Goal: Task Accomplishment & Management: Manage account settings

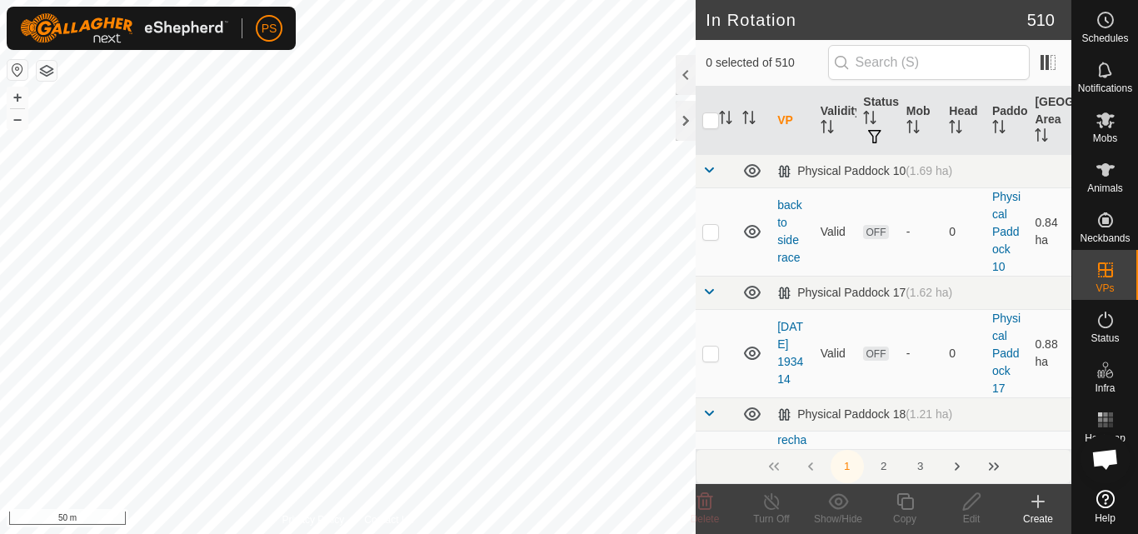
checkbox input "false"
checkbox input "true"
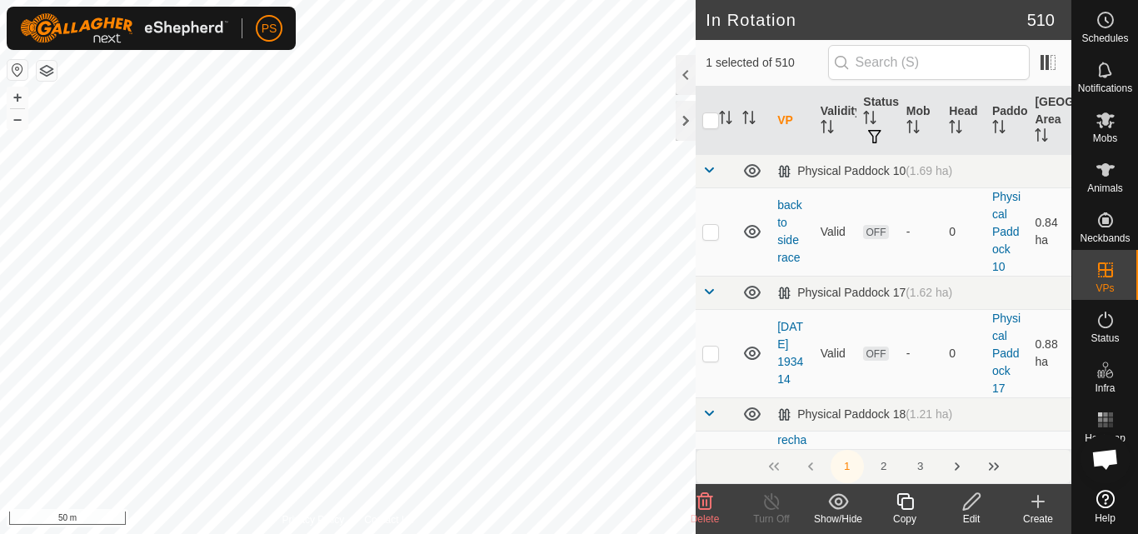
checkbox input "true"
checkbox input "false"
click at [975, 499] on icon at bounding box center [972, 502] width 21 height 20
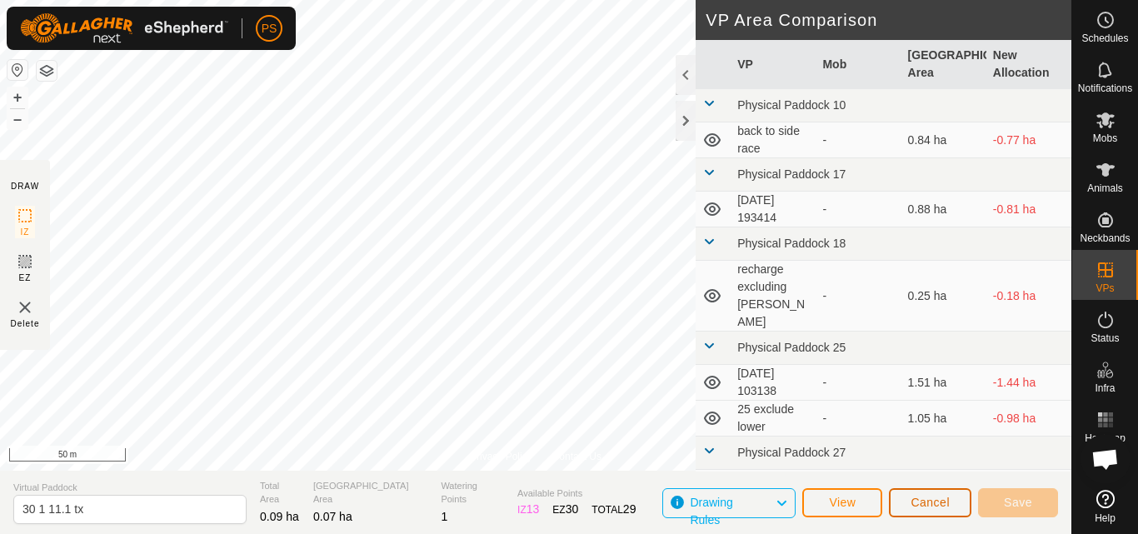
click at [941, 510] on button "Cancel" at bounding box center [930, 502] width 83 height 29
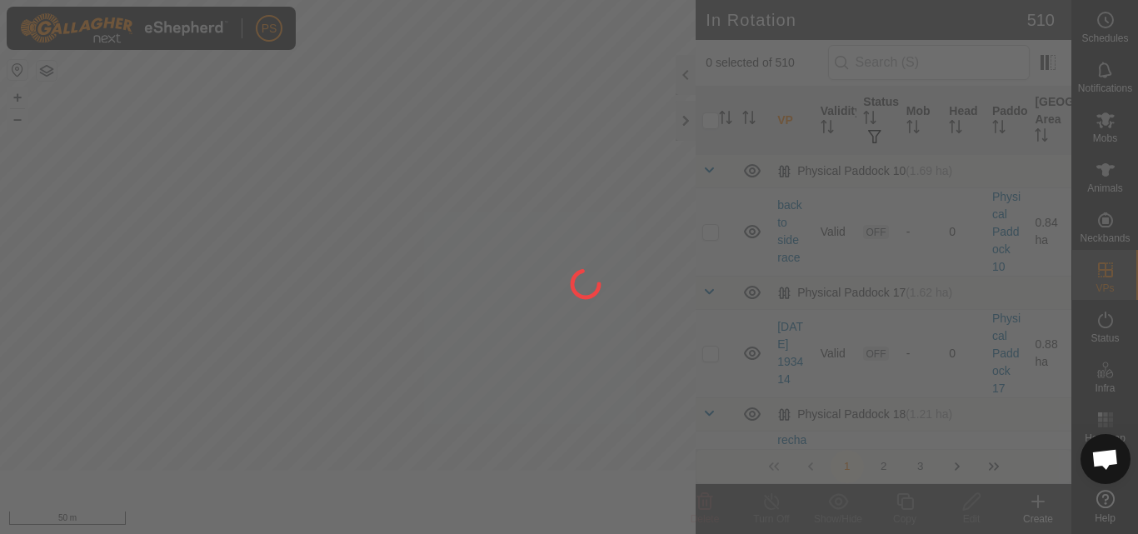
click at [1104, 263] on div at bounding box center [569, 267] width 1138 height 534
click at [925, 501] on div at bounding box center [569, 267] width 1138 height 534
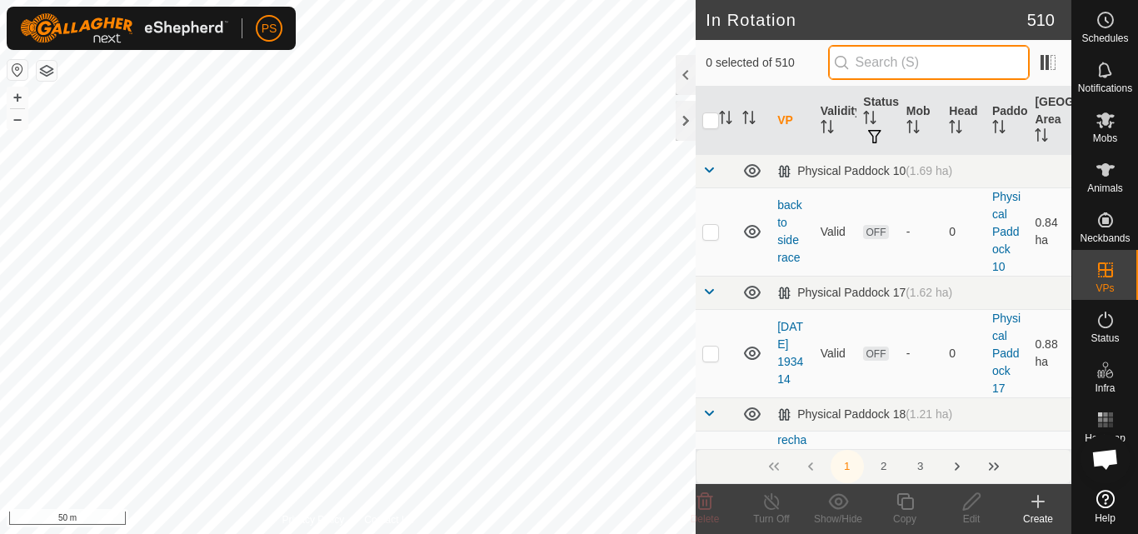
click at [893, 63] on input "text" at bounding box center [929, 62] width 202 height 35
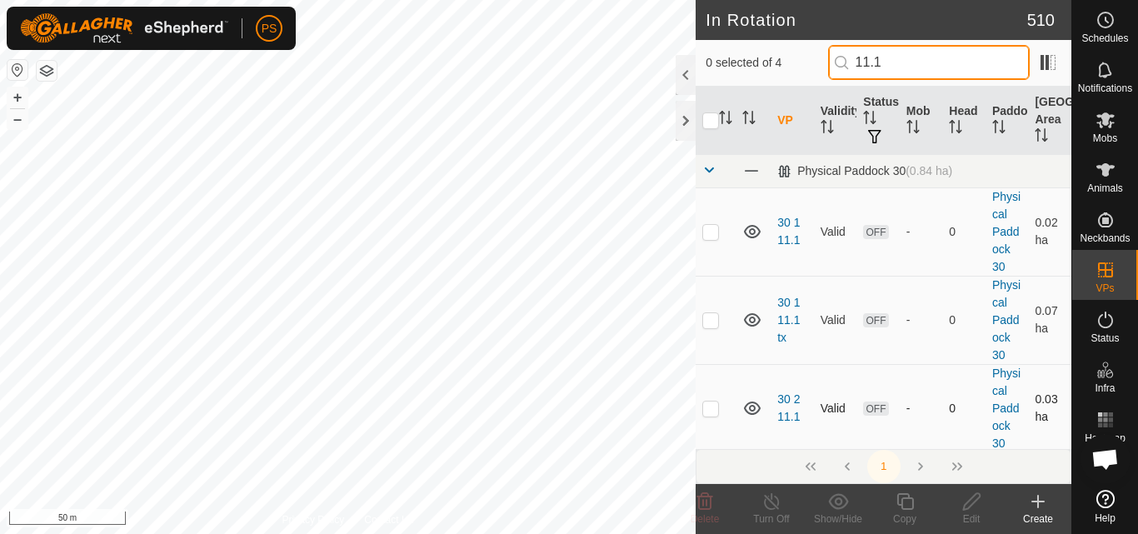
type input "11.1"
click at [716, 413] on p-checkbox at bounding box center [711, 408] width 17 height 13
checkbox input "true"
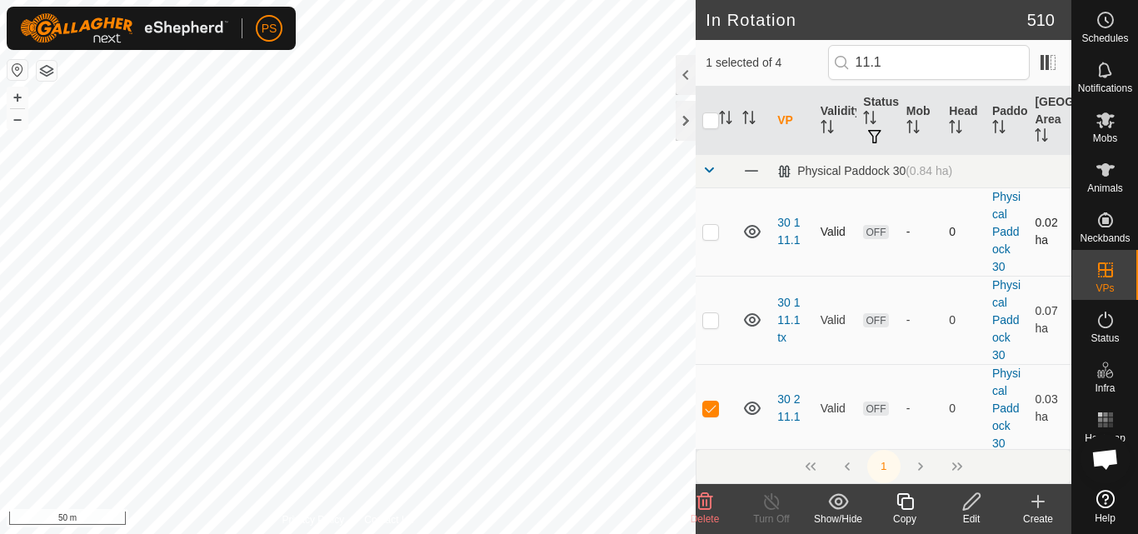
click at [717, 230] on p-checkbox at bounding box center [711, 231] width 17 height 13
checkbox input "true"
click at [710, 412] on p-checkbox at bounding box center [711, 408] width 17 height 13
checkbox input "false"
click at [714, 231] on p-checkbox at bounding box center [711, 231] width 17 height 13
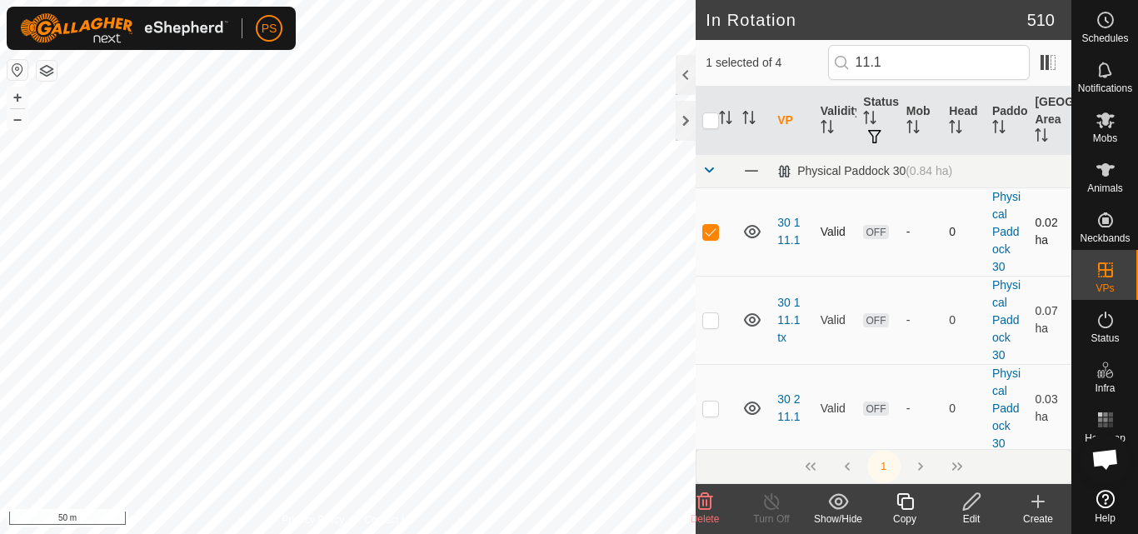
checkbox input "false"
click at [1101, 118] on icon at bounding box center [1106, 120] width 20 height 20
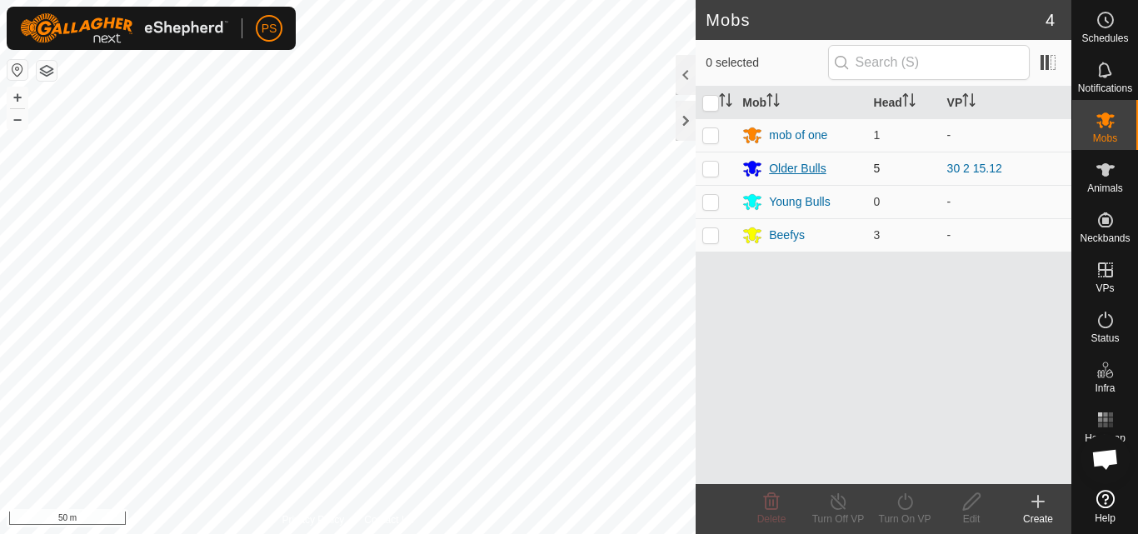
click at [788, 172] on div "Older Bulls" at bounding box center [797, 169] width 57 height 18
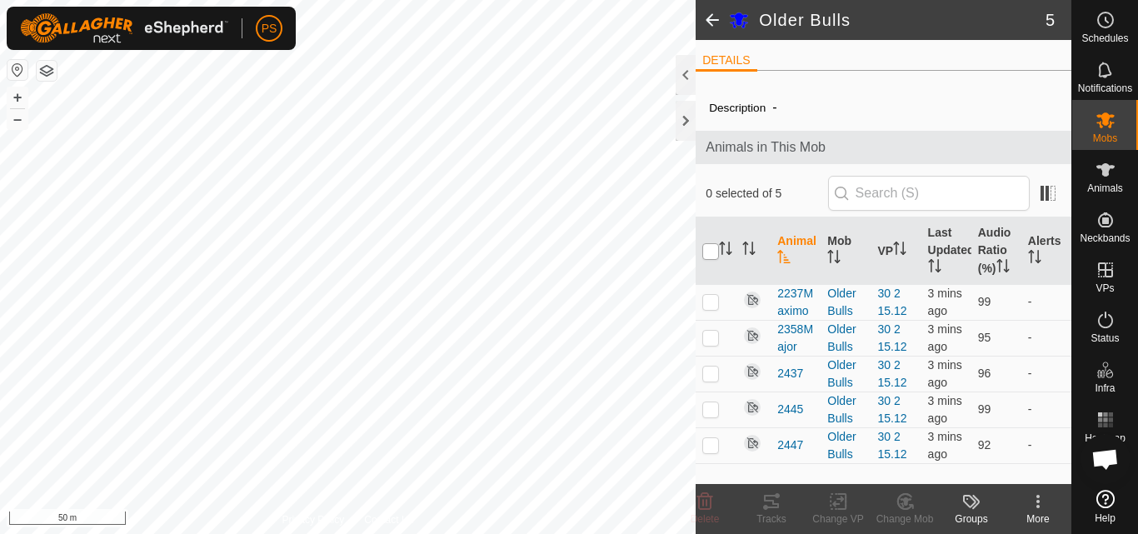
click at [707, 254] on input "checkbox" at bounding box center [711, 251] width 17 height 17
checkbox input "true"
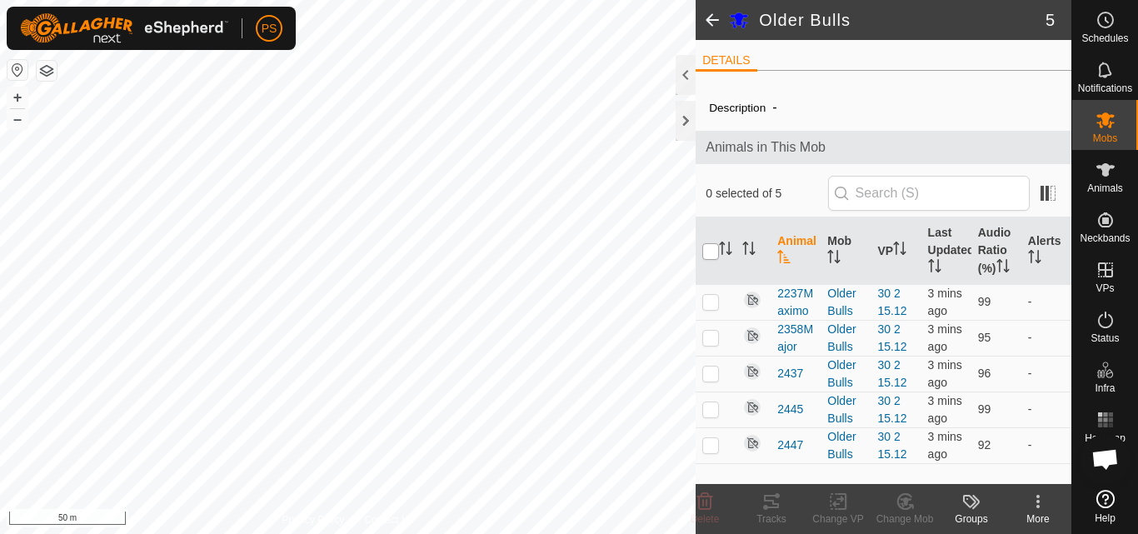
checkbox input "true"
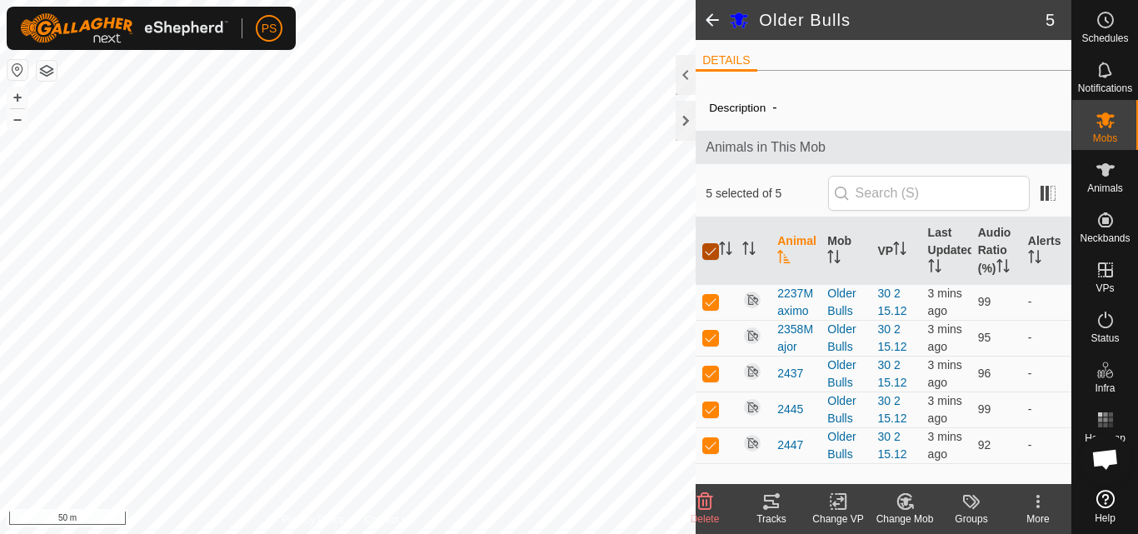
click at [707, 251] on input "checkbox" at bounding box center [711, 251] width 17 height 17
checkbox input "false"
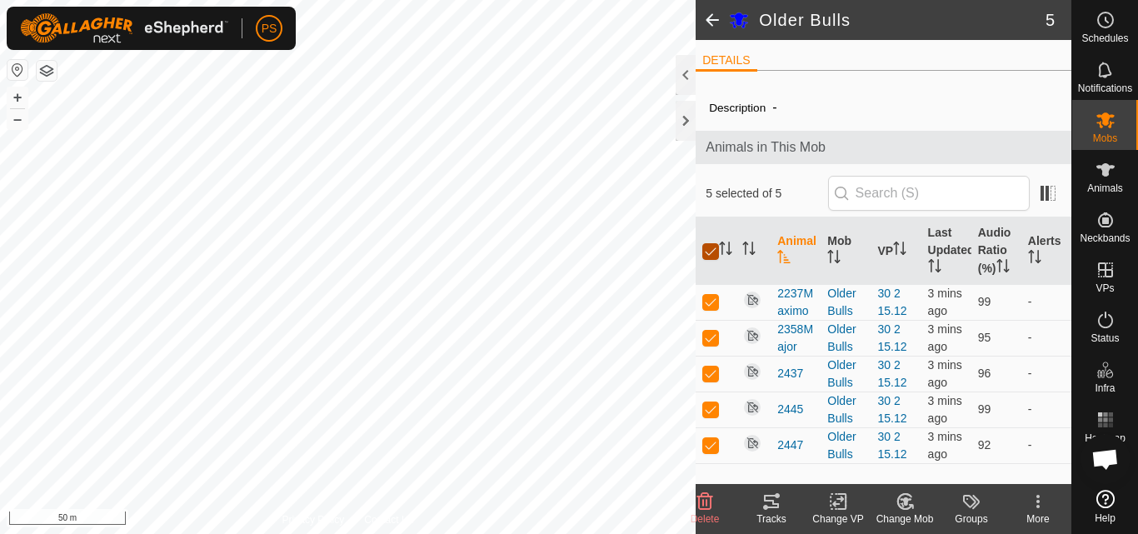
checkbox input "false"
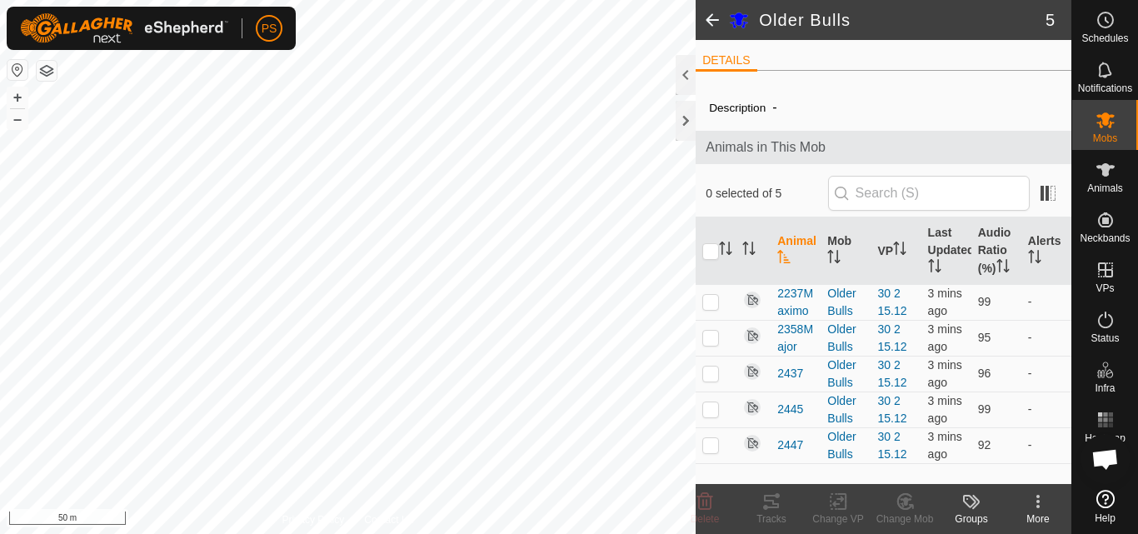
click at [713, 15] on span at bounding box center [712, 20] width 33 height 40
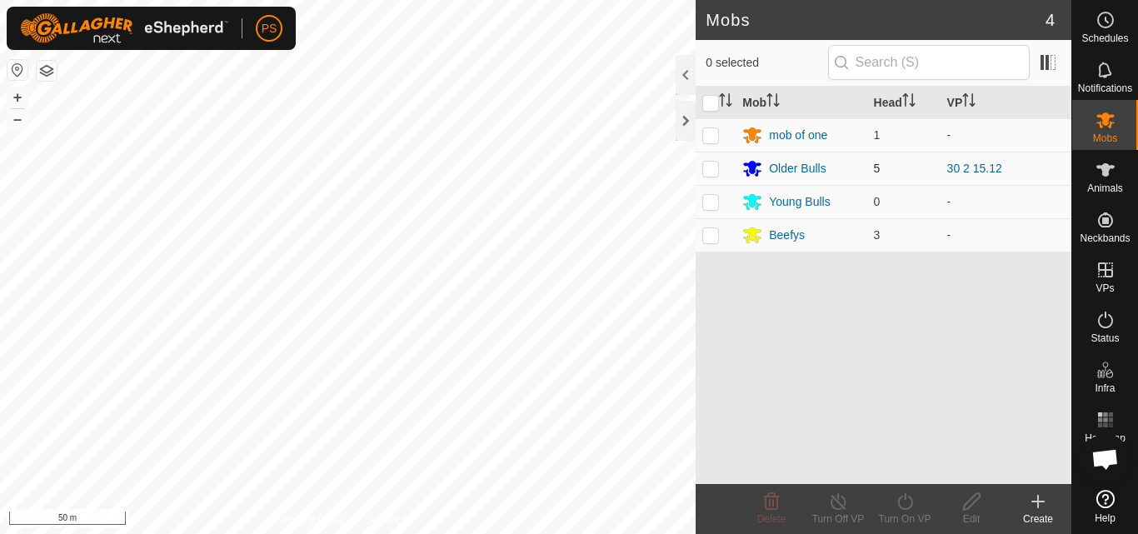
click at [710, 169] on p-checkbox at bounding box center [711, 168] width 17 height 13
checkbox input "true"
click at [907, 500] on icon at bounding box center [905, 502] width 21 height 20
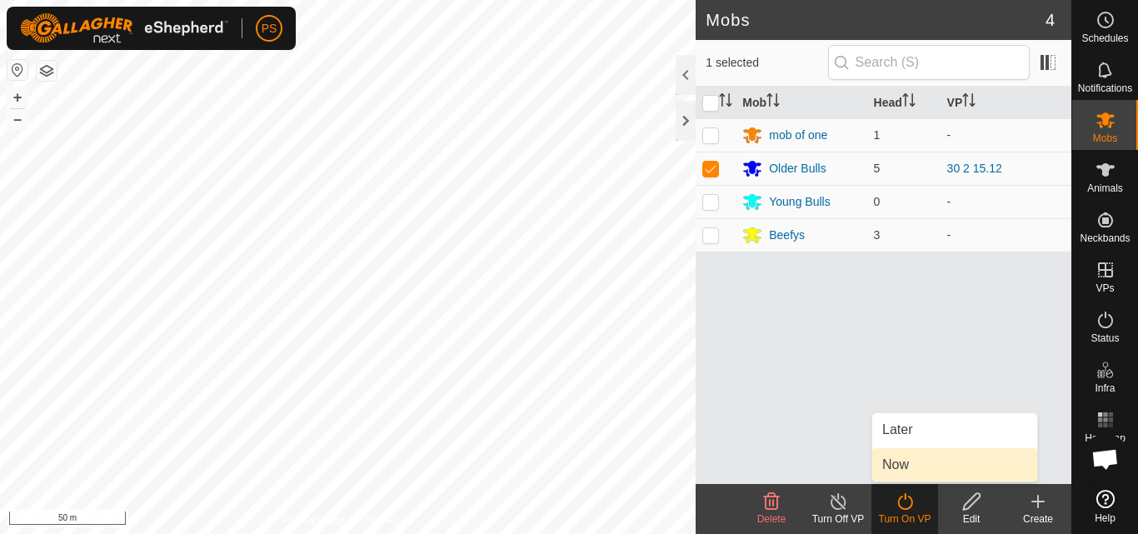
click at [909, 467] on link "Now" at bounding box center [955, 464] width 165 height 33
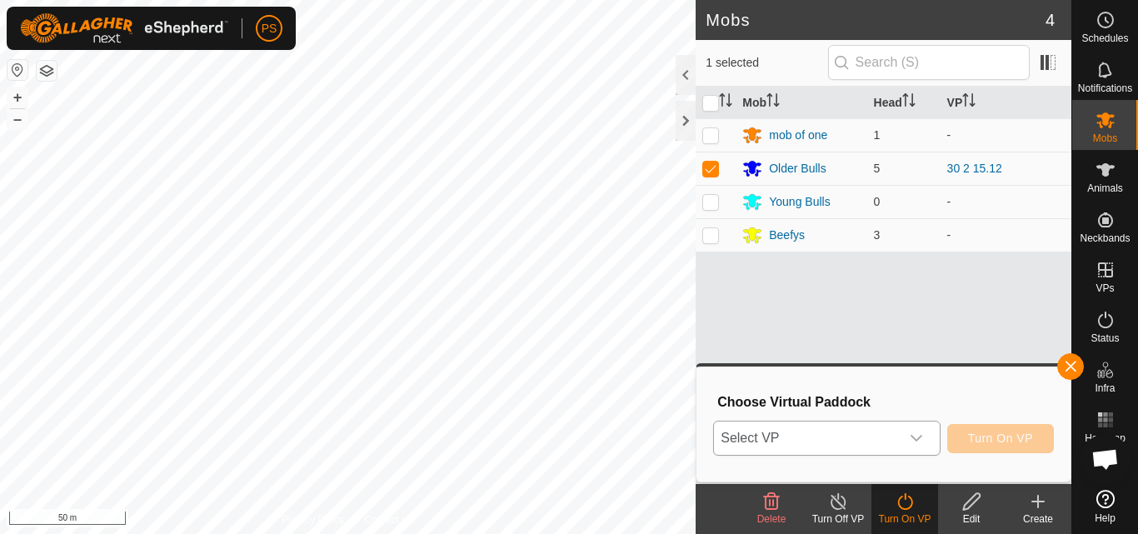
click at [921, 436] on icon "dropdown trigger" at bounding box center [917, 438] width 12 height 7
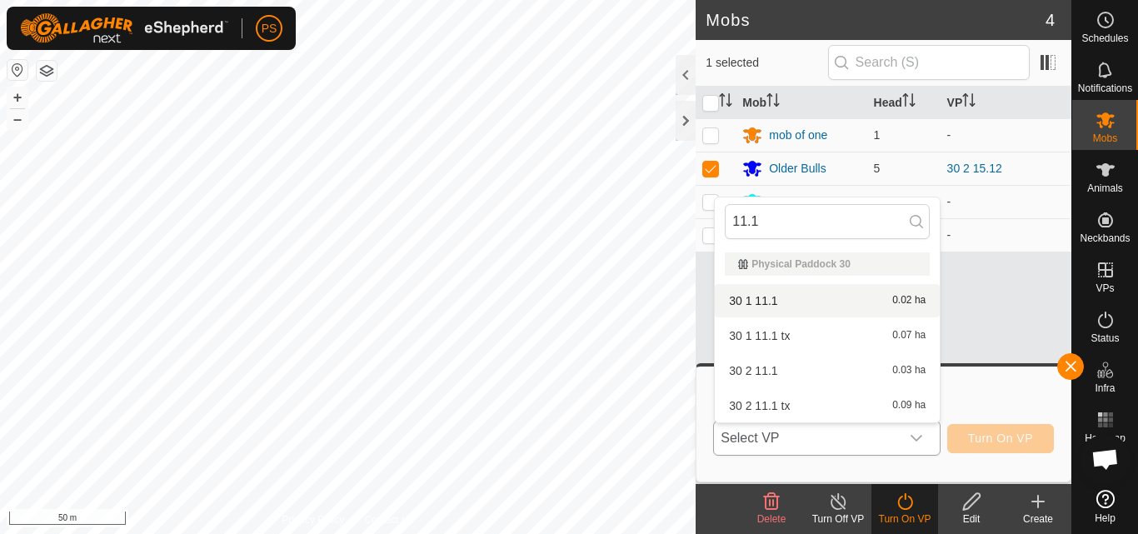
type input "11.1"
click at [773, 296] on li "30 1 11.1 0.02 ha" at bounding box center [827, 300] width 225 height 33
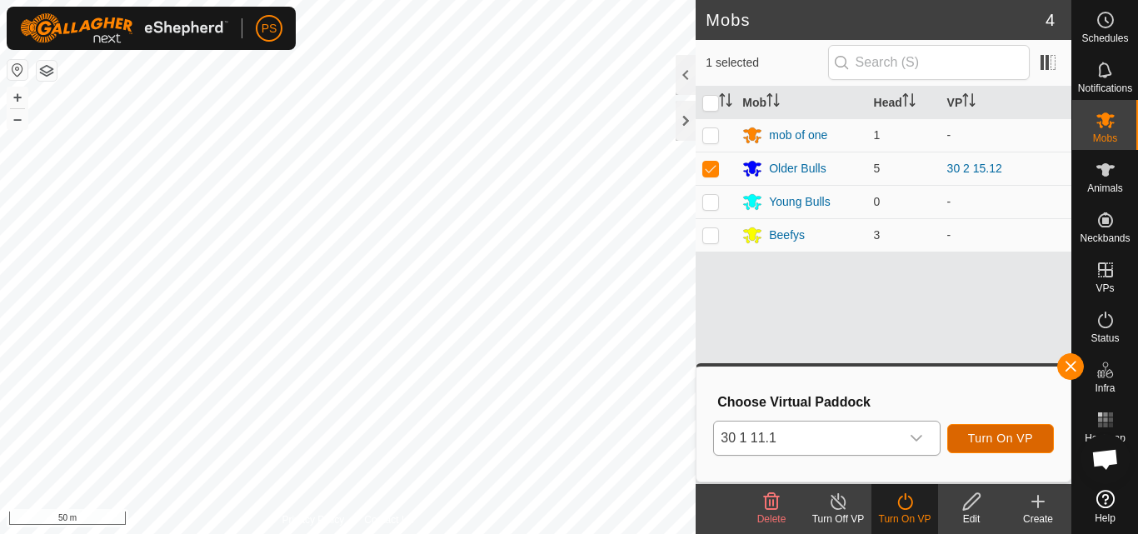
click at [1009, 440] on span "Turn On VP" at bounding box center [1000, 438] width 65 height 13
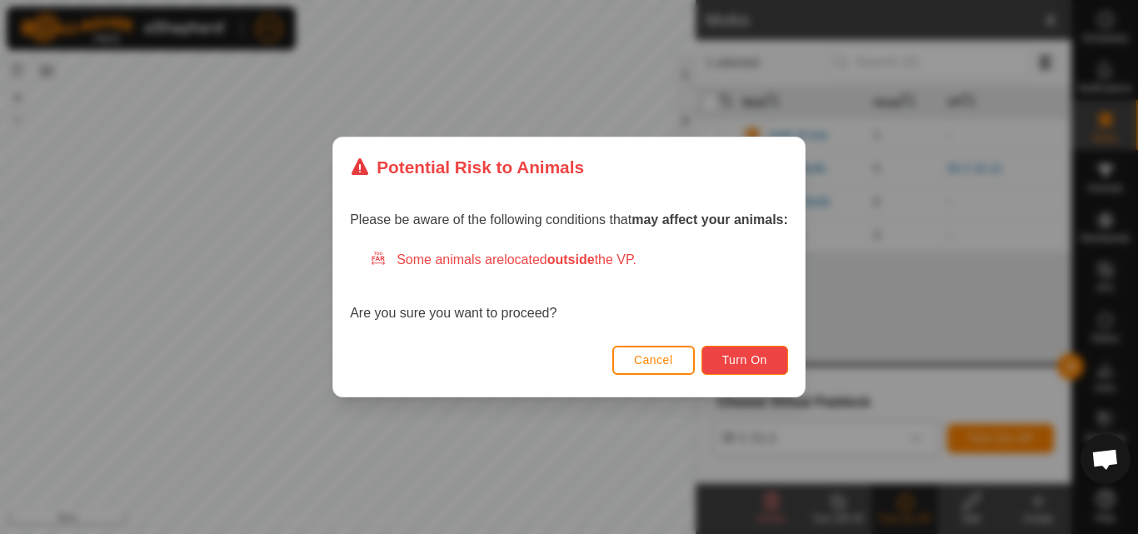
click at [758, 365] on span "Turn On" at bounding box center [745, 359] width 45 height 13
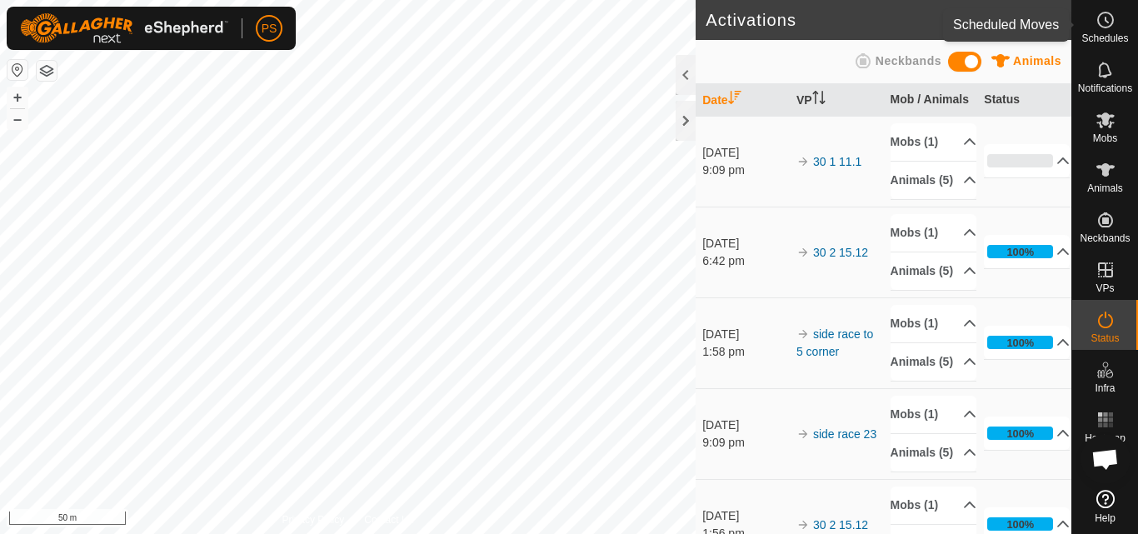
click at [1103, 24] on icon at bounding box center [1106, 20] width 20 height 20
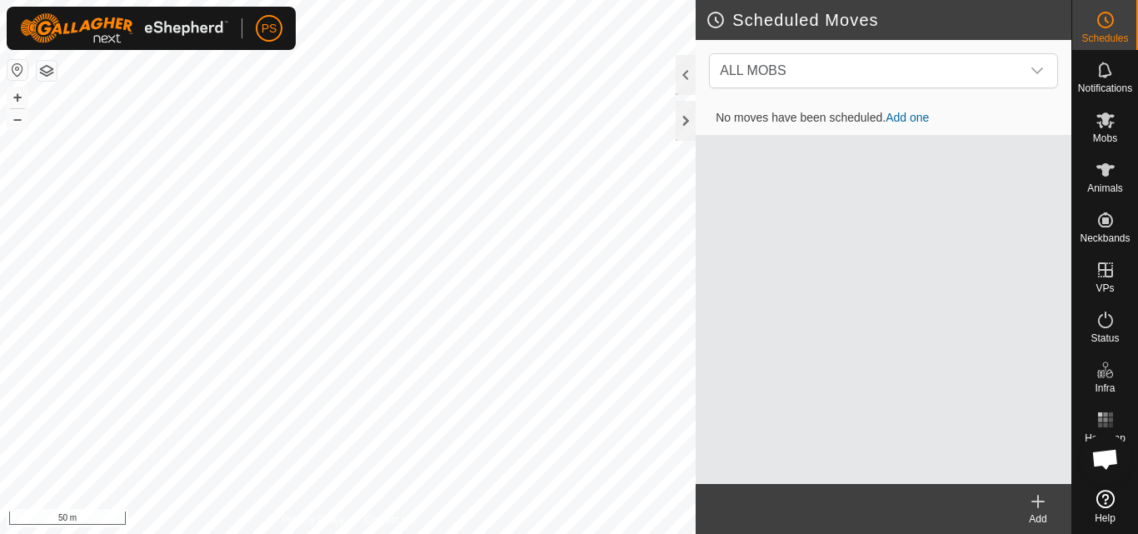
click at [1041, 502] on icon at bounding box center [1039, 502] width 12 height 0
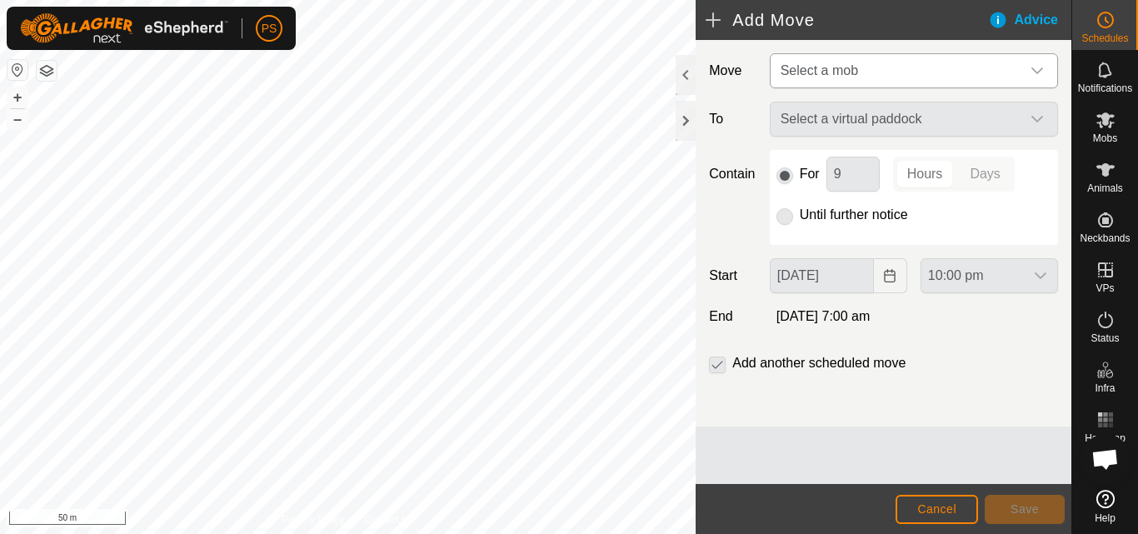
click at [1040, 73] on icon "dropdown trigger" at bounding box center [1037, 70] width 13 height 13
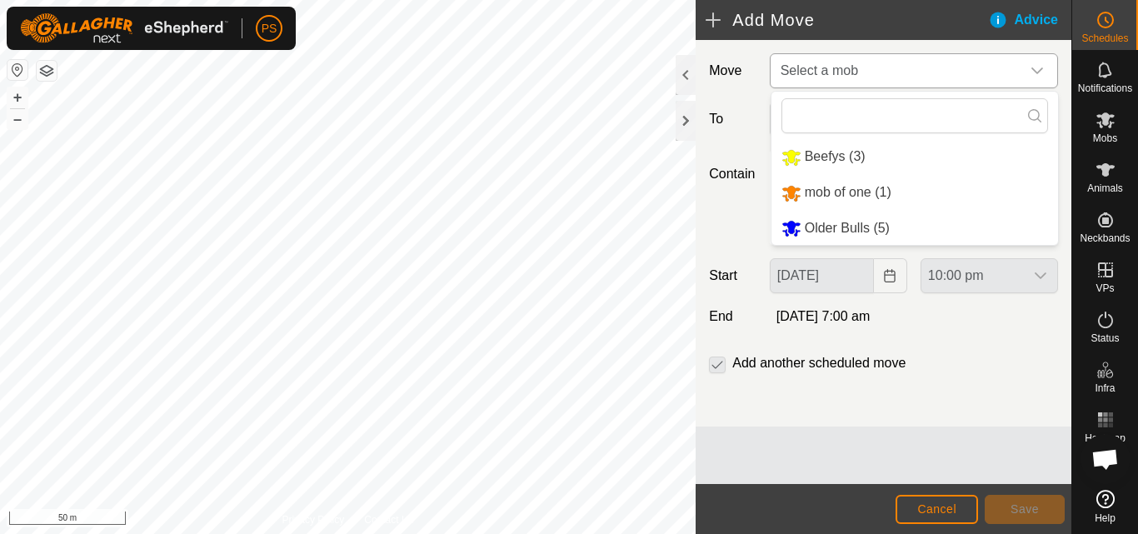
click at [837, 225] on li "Older Bulls (5)" at bounding box center [915, 229] width 287 height 34
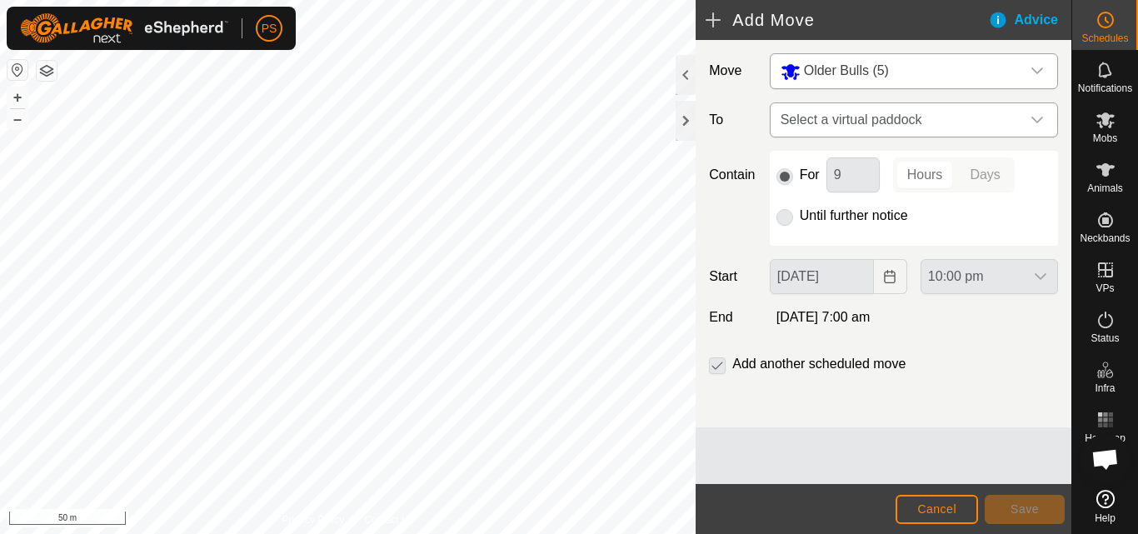
click at [1038, 118] on icon "dropdown trigger" at bounding box center [1037, 119] width 13 height 13
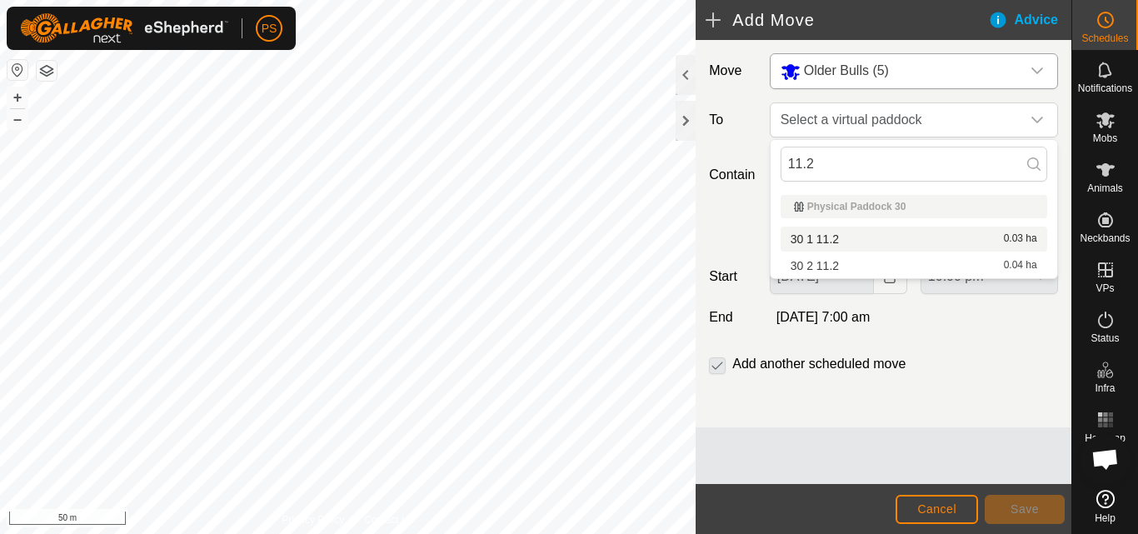
type input "11.2"
click at [843, 238] on li "30 1 11.2 0.03 ha" at bounding box center [914, 239] width 267 height 25
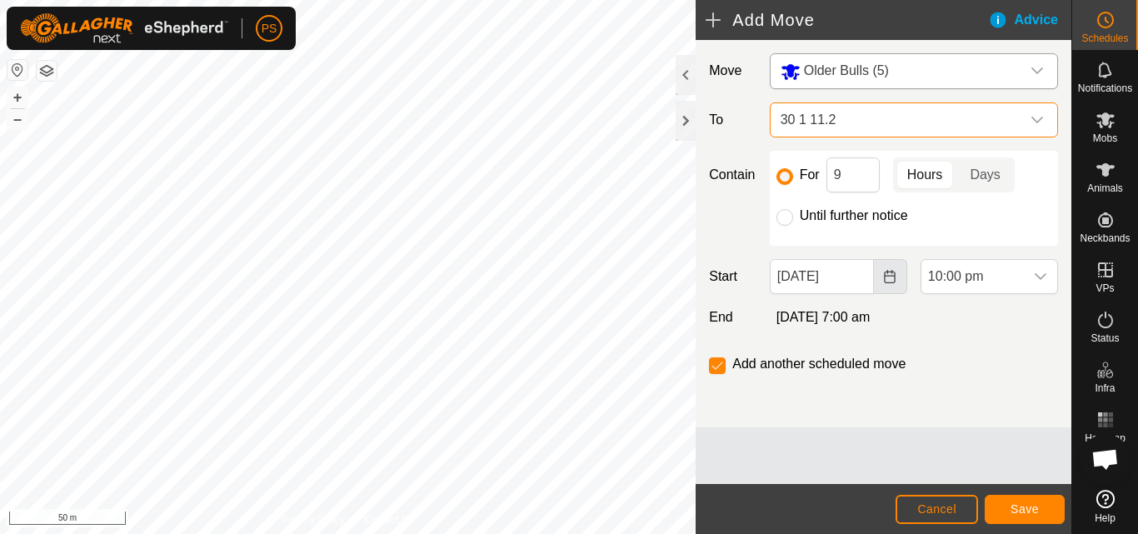
click at [893, 280] on icon "Choose Date" at bounding box center [889, 276] width 13 height 13
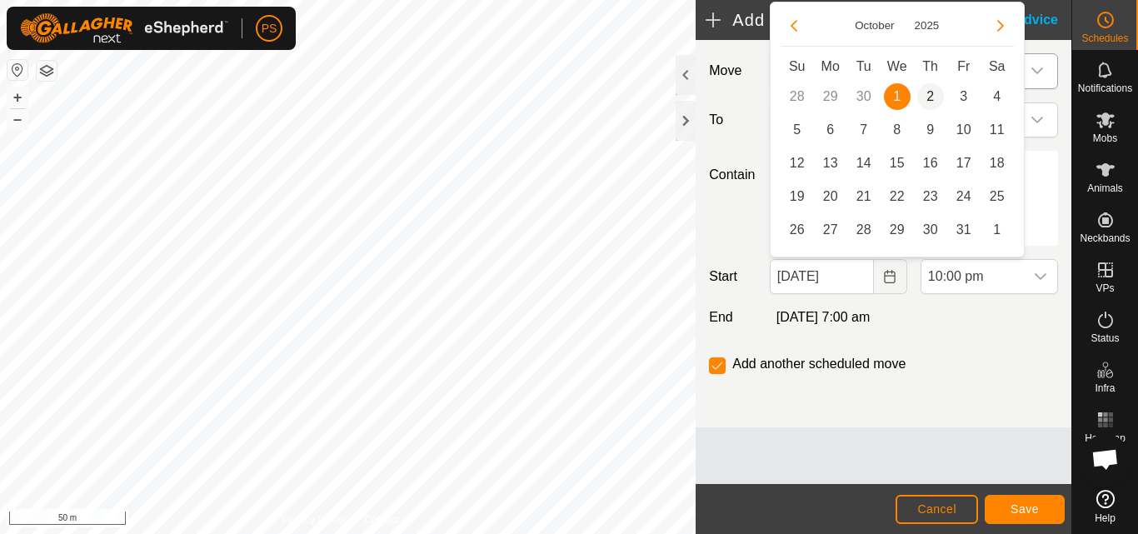
click at [933, 96] on span "2" at bounding box center [931, 96] width 27 height 27
type input "[DATE]"
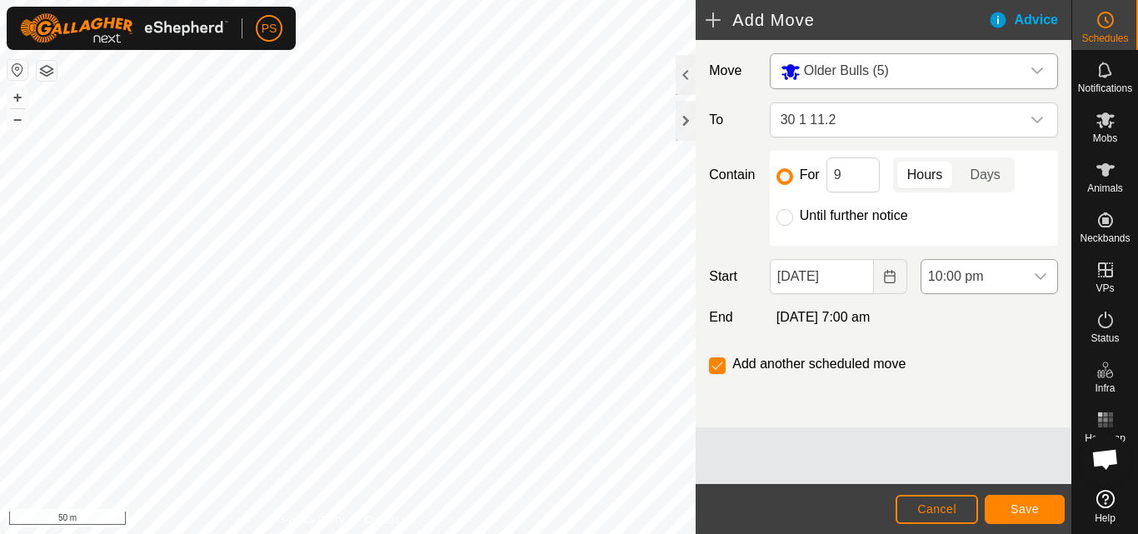
click at [1041, 278] on icon "dropdown trigger" at bounding box center [1040, 276] width 13 height 13
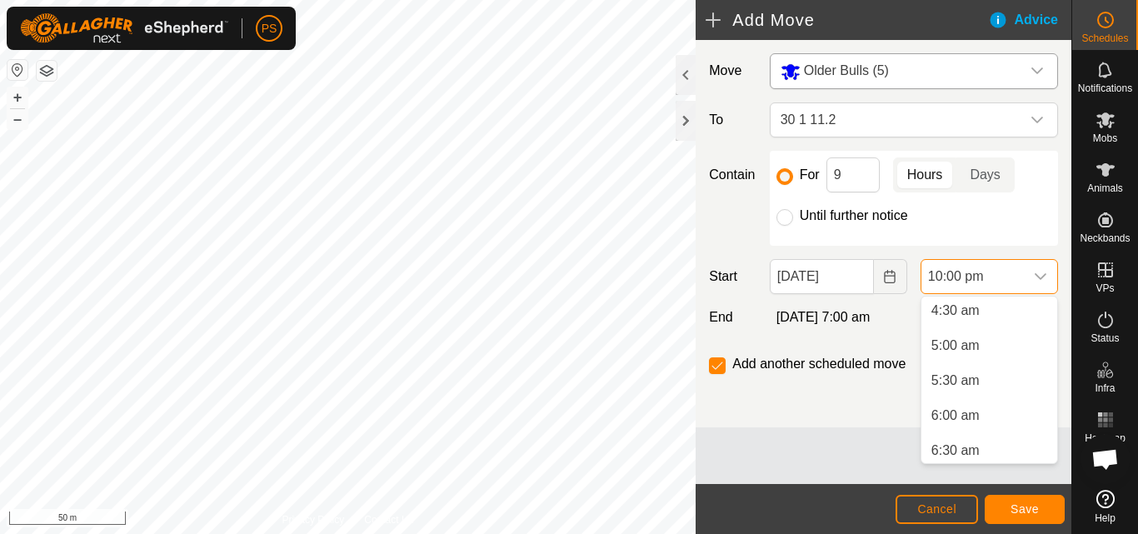
scroll to position [333, 0]
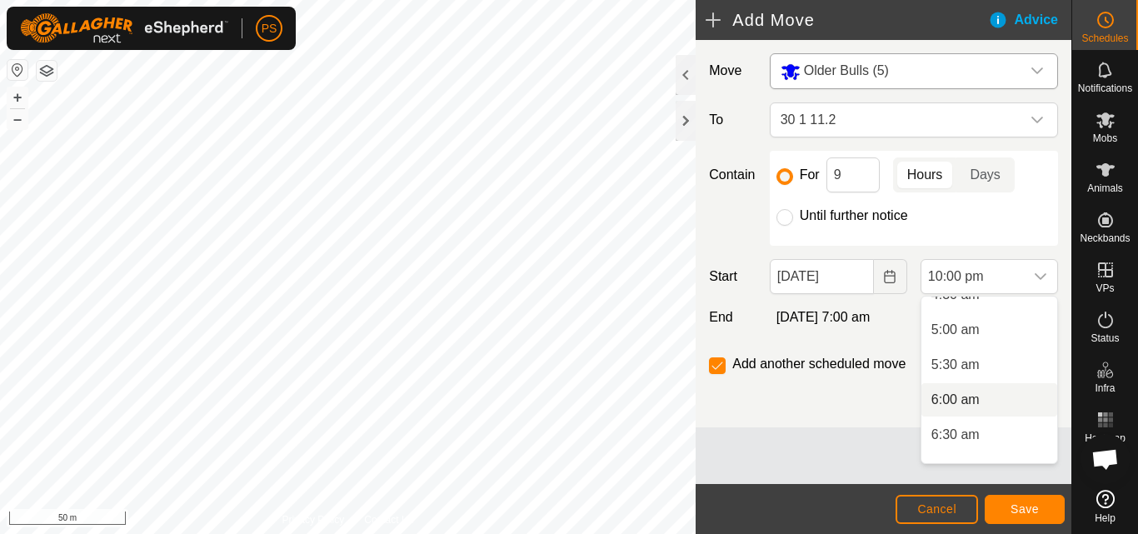
click at [985, 398] on li "6:00 am" at bounding box center [990, 399] width 136 height 33
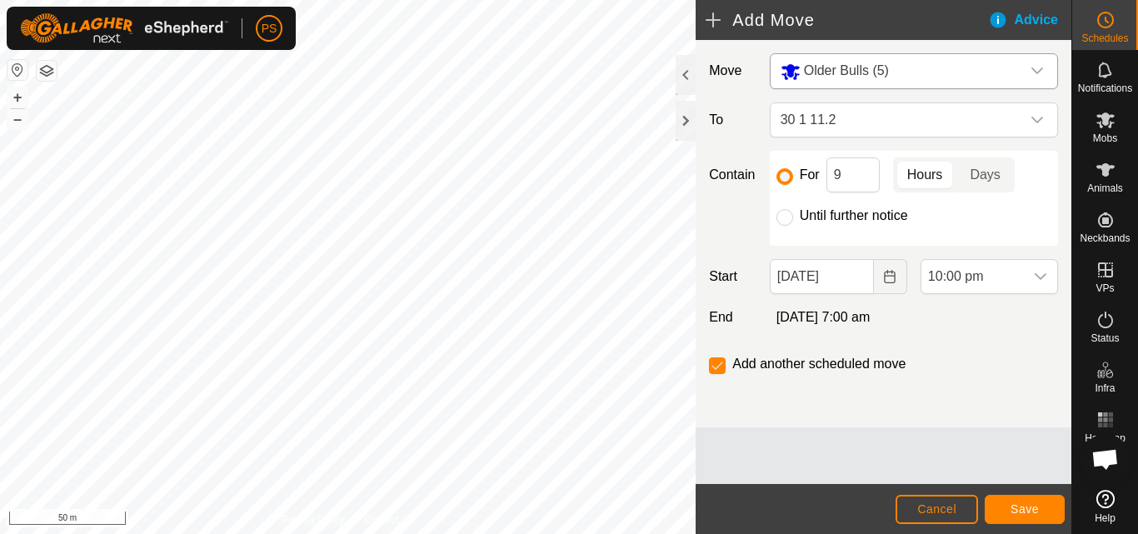
scroll to position [1407, 0]
click at [1029, 512] on span "Save" at bounding box center [1025, 509] width 28 height 13
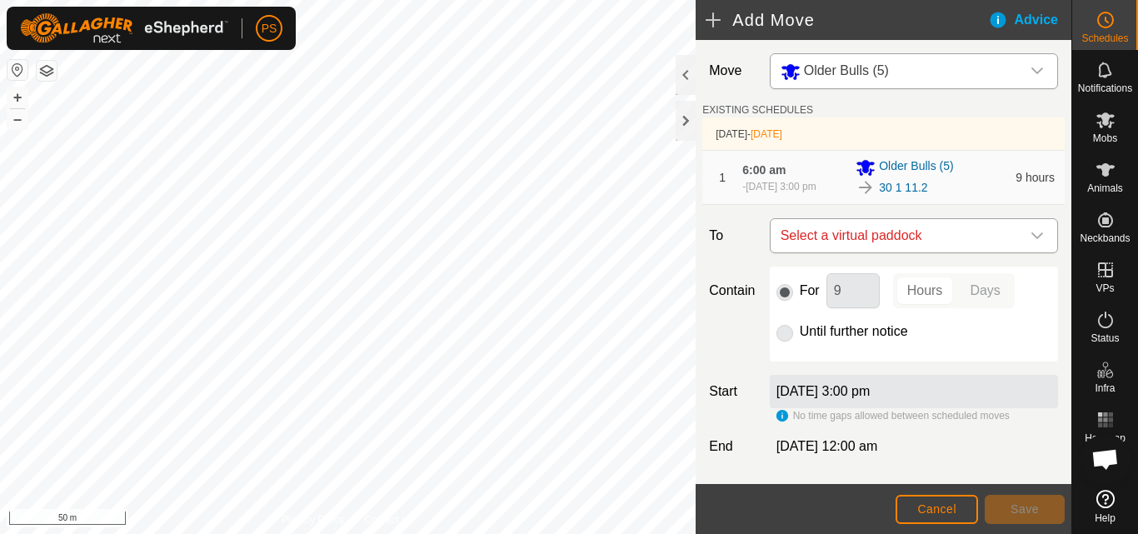
click at [1031, 235] on icon "dropdown trigger" at bounding box center [1037, 235] width 13 height 13
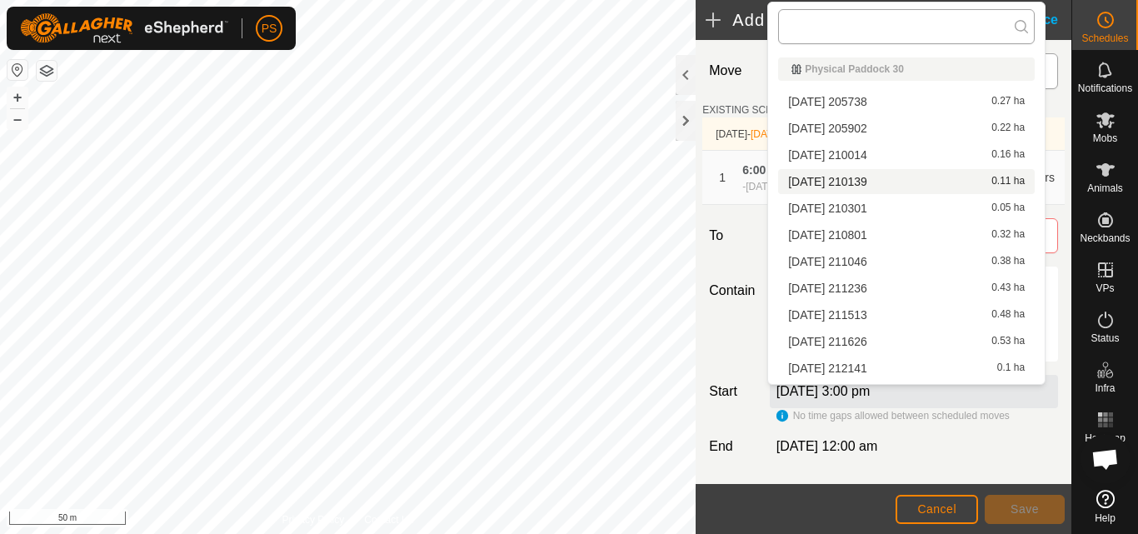
click at [911, 19] on input "text" at bounding box center [906, 26] width 257 height 35
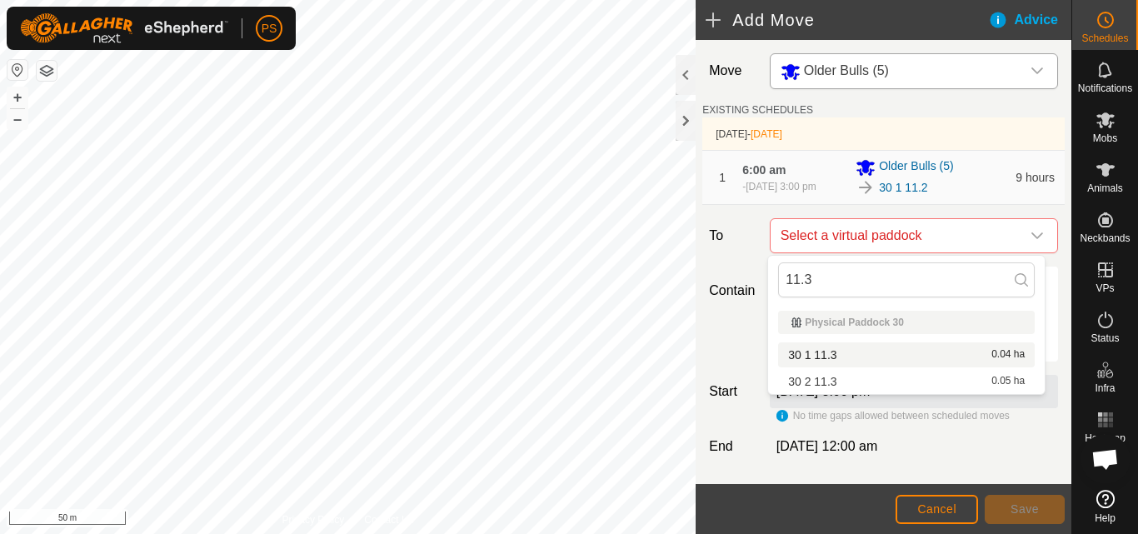
type input "11.3"
click at [834, 353] on li "30 1 11.3 0.04 ha" at bounding box center [906, 355] width 257 height 25
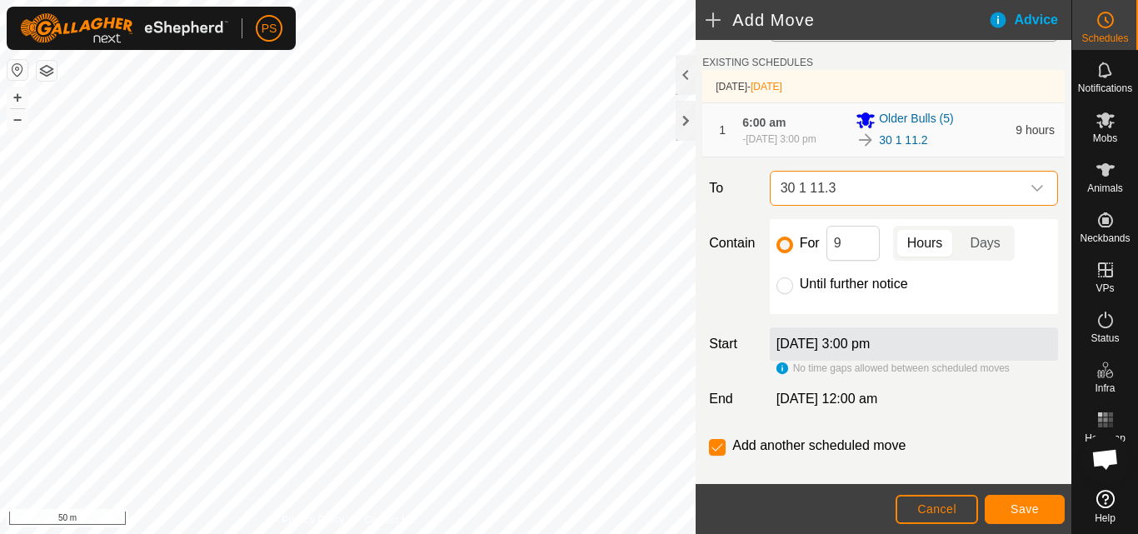
scroll to position [73, 0]
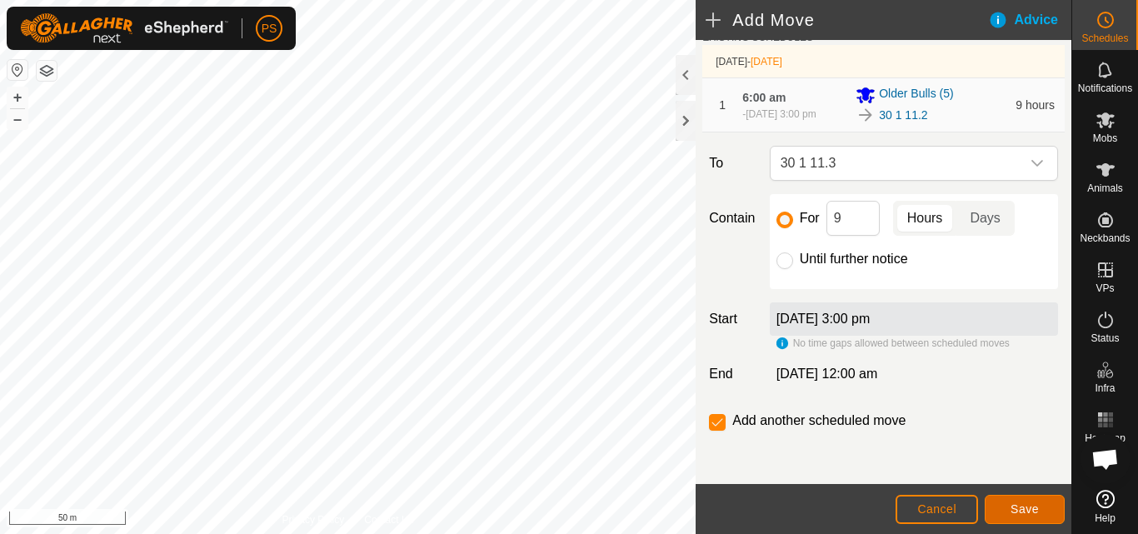
click at [1028, 504] on span "Save" at bounding box center [1025, 509] width 28 height 13
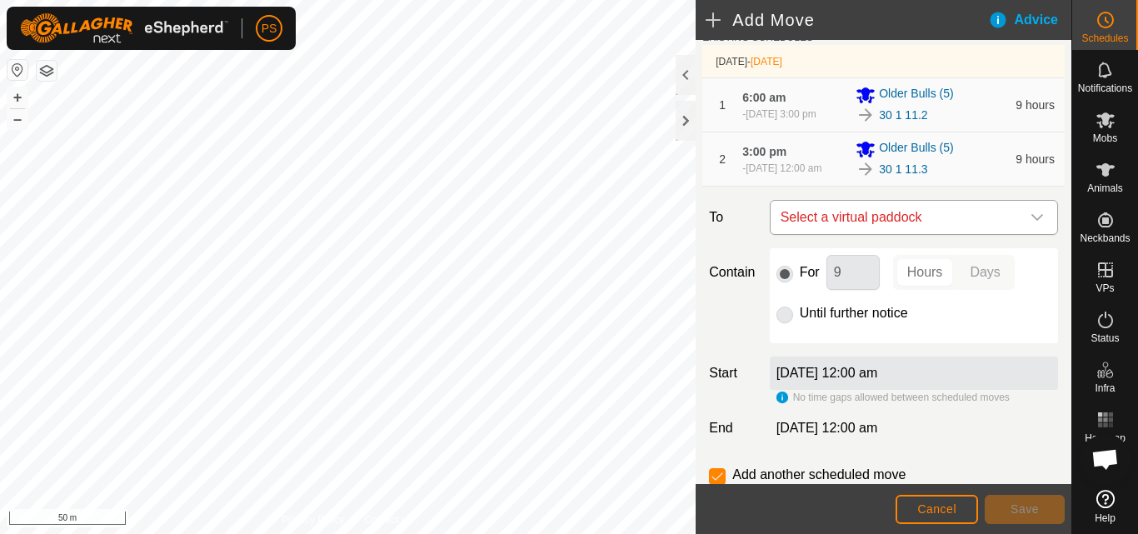
click at [1028, 208] on div "dropdown trigger" at bounding box center [1037, 217] width 33 height 33
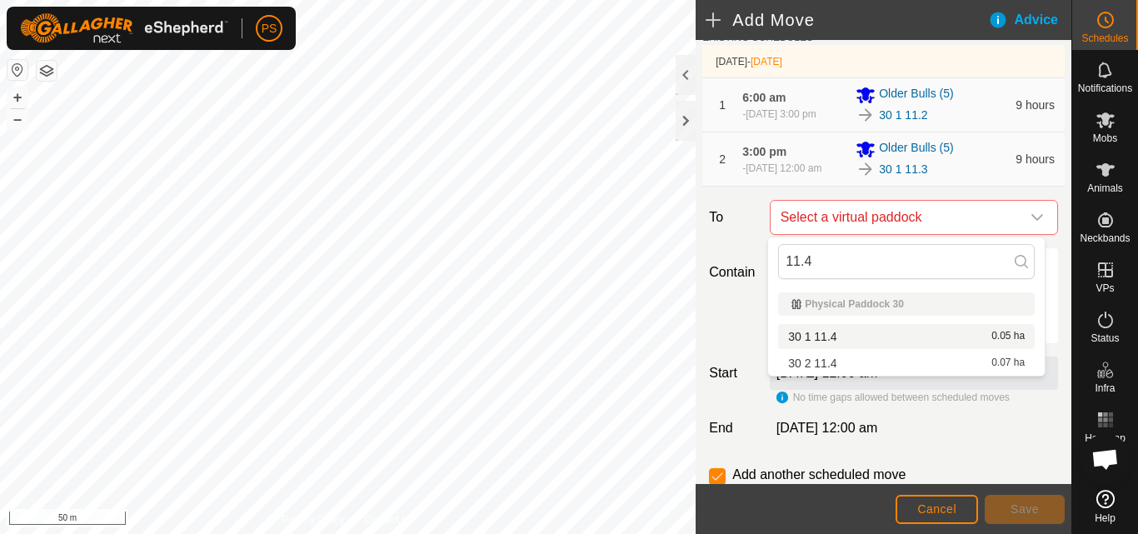
type input "11.4"
click at [834, 334] on li "30 1 11.4 0.05 ha" at bounding box center [906, 336] width 257 height 25
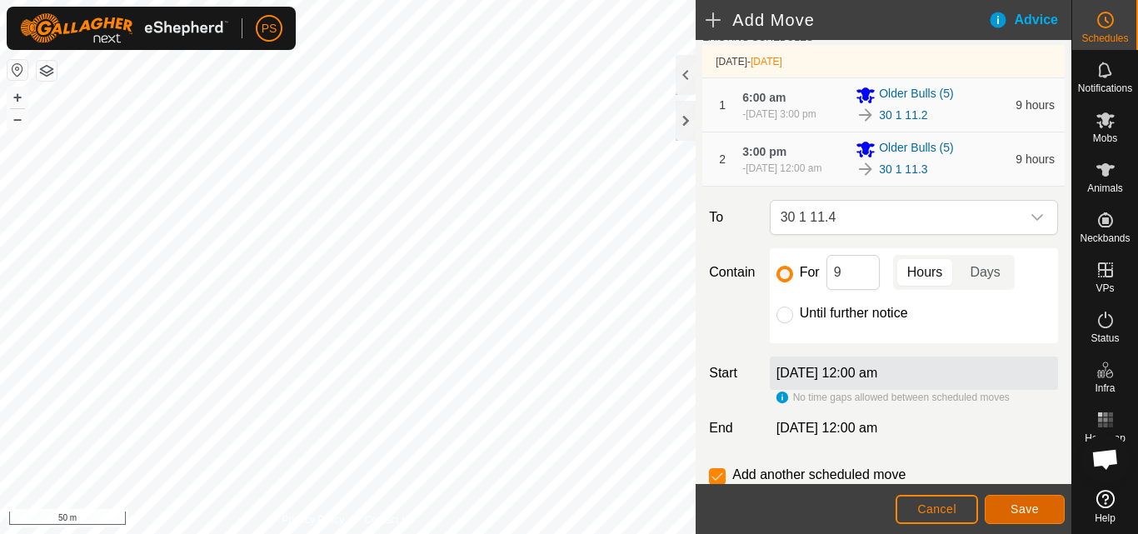
click at [1025, 508] on span "Save" at bounding box center [1025, 509] width 28 height 13
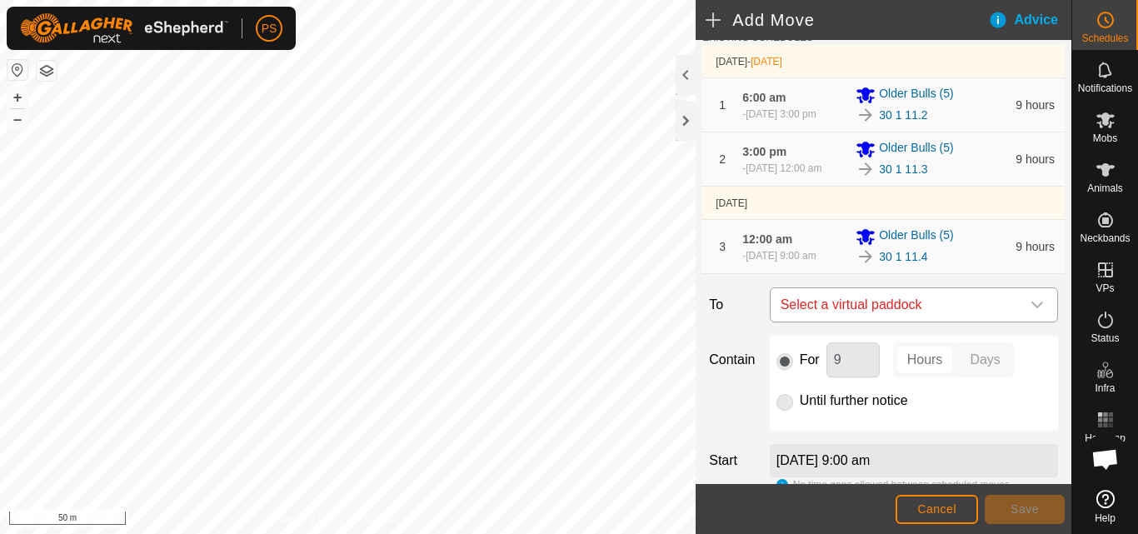
click at [1031, 303] on icon "dropdown trigger" at bounding box center [1037, 304] width 13 height 13
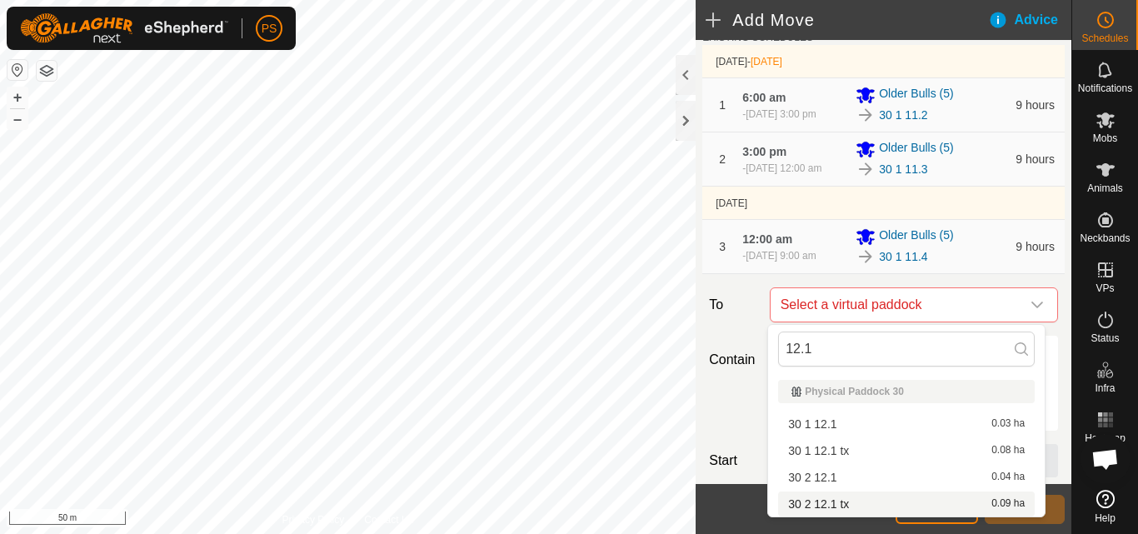
type input "12.1"
click at [841, 505] on li "30 2 12.1 tx 0.09 ha" at bounding box center [906, 504] width 257 height 25
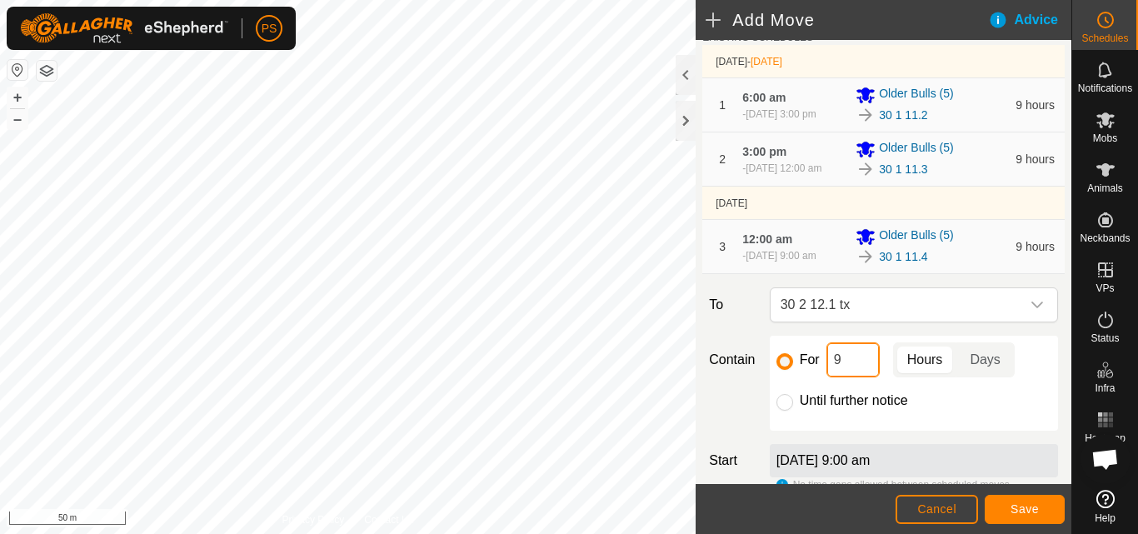
click at [858, 360] on input "9" at bounding box center [853, 360] width 53 height 35
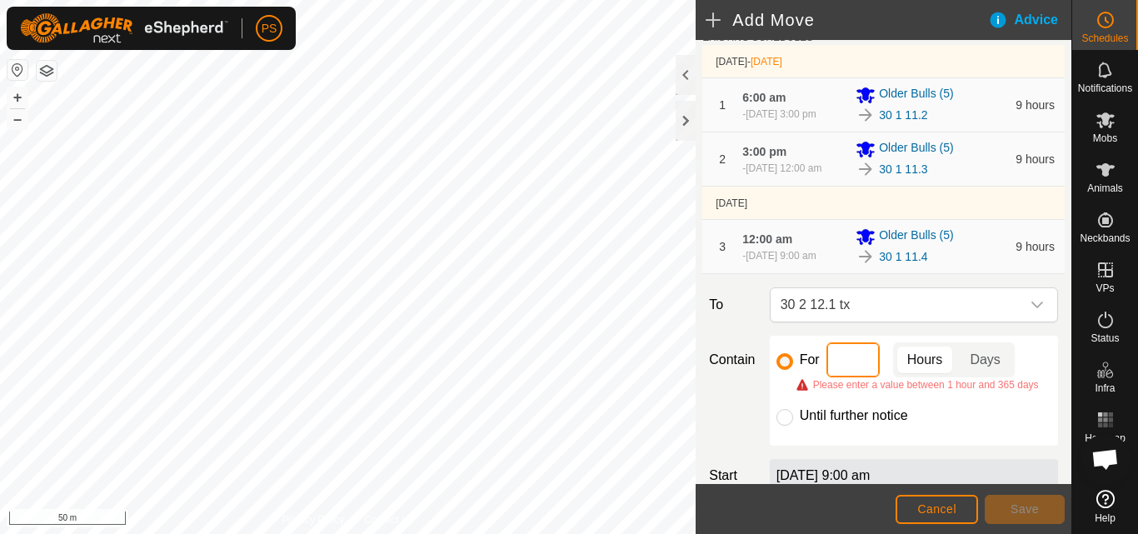
type input "4"
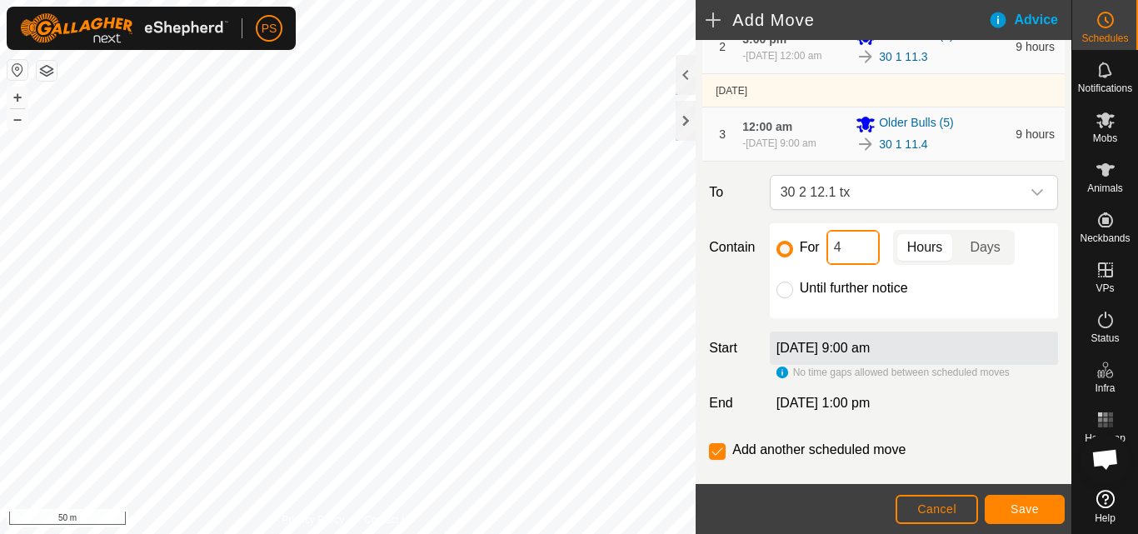
scroll to position [214, 0]
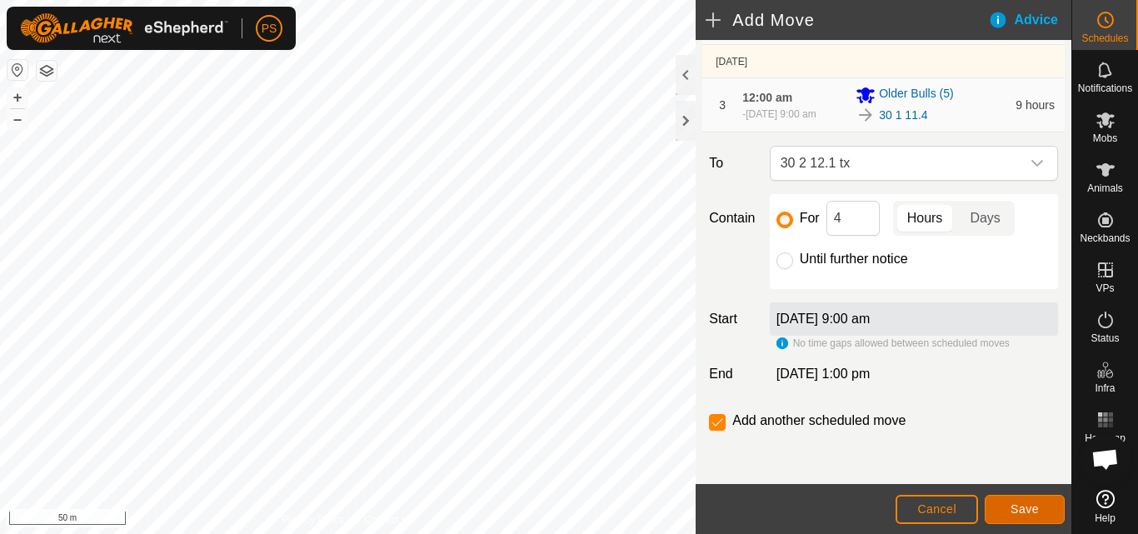
click at [1036, 508] on span "Save" at bounding box center [1025, 509] width 28 height 13
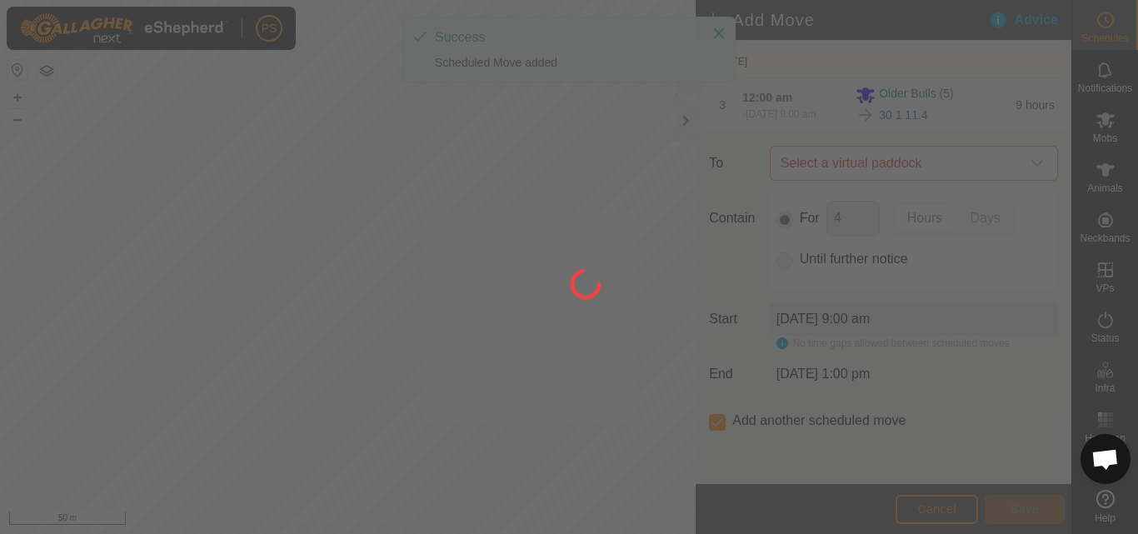
scroll to position [0, 0]
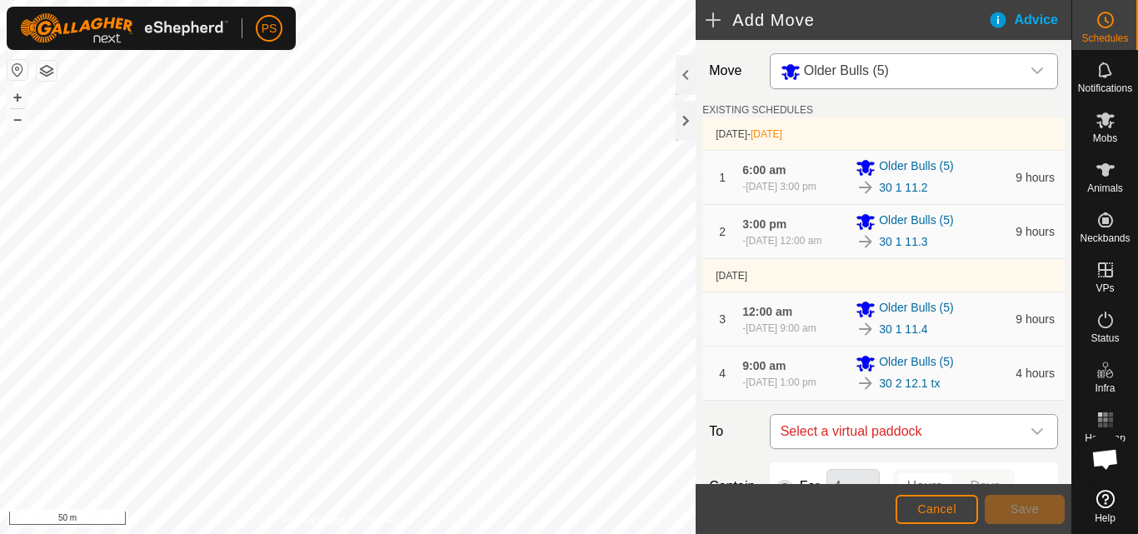
click at [1031, 432] on icon "dropdown trigger" at bounding box center [1037, 431] width 13 height 13
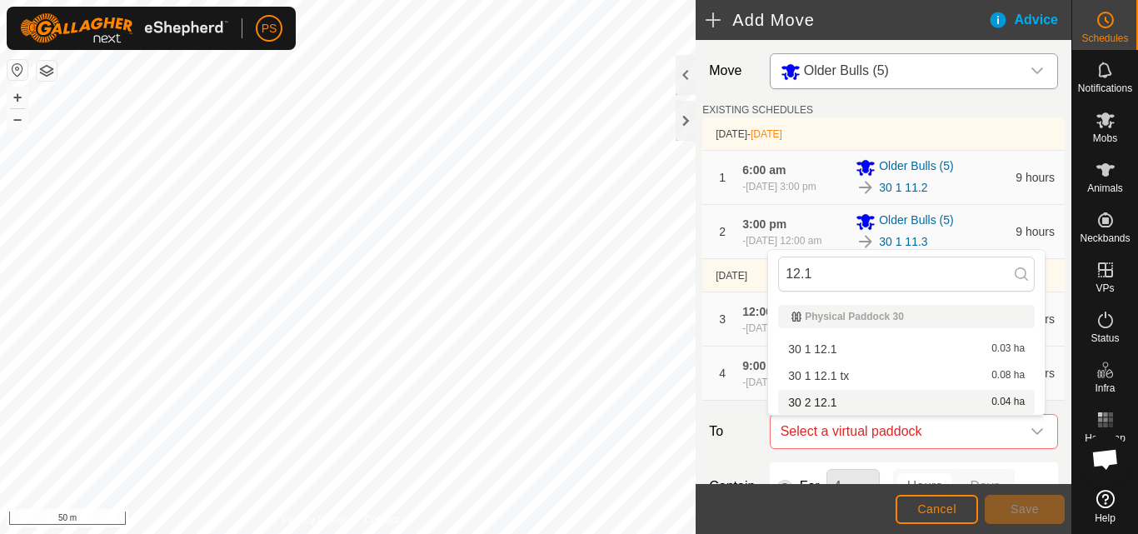
type input "12.1"
click at [828, 405] on li "30 2 12.1 0.04 ha" at bounding box center [906, 402] width 257 height 25
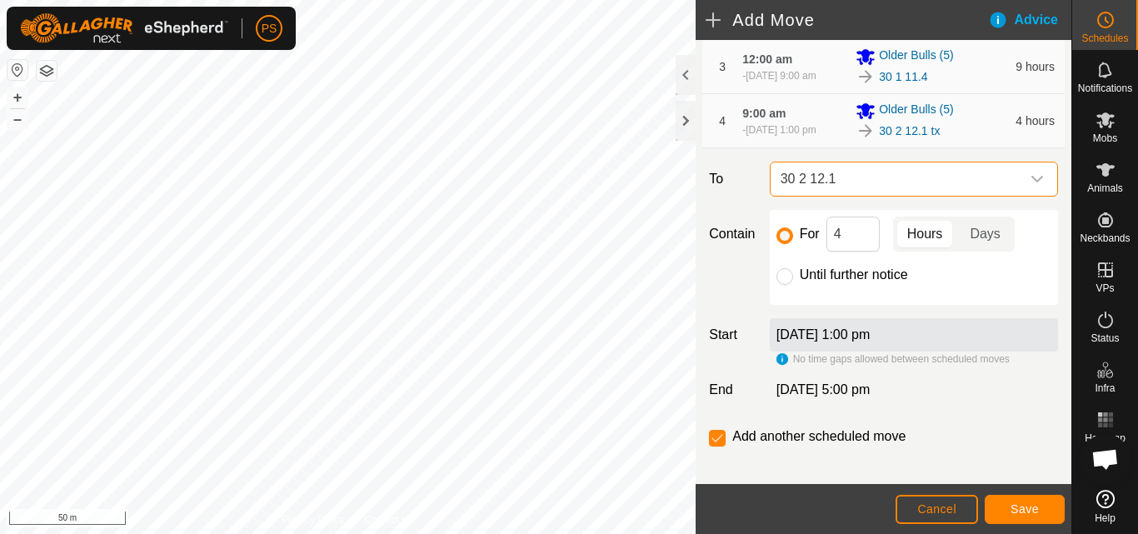
scroll to position [268, 0]
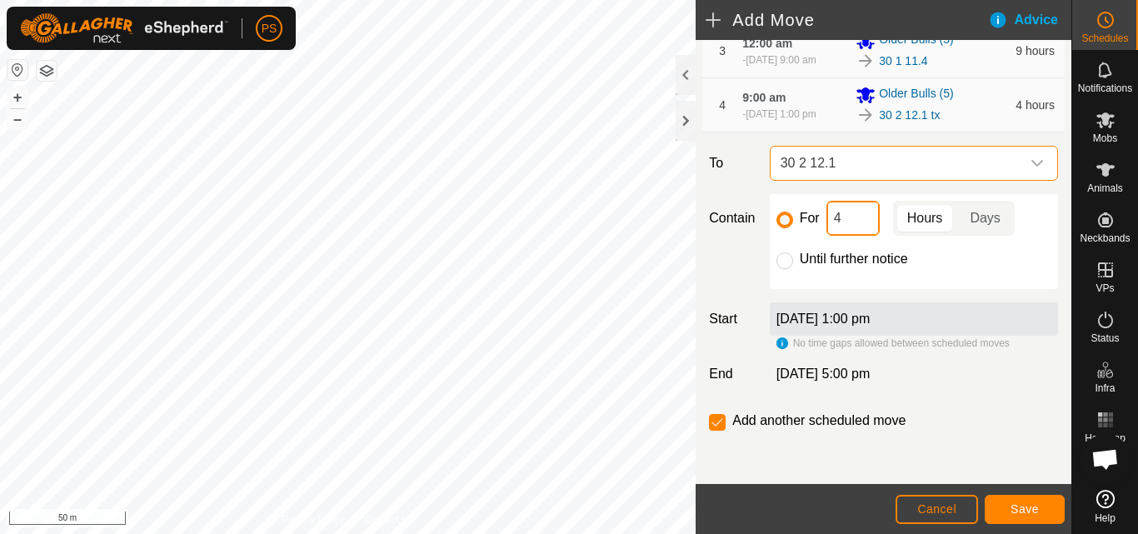
click at [860, 217] on input "4" at bounding box center [853, 218] width 53 height 35
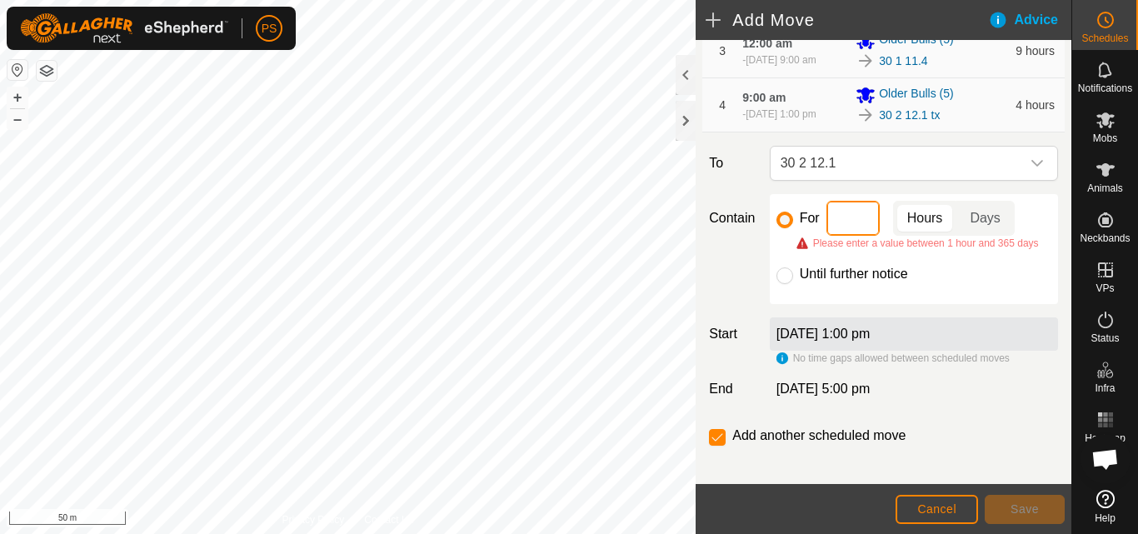
type input "5"
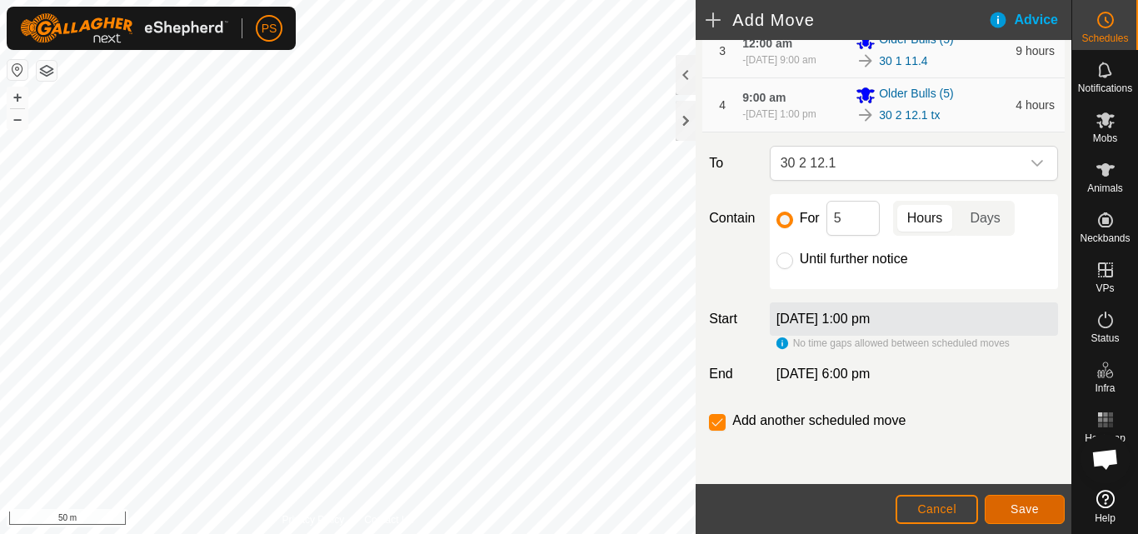
click at [1023, 508] on span "Save" at bounding box center [1025, 509] width 28 height 13
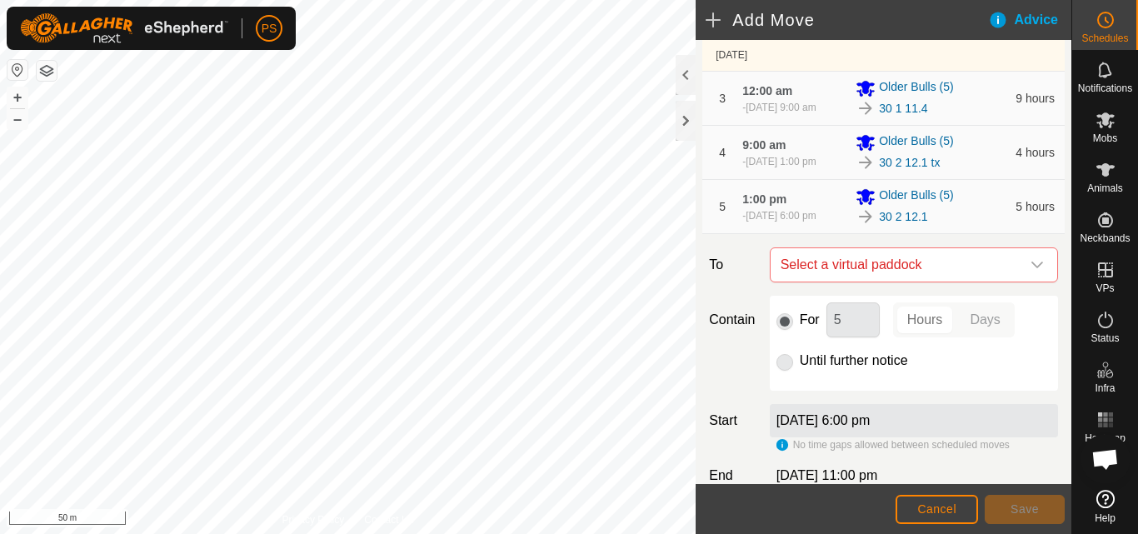
scroll to position [250, 0]
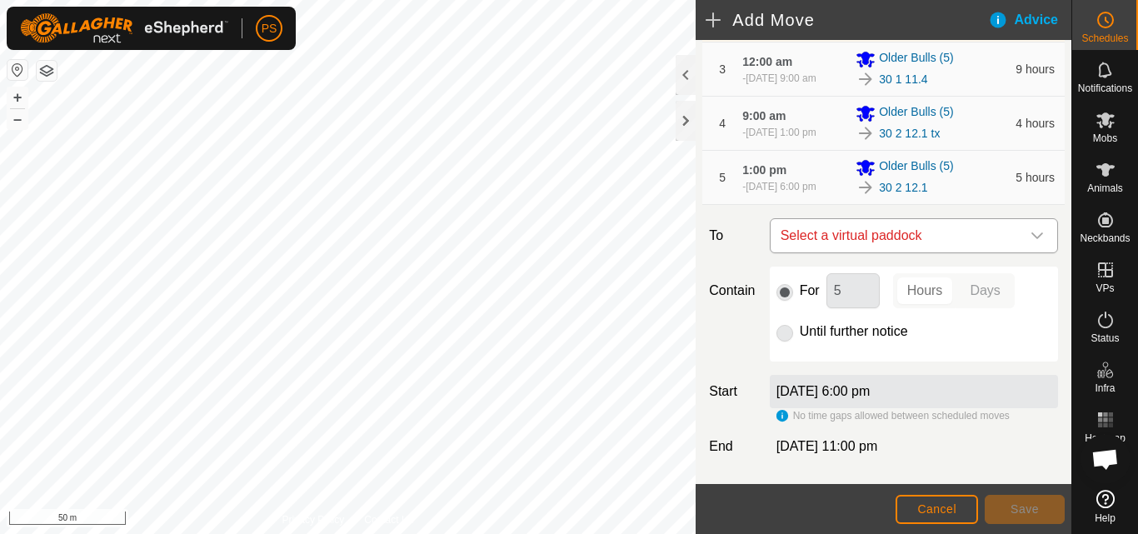
click at [1031, 238] on icon "dropdown trigger" at bounding box center [1037, 235] width 13 height 13
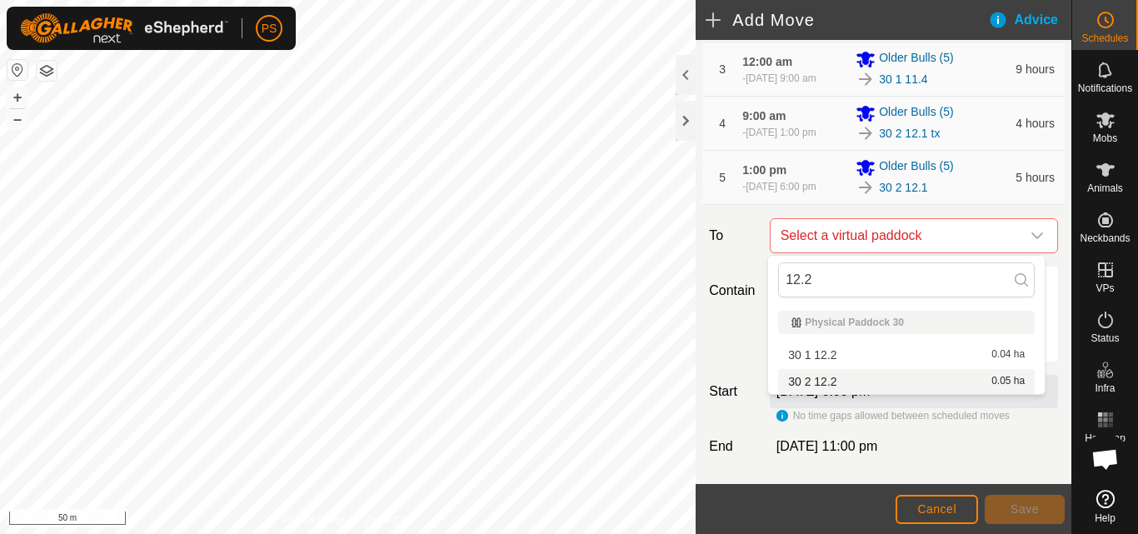
type input "12.2"
click at [830, 383] on li "30 2 12.2 0.05 ha" at bounding box center [906, 381] width 257 height 25
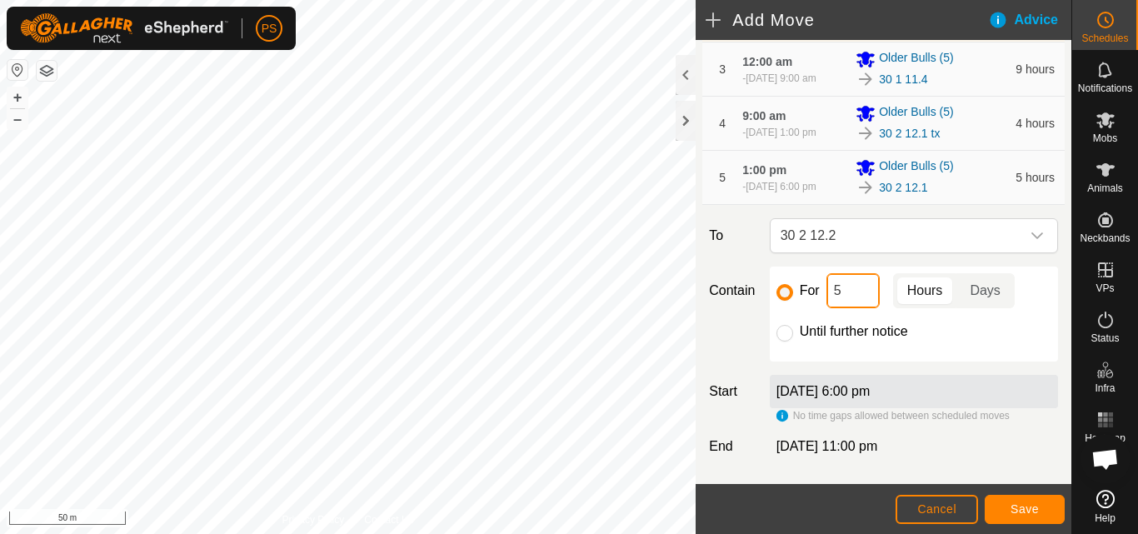
click at [848, 285] on input "5" at bounding box center [853, 290] width 53 height 35
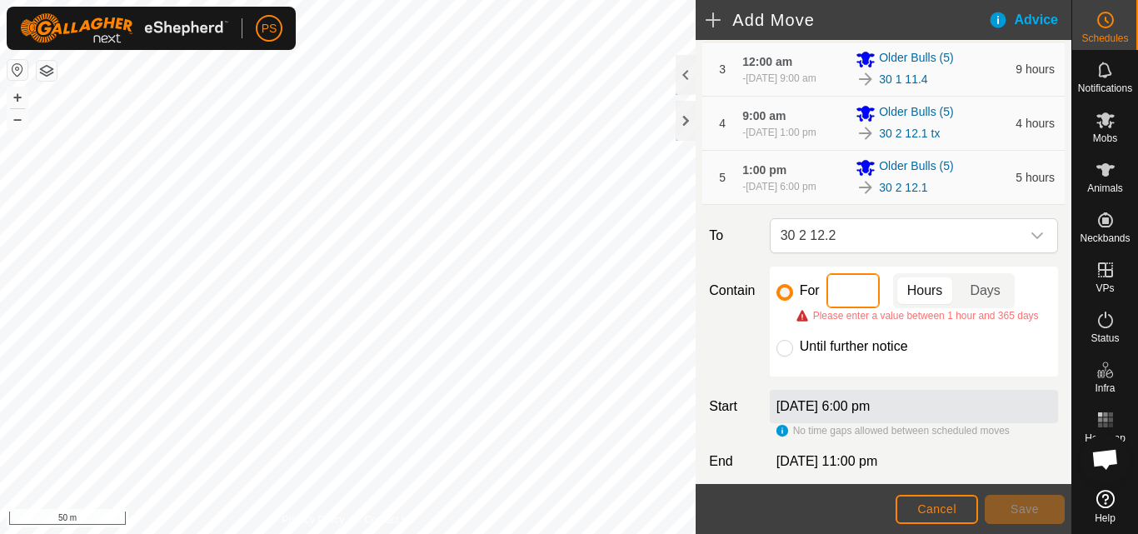
type input "9"
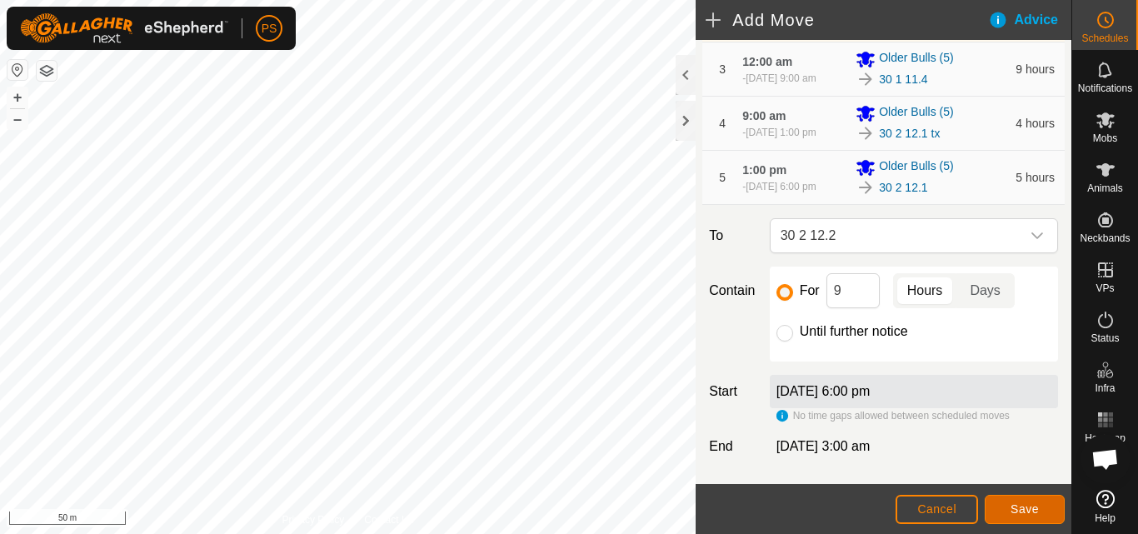
click at [1029, 503] on span "Save" at bounding box center [1025, 509] width 28 height 13
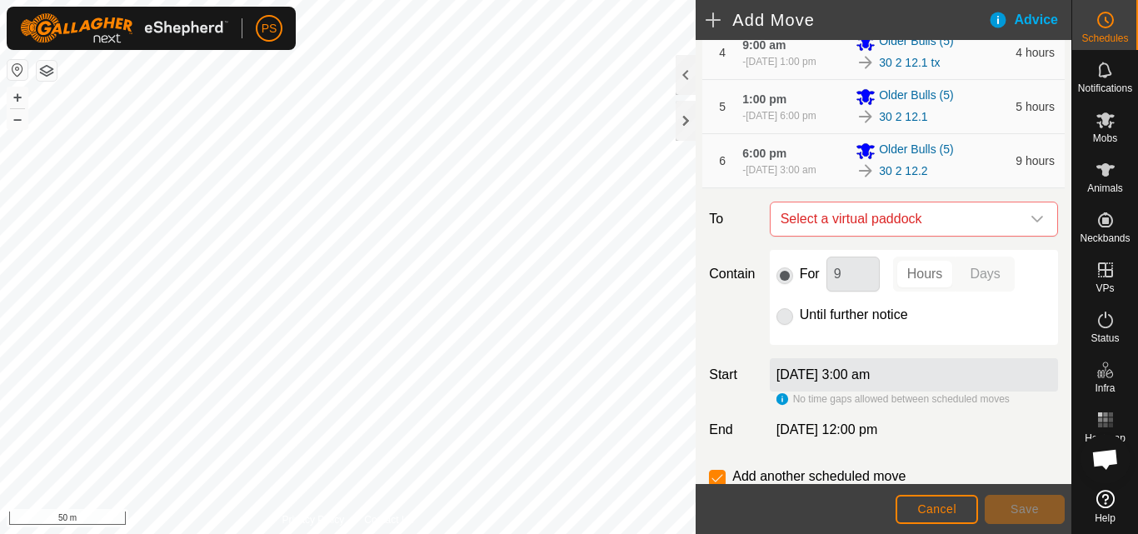
scroll to position [293, 0]
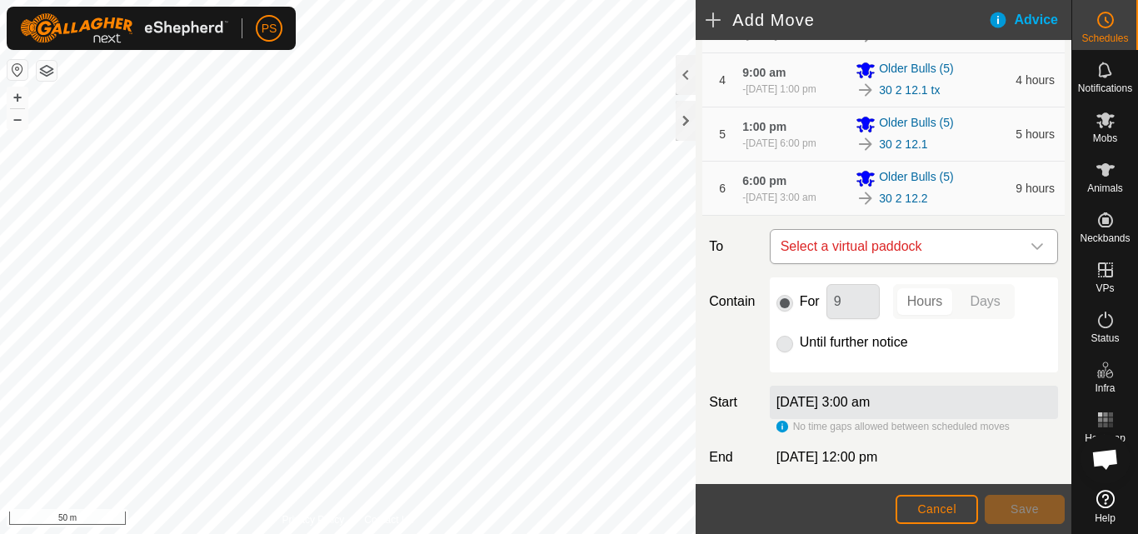
click at [1032, 245] on icon "dropdown trigger" at bounding box center [1038, 246] width 12 height 7
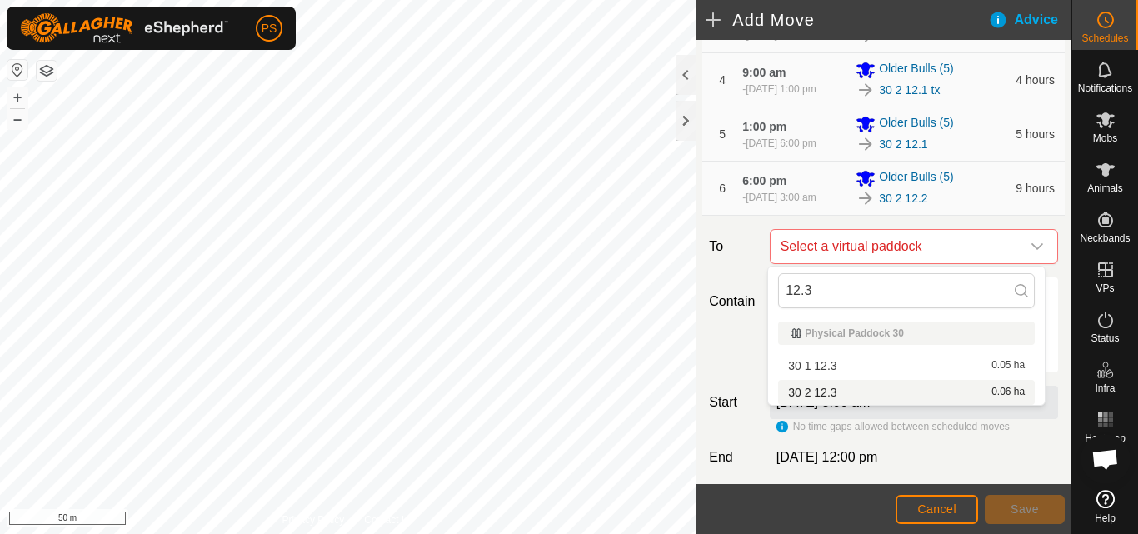
type input "12.3"
click at [834, 390] on li "30 2 12.3 0.06 ha" at bounding box center [906, 392] width 257 height 25
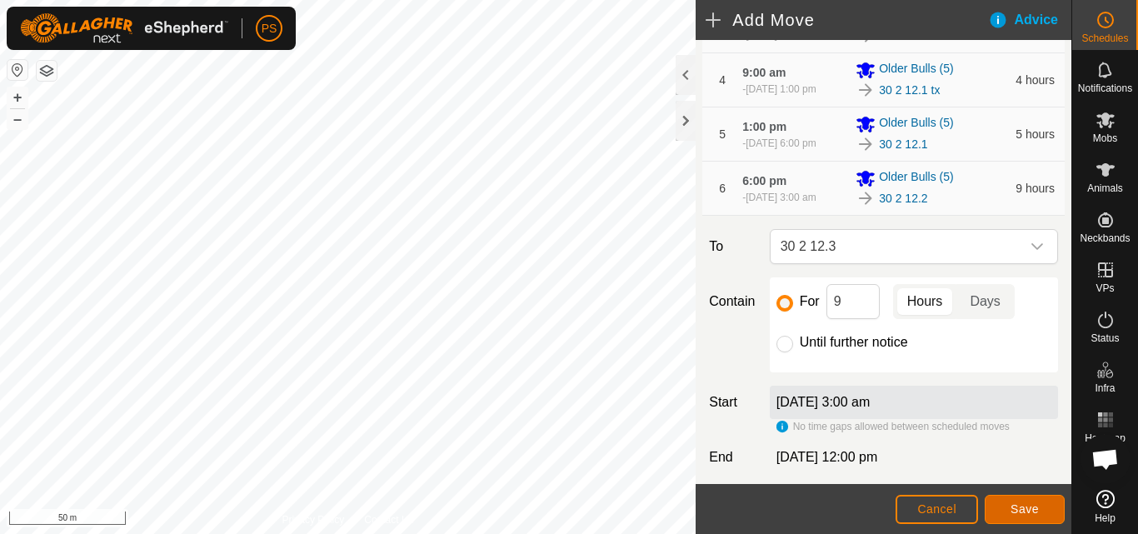
click at [1026, 509] on span "Save" at bounding box center [1025, 509] width 28 height 13
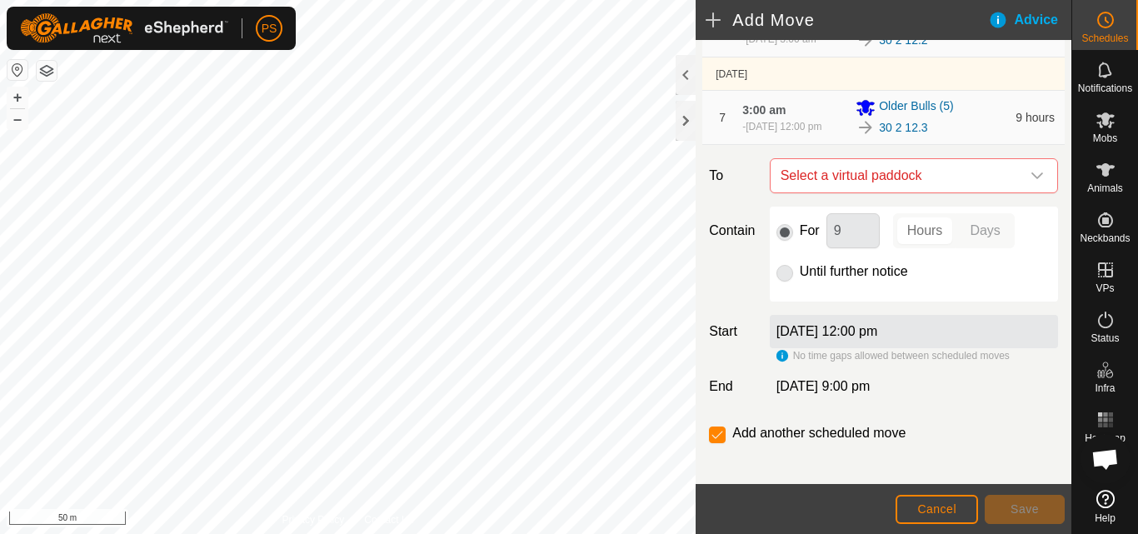
scroll to position [464, 0]
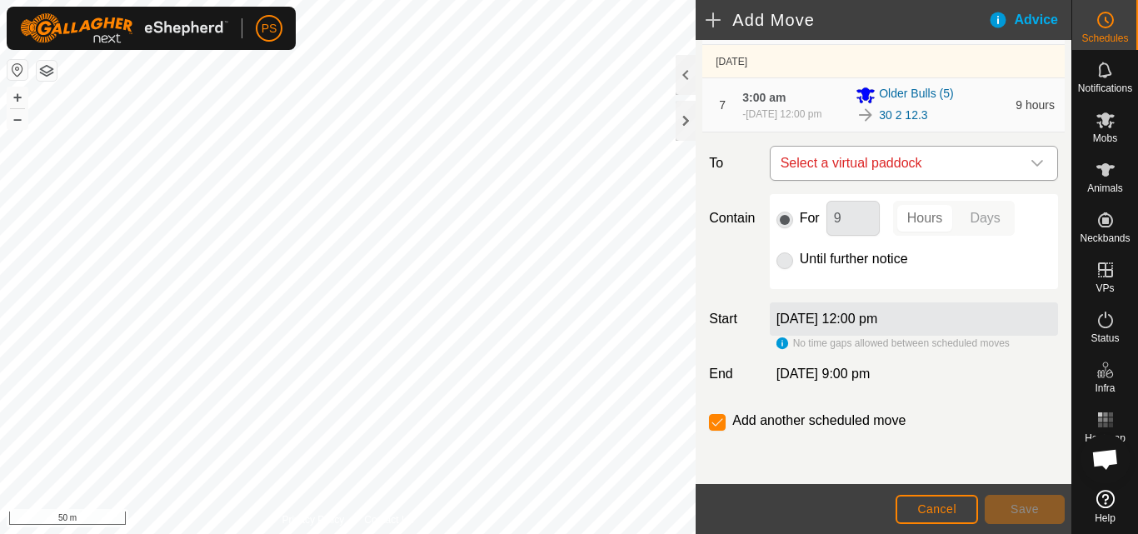
click at [1031, 163] on icon "dropdown trigger" at bounding box center [1037, 163] width 13 height 13
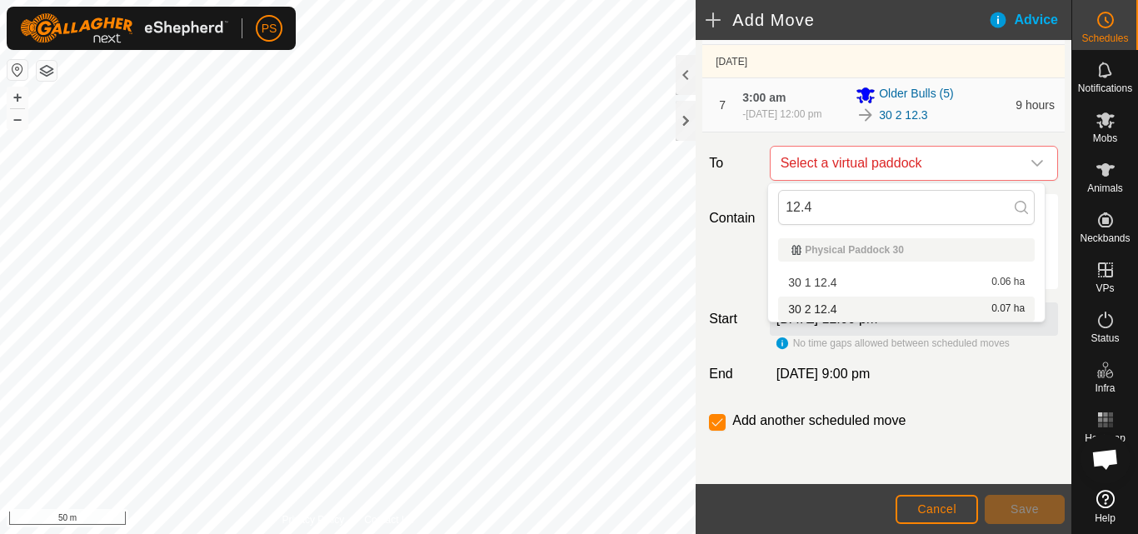
type input "12.4"
click at [887, 308] on li "30 2 12.4 0.07 ha" at bounding box center [906, 309] width 257 height 25
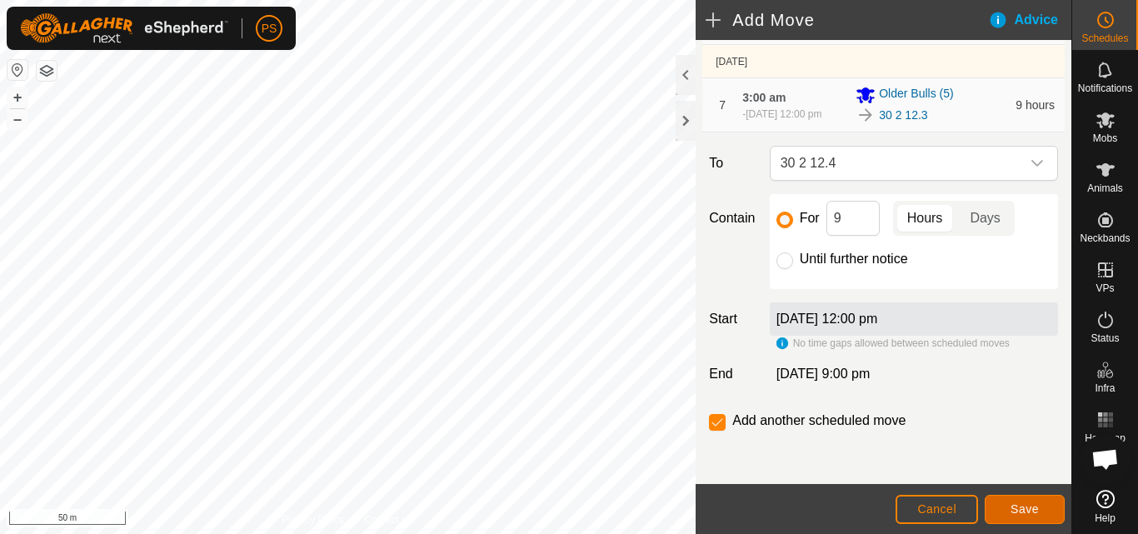
click at [1032, 503] on span "Save" at bounding box center [1025, 509] width 28 height 13
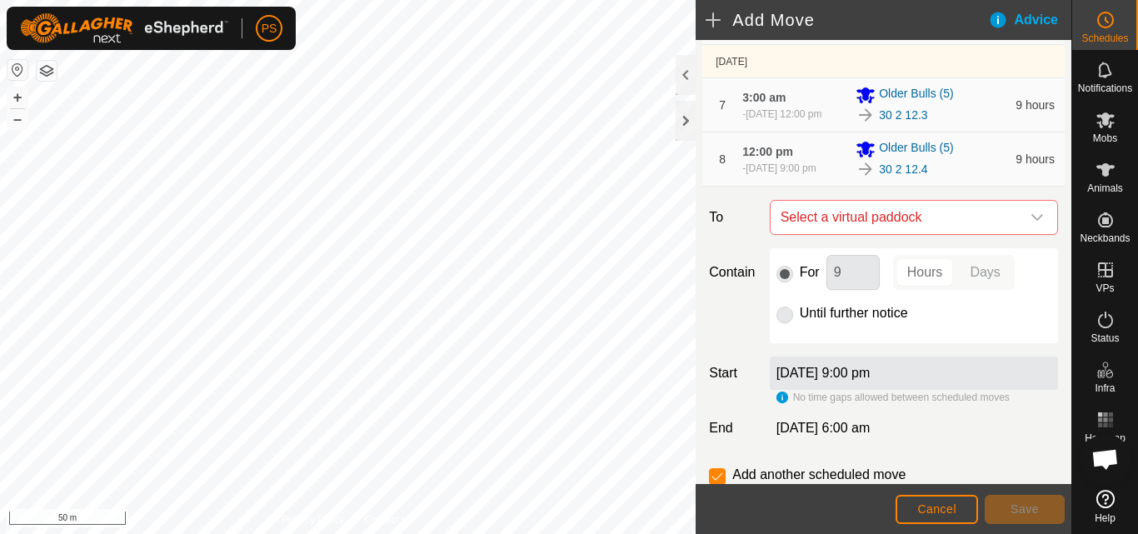
scroll to position [435, 0]
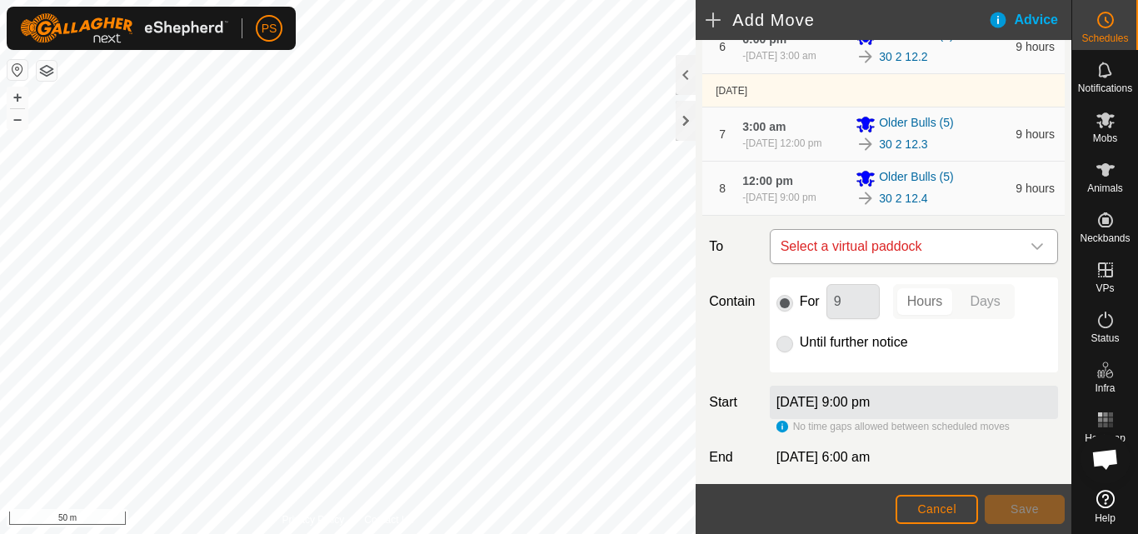
click at [1031, 244] on icon "dropdown trigger" at bounding box center [1037, 246] width 13 height 13
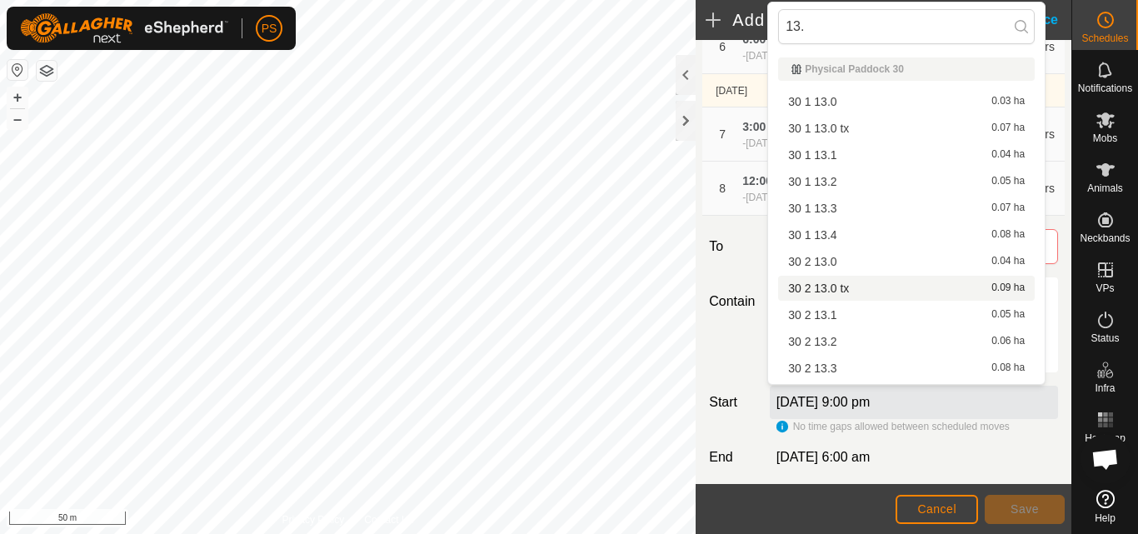
type input "13."
click at [851, 290] on li "30 2 13.0 tx 0.09 ha" at bounding box center [906, 288] width 257 height 25
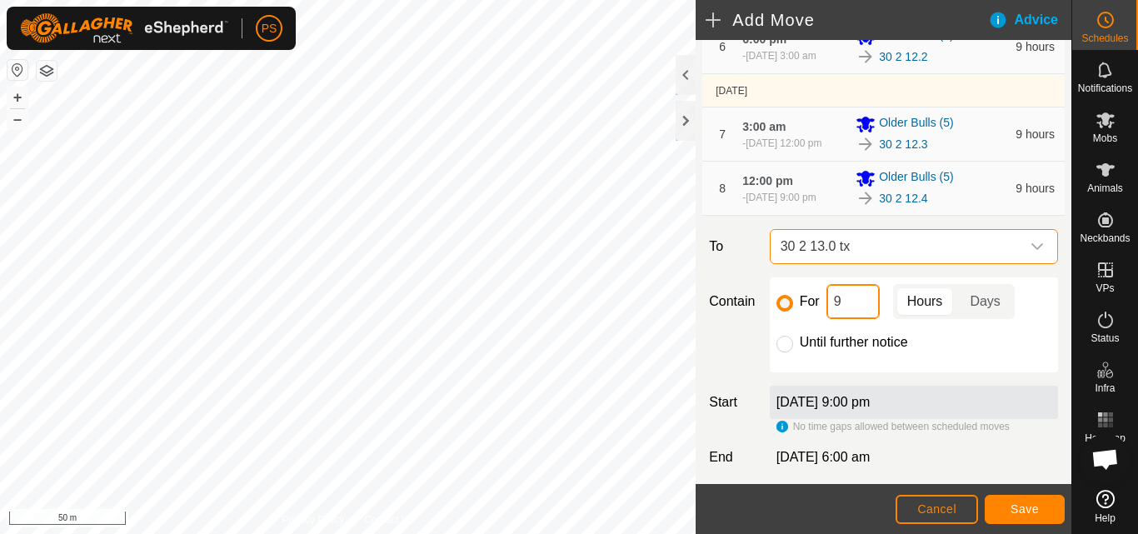
click at [851, 308] on input "9" at bounding box center [853, 301] width 53 height 35
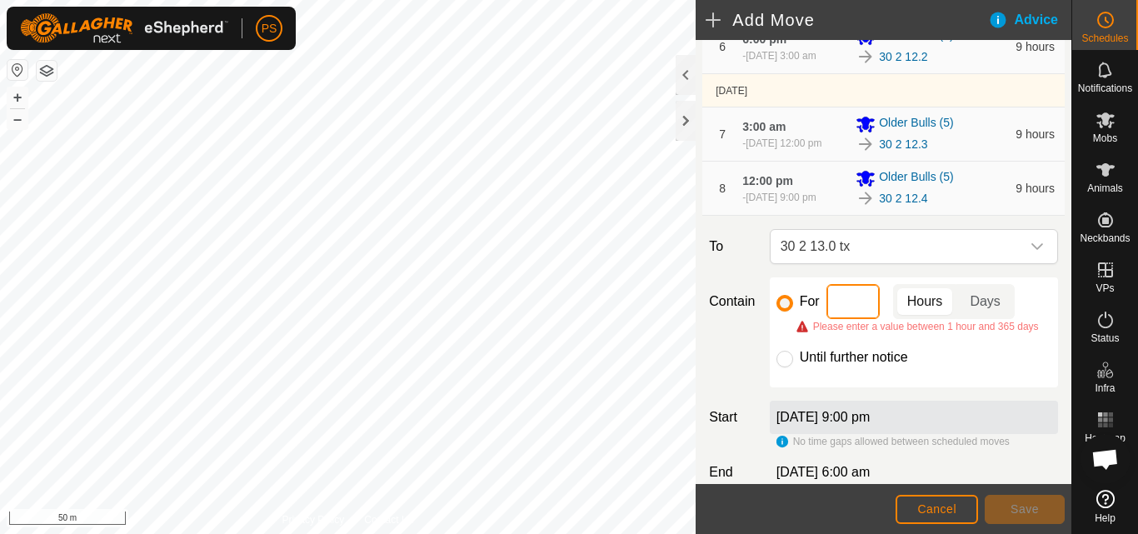
type input "4"
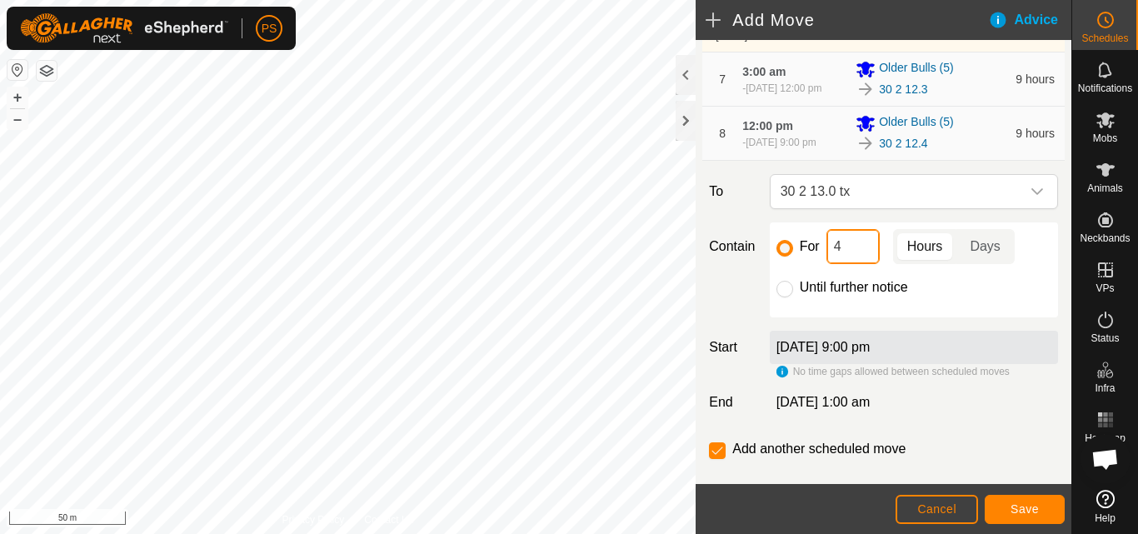
scroll to position [518, 0]
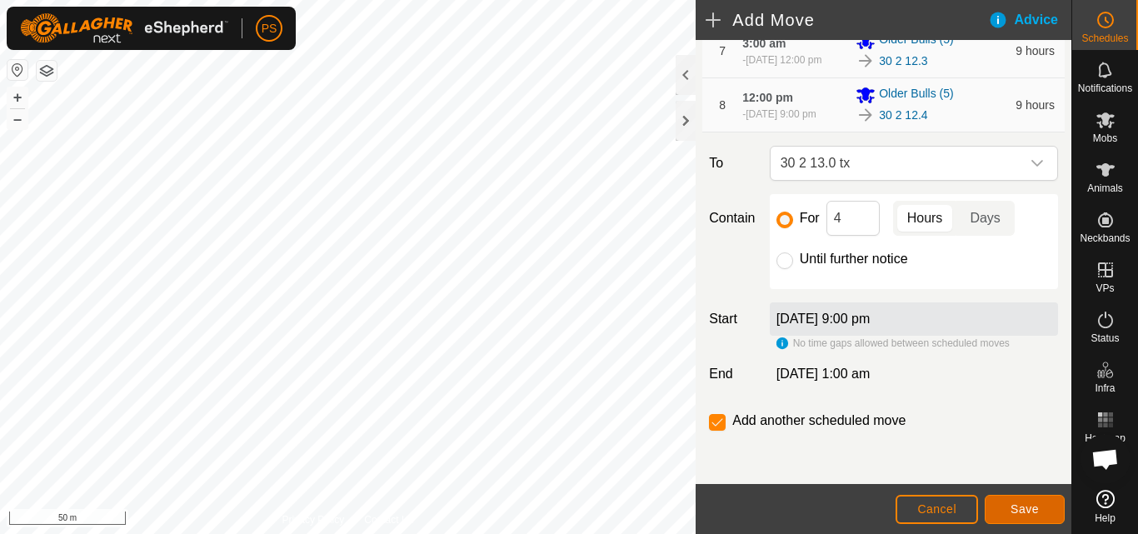
click at [1028, 506] on span "Save" at bounding box center [1025, 509] width 28 height 13
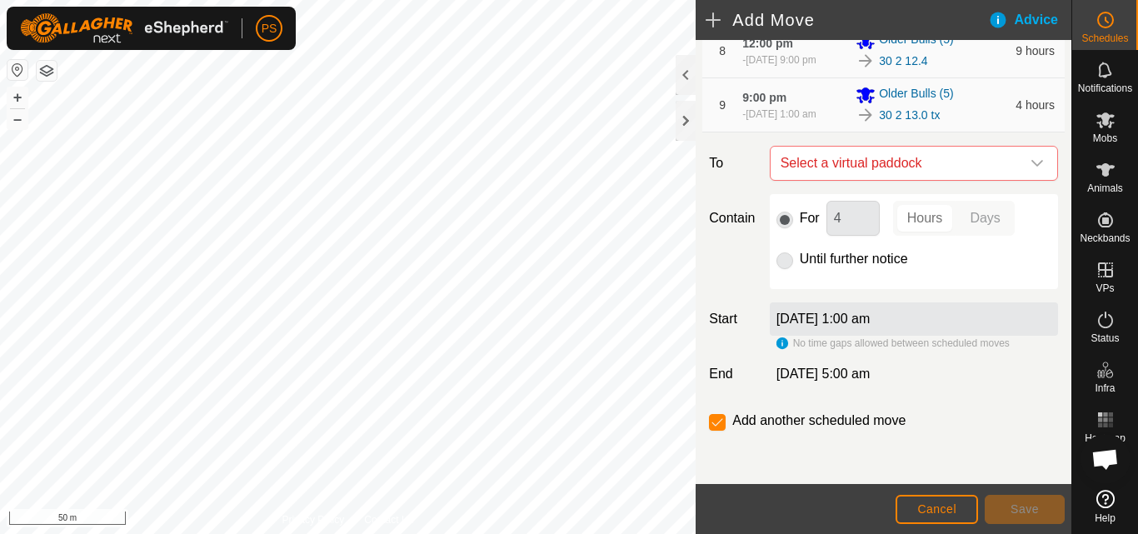
scroll to position [489, 0]
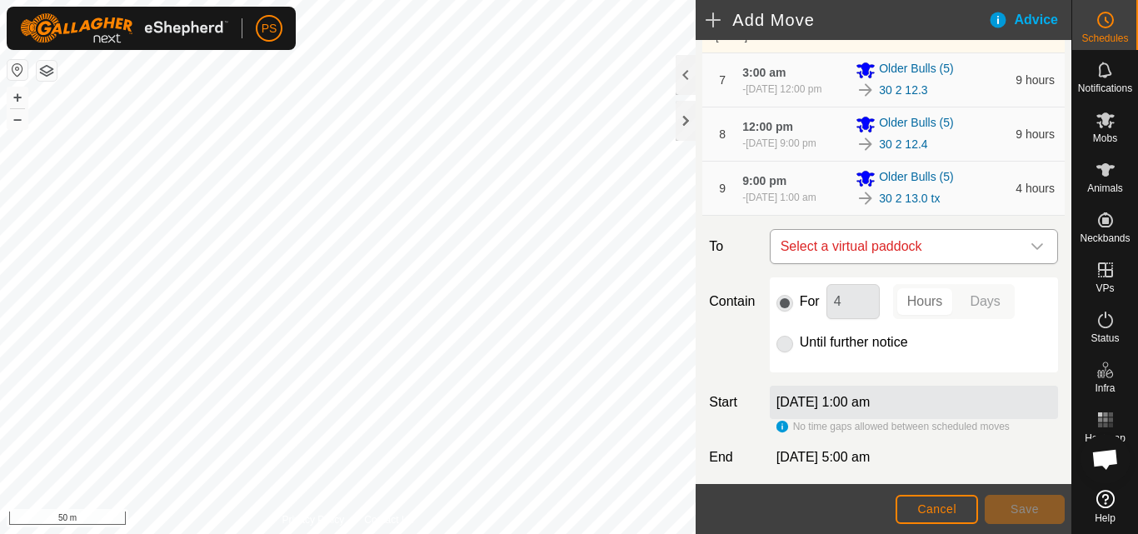
click at [1031, 248] on icon "dropdown trigger" at bounding box center [1037, 246] width 13 height 13
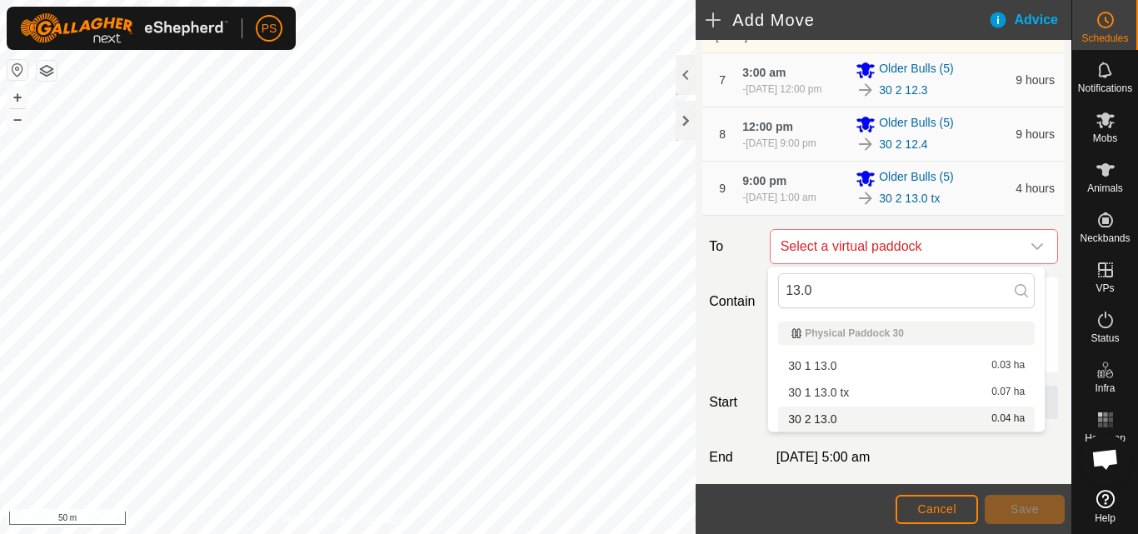
type input "13.0"
click at [828, 420] on li "30 2 13.0 0.04 ha" at bounding box center [906, 419] width 257 height 25
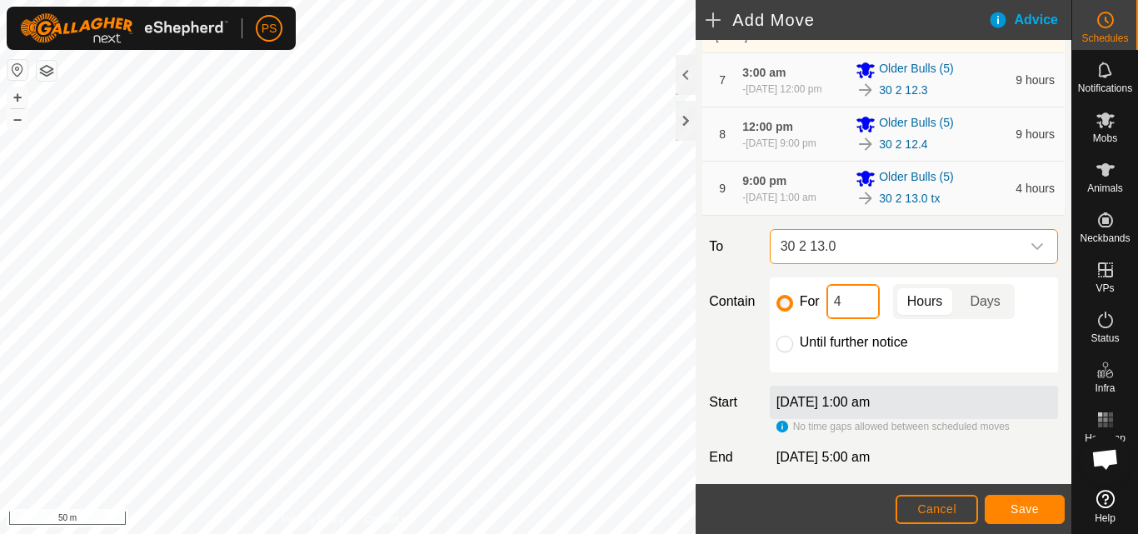
click at [868, 307] on input "4" at bounding box center [853, 301] width 53 height 35
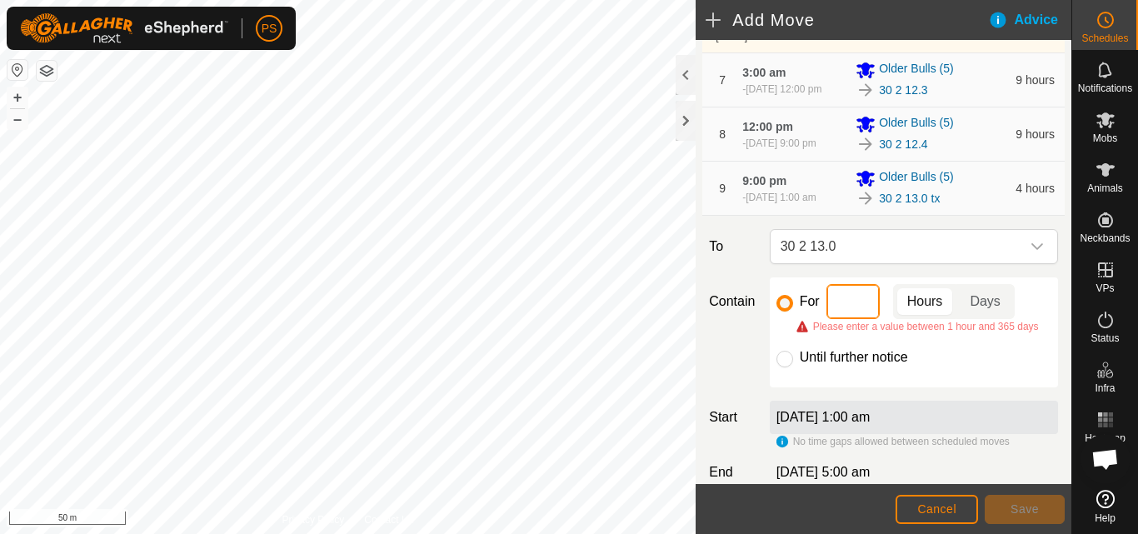
type input "5"
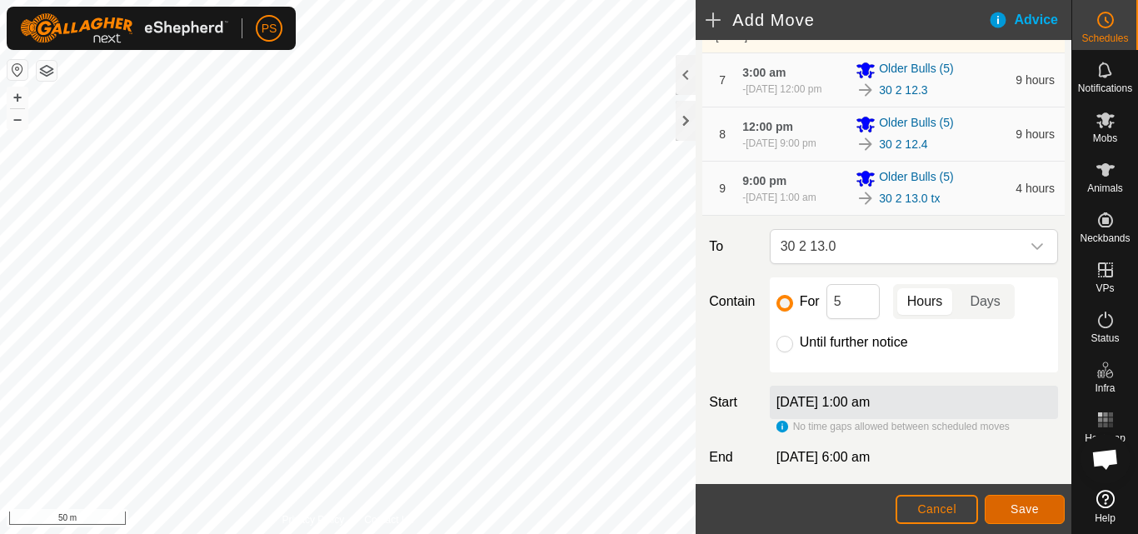
click at [1029, 507] on span "Save" at bounding box center [1025, 509] width 28 height 13
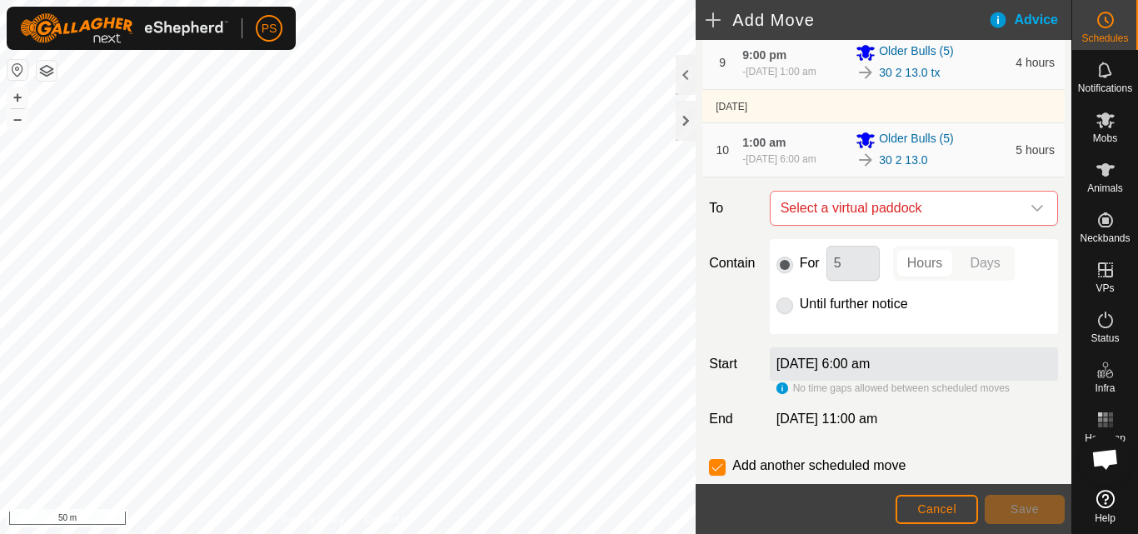
scroll to position [577, 0]
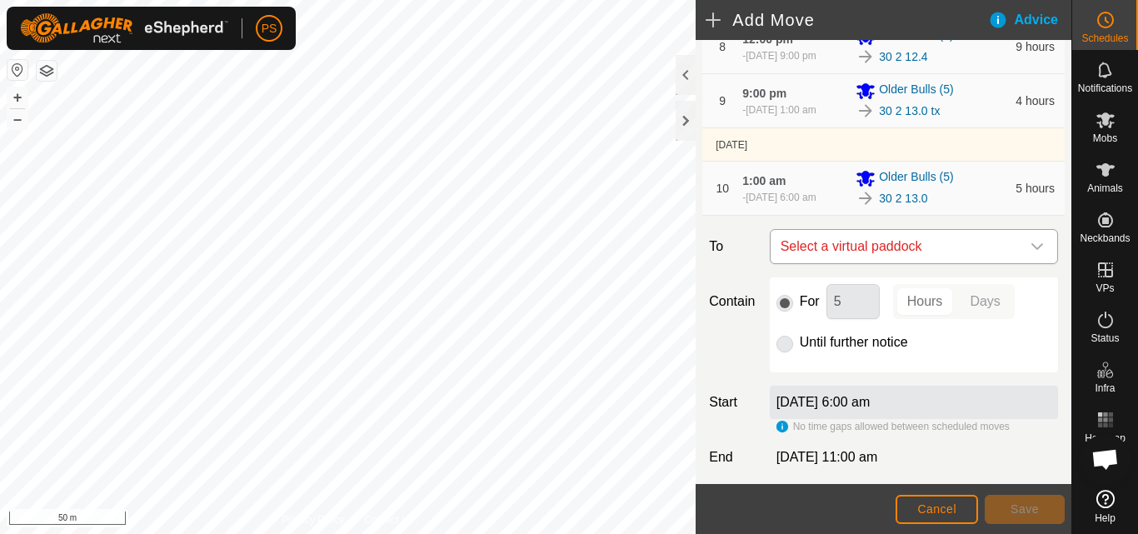
click at [1032, 248] on icon "dropdown trigger" at bounding box center [1038, 246] width 12 height 7
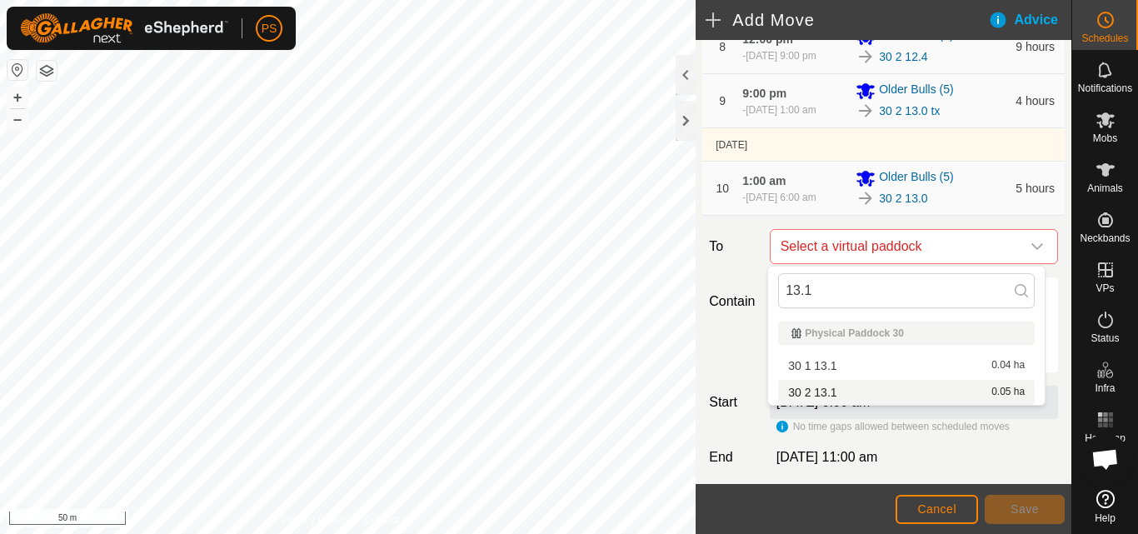
type input "13.1"
click at [829, 393] on li "30 2 13.1 0.05 ha" at bounding box center [906, 392] width 257 height 25
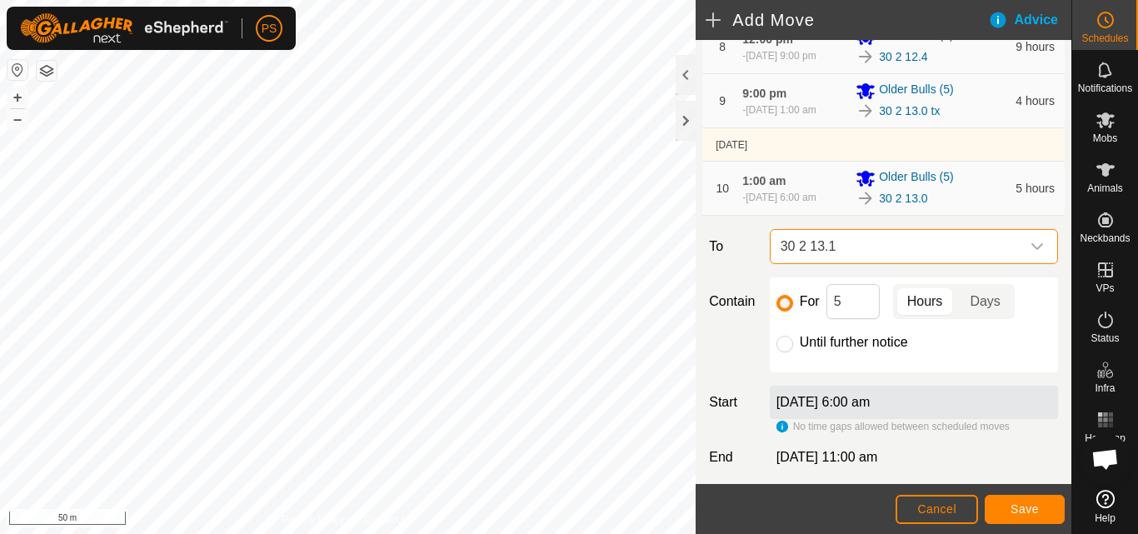
scroll to position [660, 0]
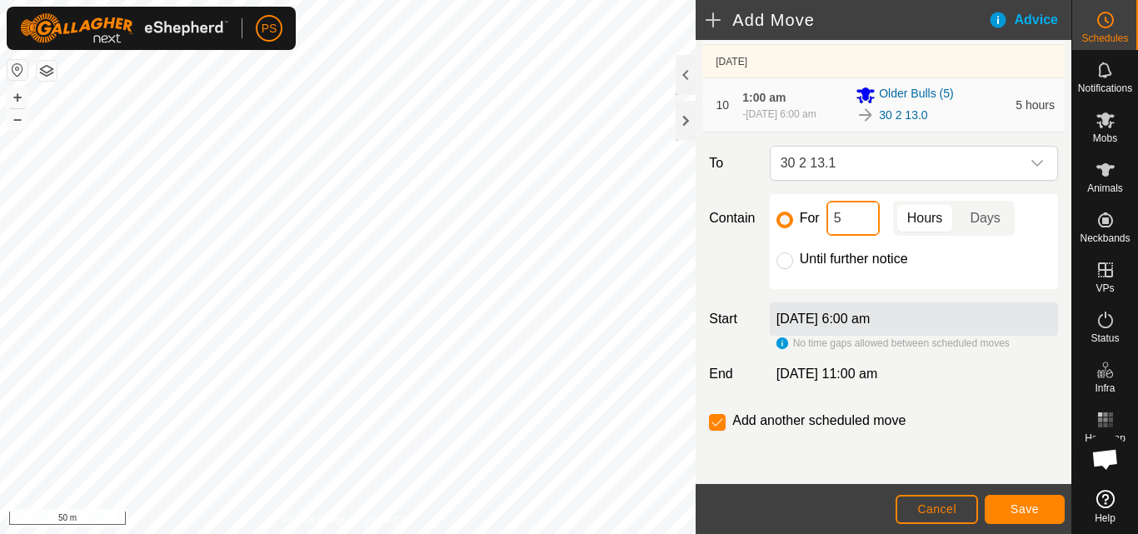
click at [859, 219] on input "5" at bounding box center [853, 218] width 53 height 35
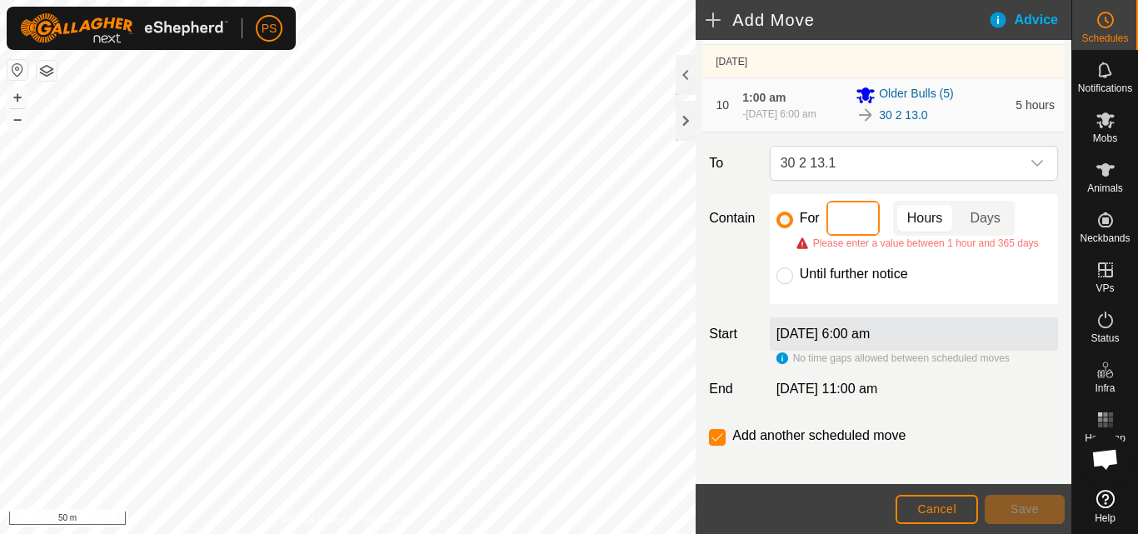
type input "9"
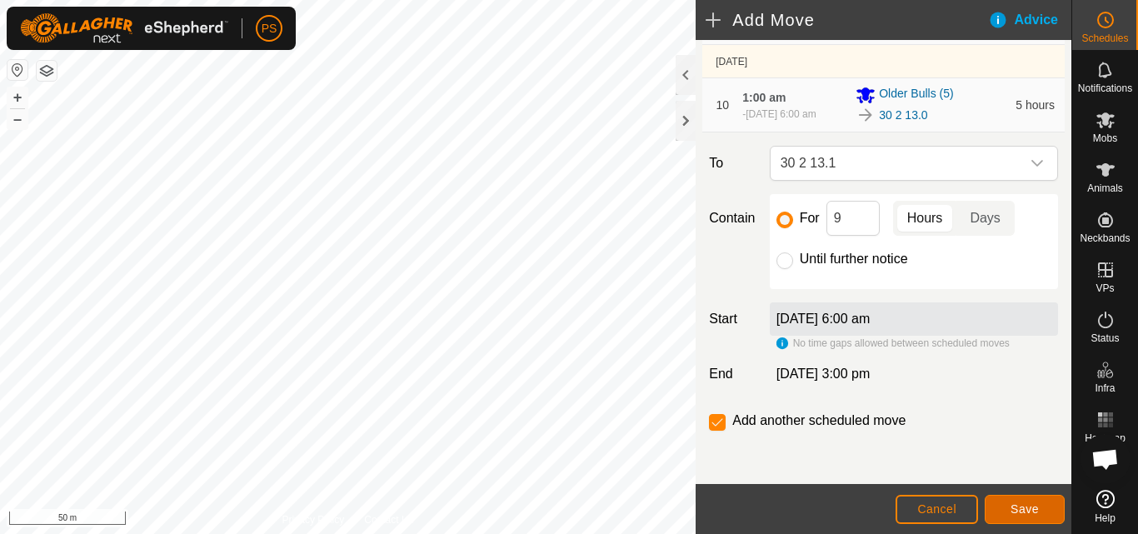
click at [1029, 510] on span "Save" at bounding box center [1025, 509] width 28 height 13
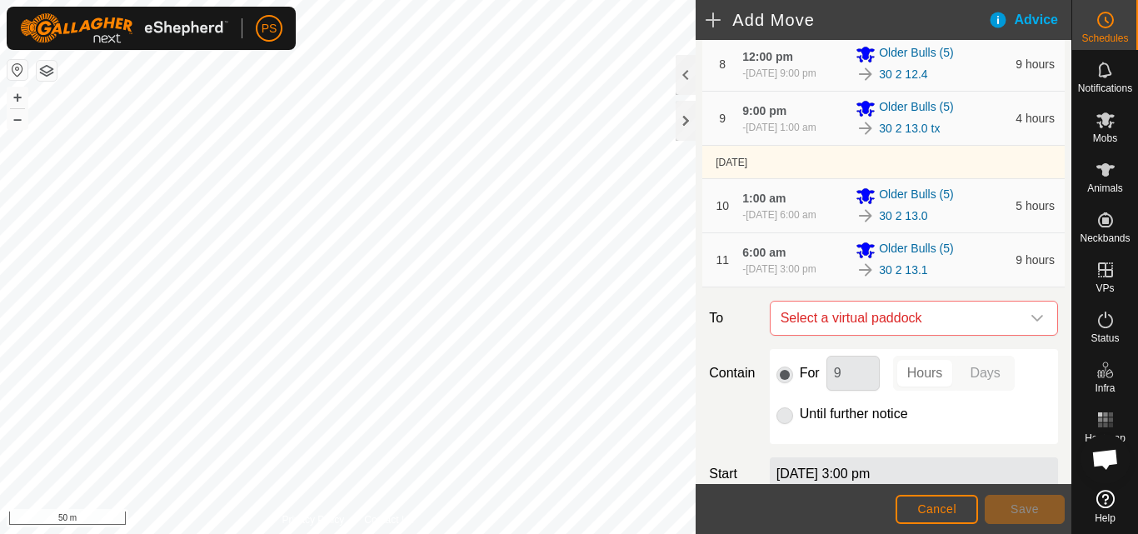
scroll to position [583, 0]
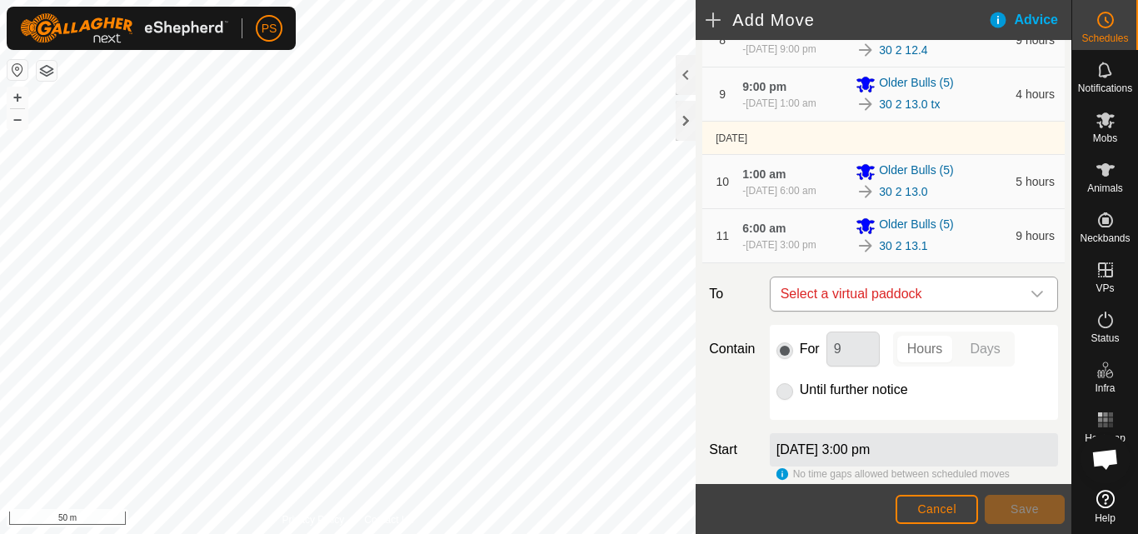
click at [1031, 295] on icon "dropdown trigger" at bounding box center [1037, 294] width 13 height 13
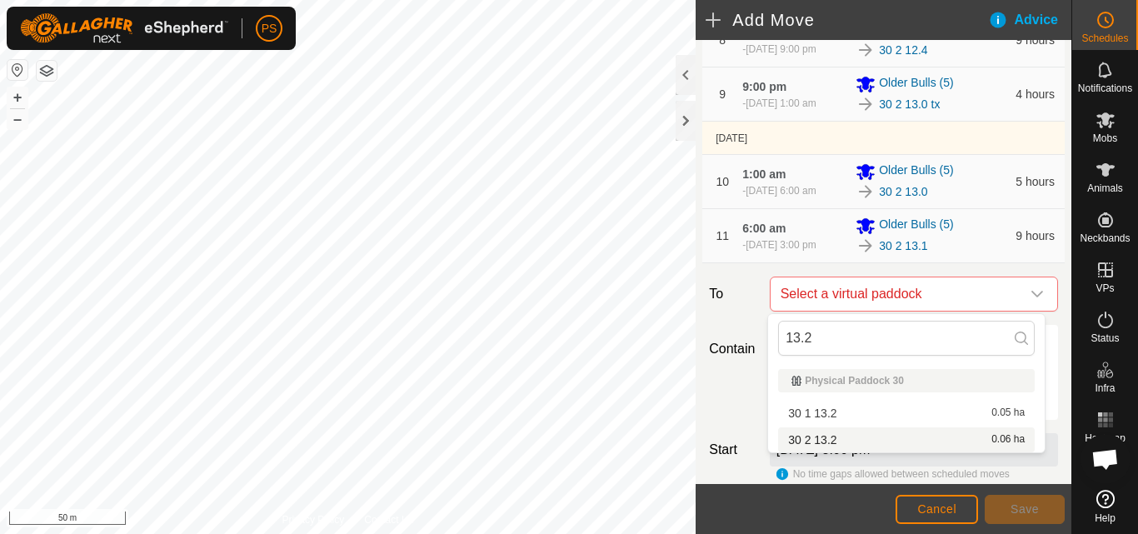
type input "13.2"
click at [833, 438] on li "30 2 13.2 0.06 ha" at bounding box center [906, 440] width 257 height 25
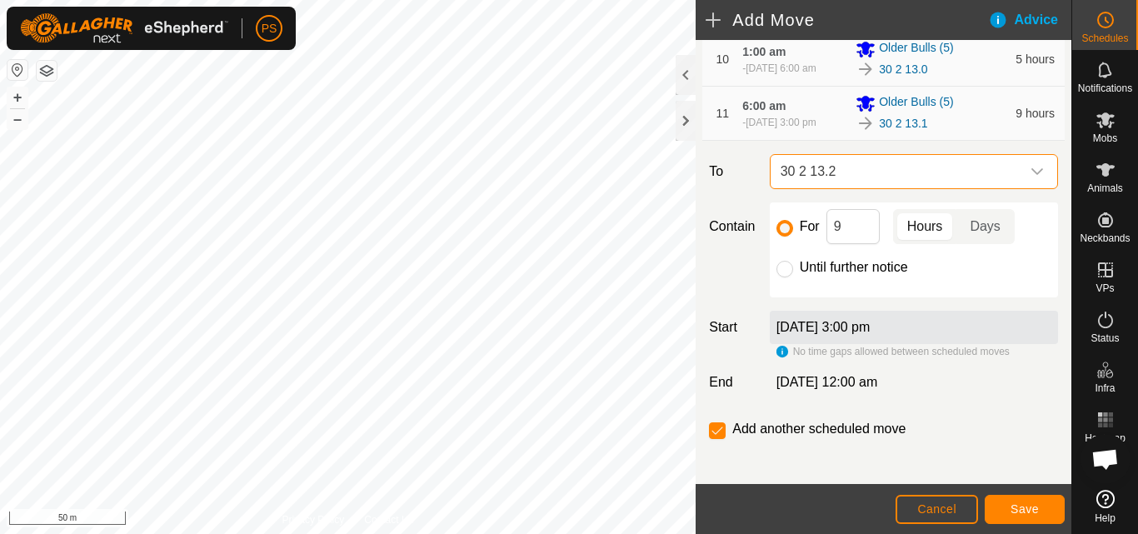
scroll to position [714, 0]
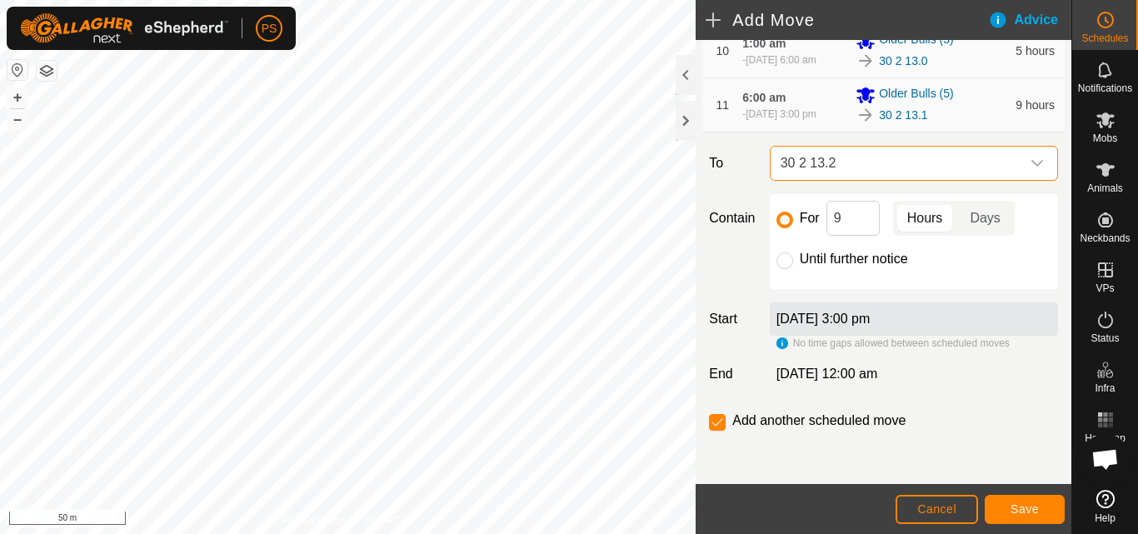
click at [1031, 162] on icon "dropdown trigger" at bounding box center [1037, 163] width 13 height 13
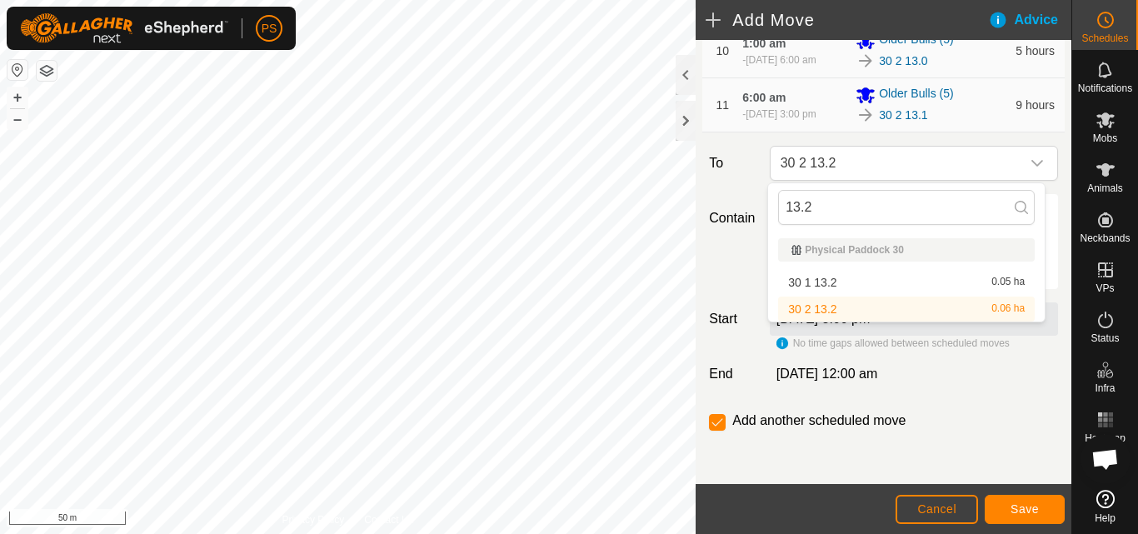
click at [834, 309] on li "30 2 13.2 0.06 ha" at bounding box center [906, 309] width 257 height 25
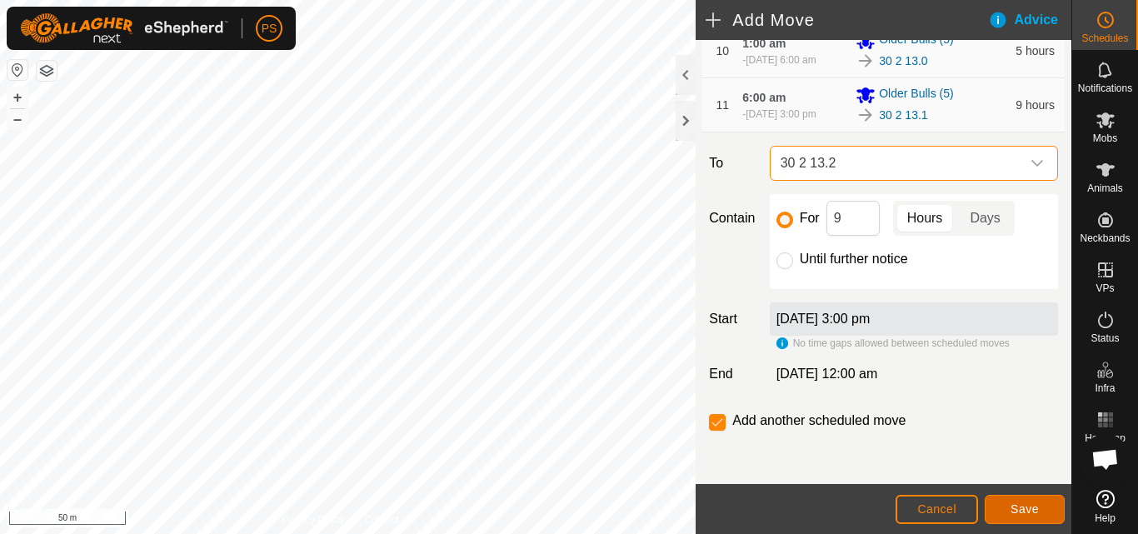
click at [1032, 509] on span "Save" at bounding box center [1025, 509] width 28 height 13
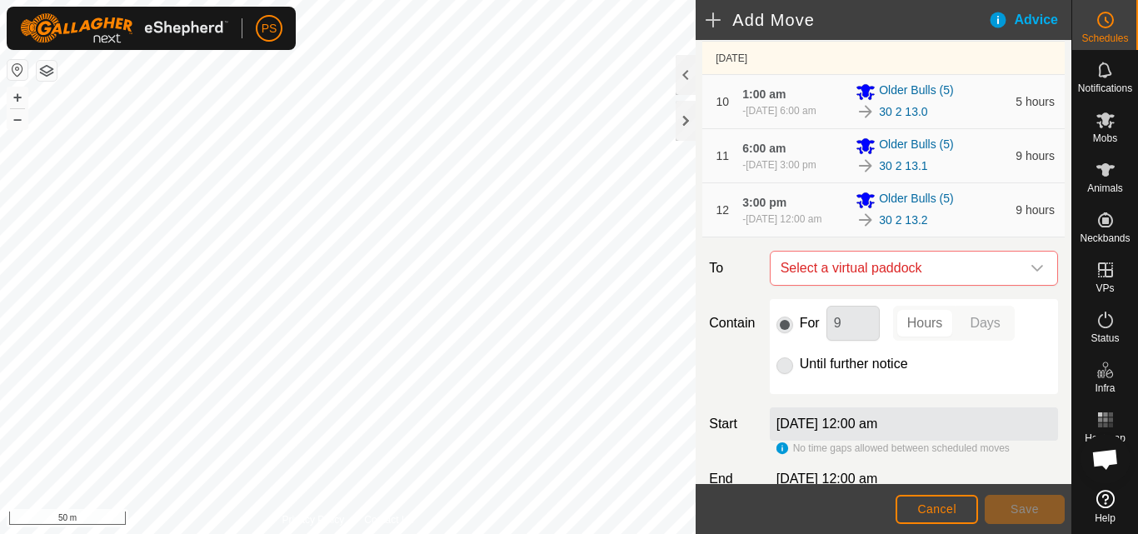
scroll to position [667, 0]
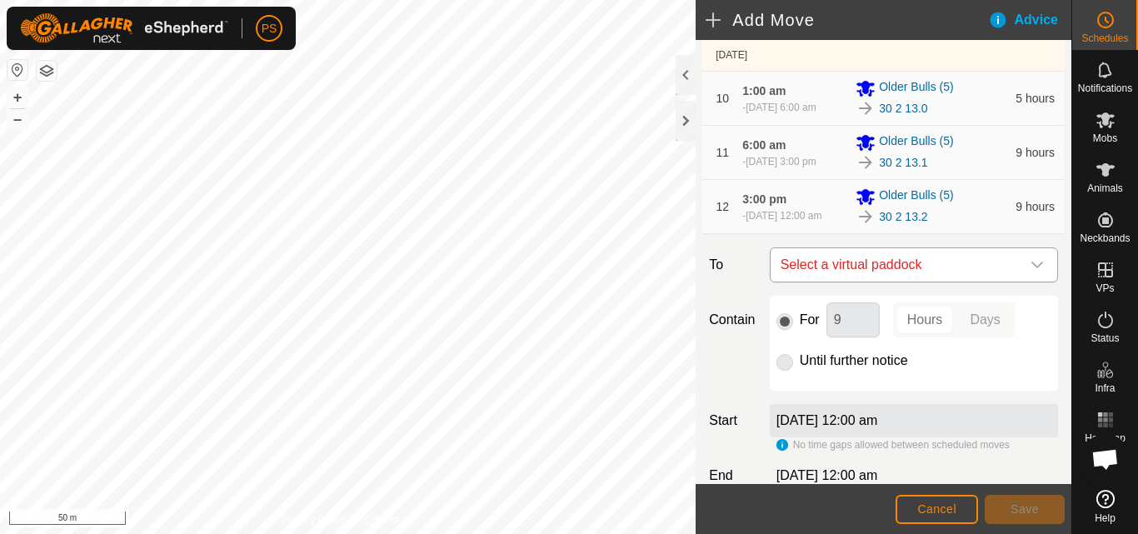
click at [1031, 265] on icon "dropdown trigger" at bounding box center [1037, 264] width 13 height 13
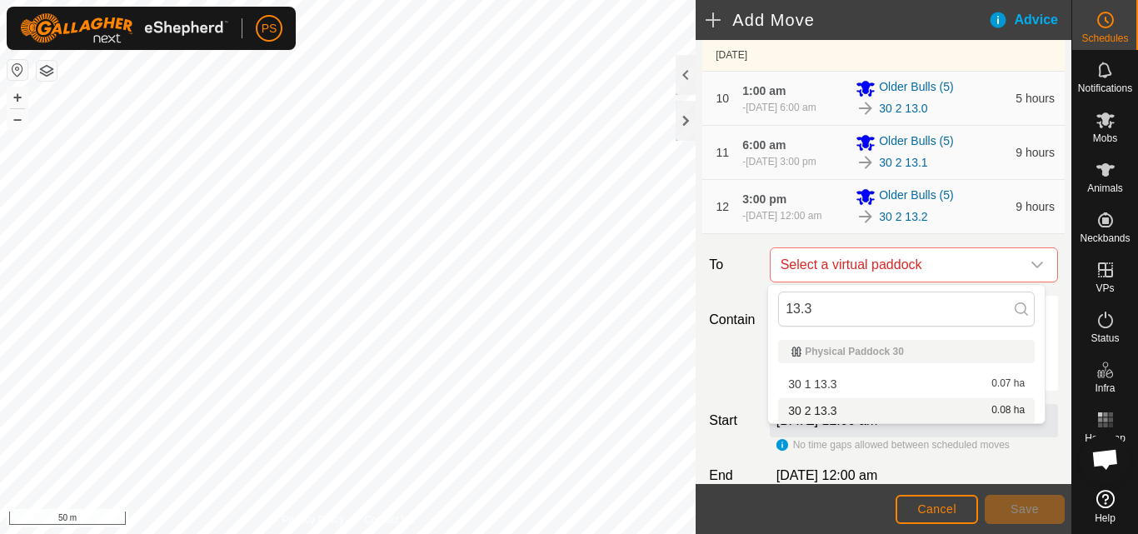
type input "13.3"
click at [834, 412] on li "30 2 13.3 0.08 ha" at bounding box center [906, 410] width 257 height 25
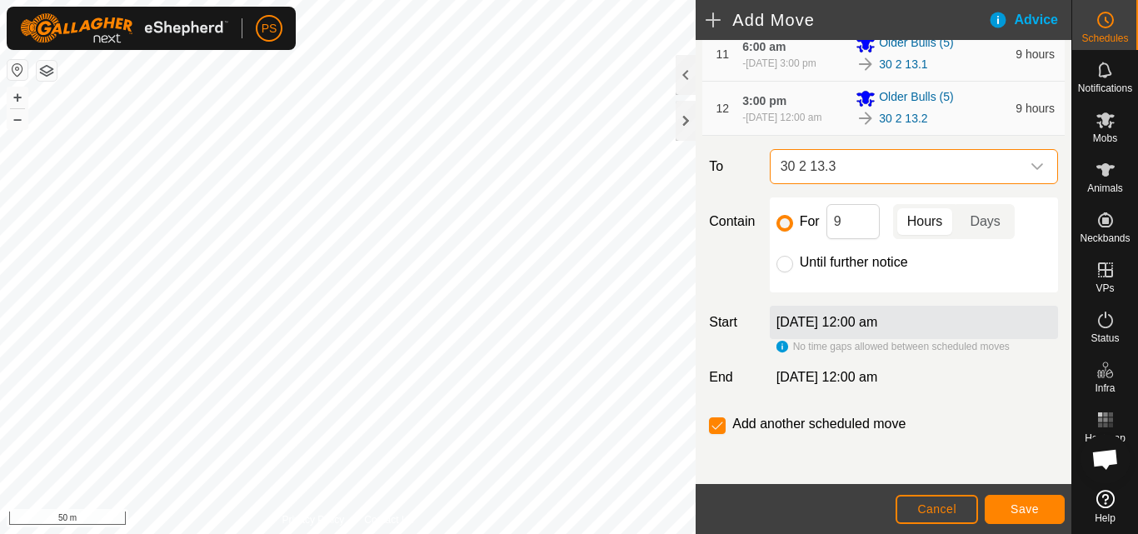
scroll to position [768, 0]
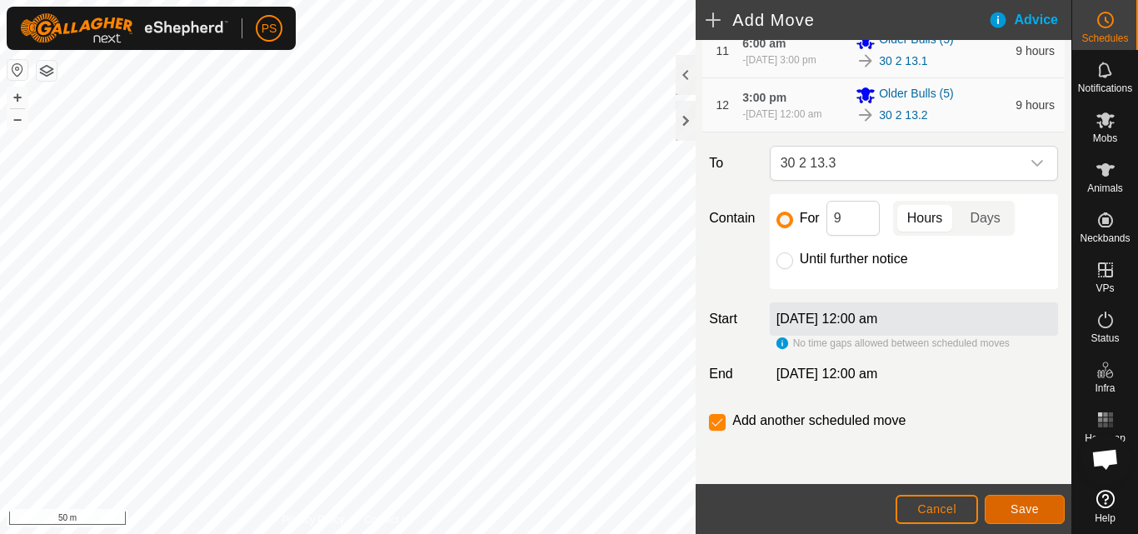
click at [1027, 510] on span "Save" at bounding box center [1025, 509] width 28 height 13
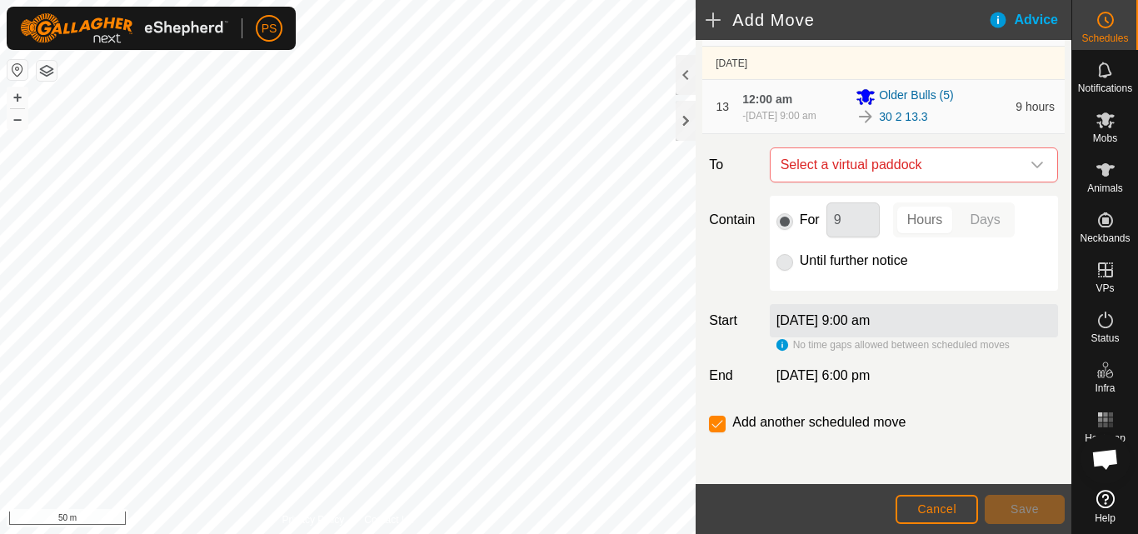
scroll to position [856, 0]
click at [1031, 165] on icon "dropdown trigger" at bounding box center [1037, 163] width 13 height 13
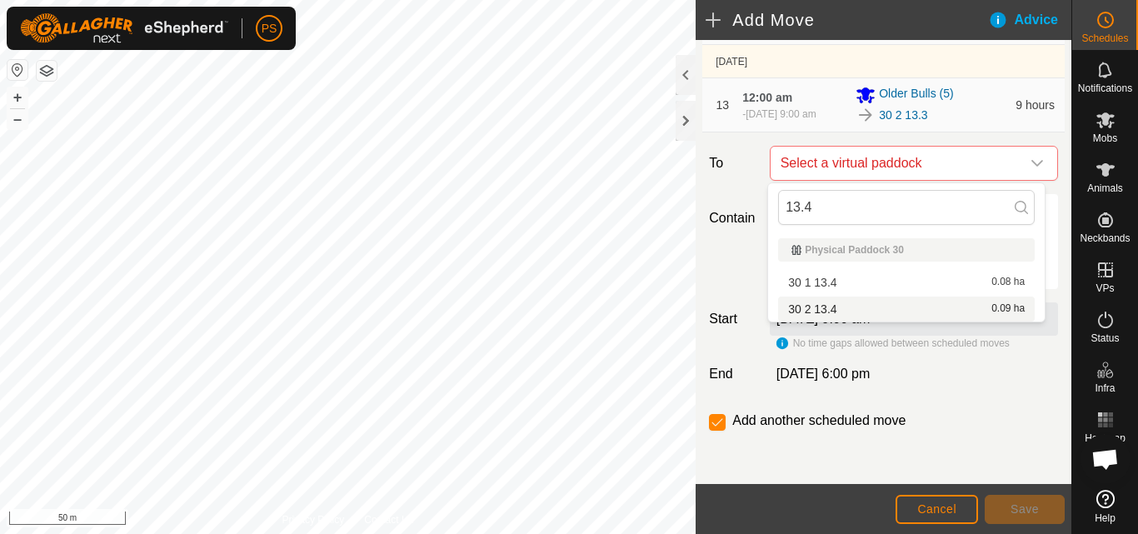
type input "13.4"
click at [834, 306] on li "30 2 13.4 0.09 ha" at bounding box center [906, 309] width 257 height 25
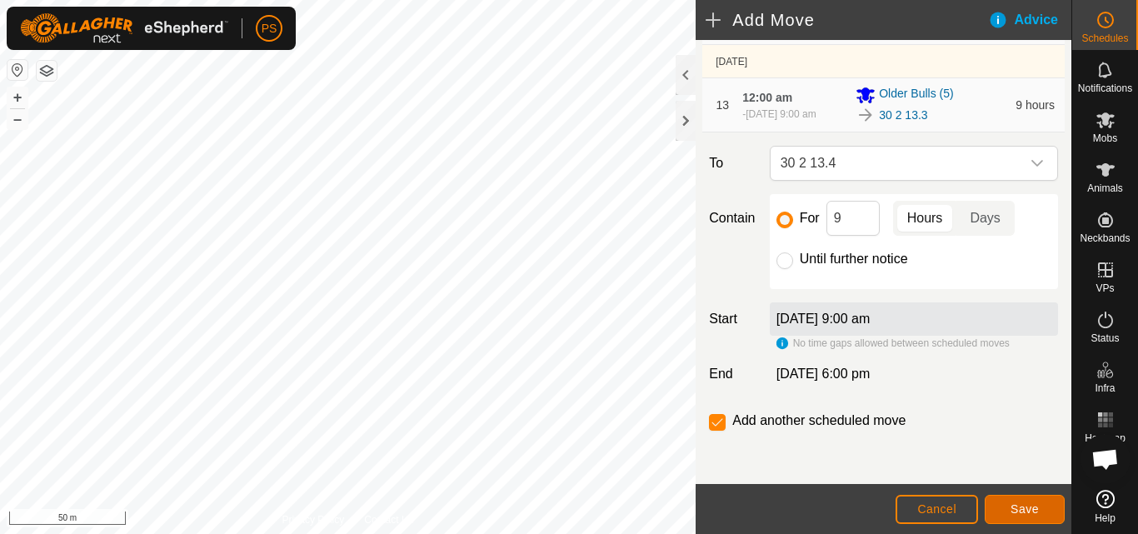
click at [1025, 504] on span "Save" at bounding box center [1025, 509] width 28 height 13
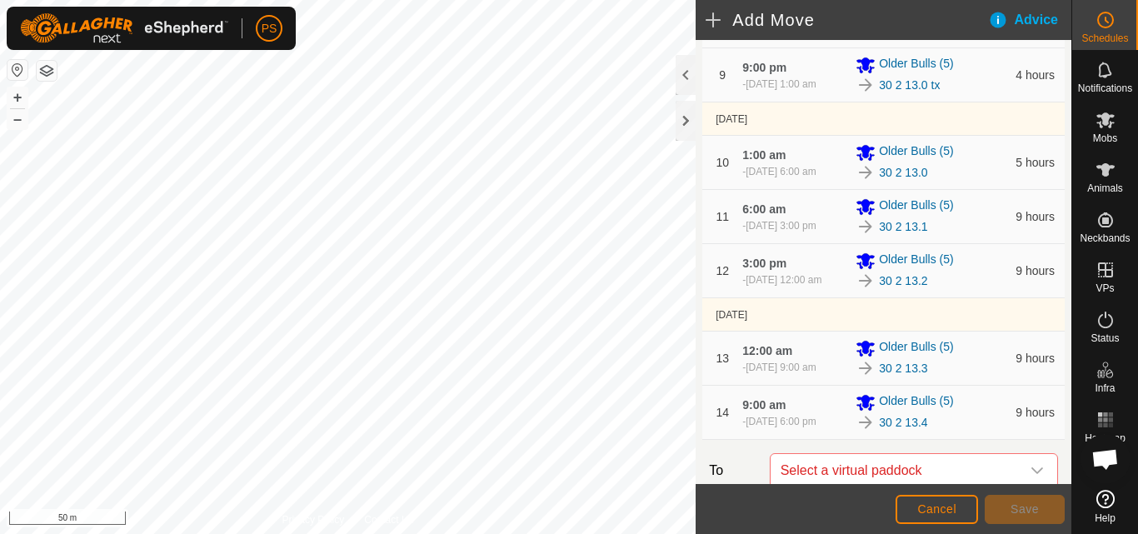
scroll to position [667, 0]
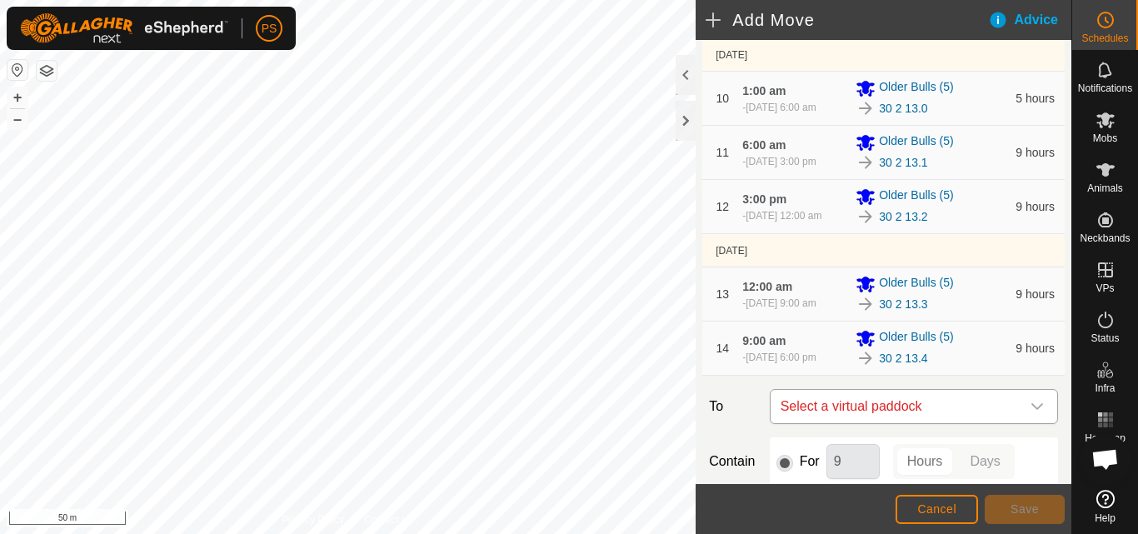
click at [1031, 406] on icon "dropdown trigger" at bounding box center [1037, 406] width 13 height 13
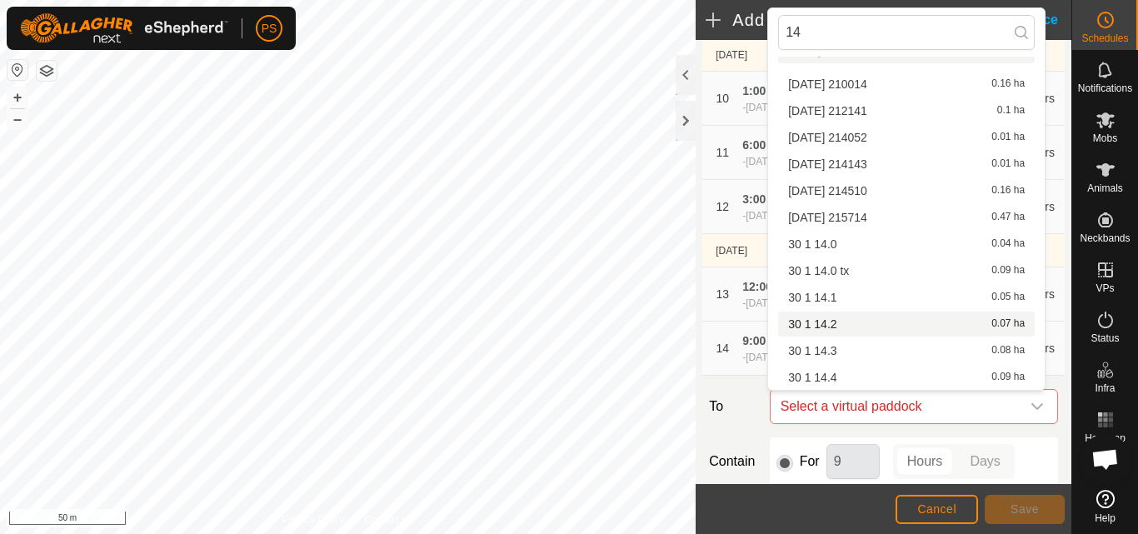
scroll to position [210, 0]
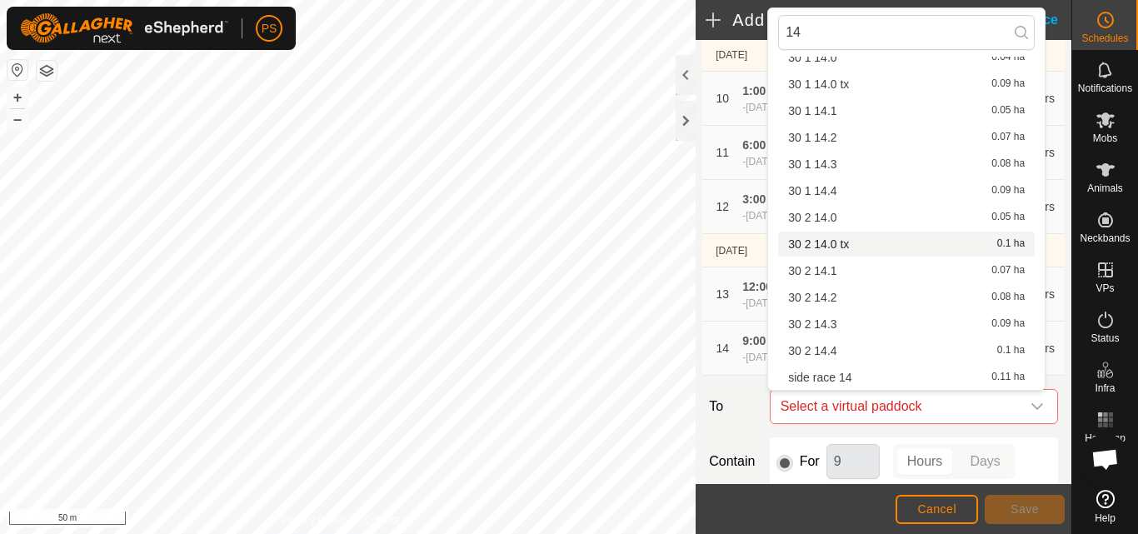
type input "14"
click at [845, 244] on li "30 2 14.0 tx 0.1 ha" at bounding box center [906, 244] width 257 height 25
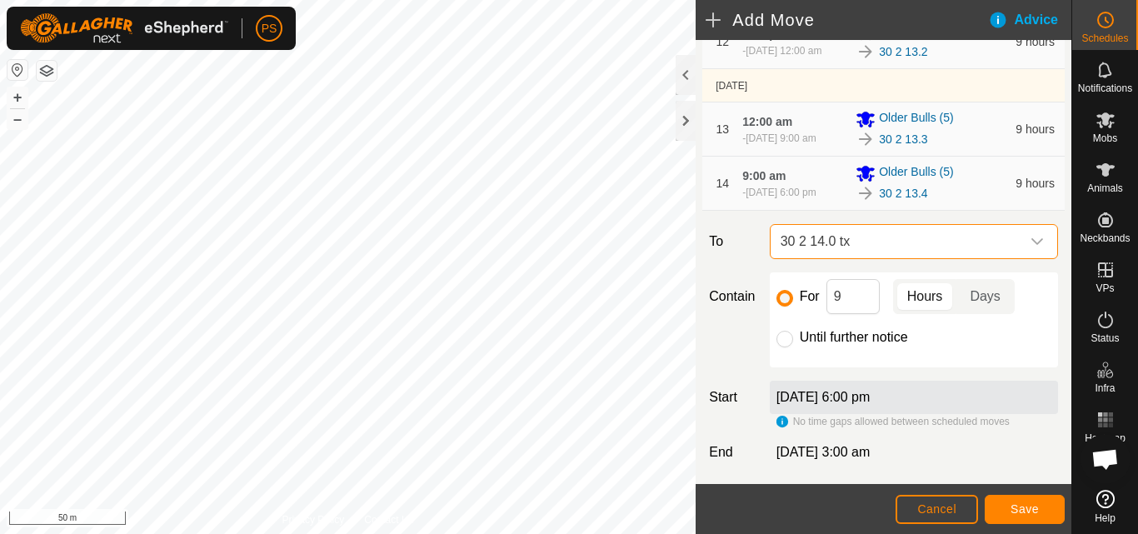
scroll to position [833, 0]
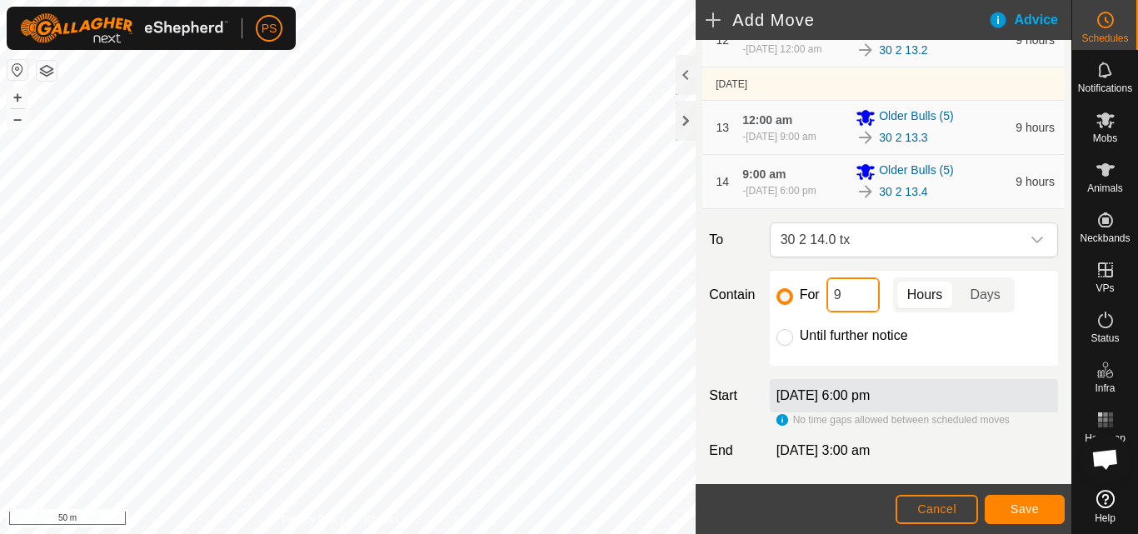
click at [853, 285] on input "9" at bounding box center [853, 295] width 53 height 35
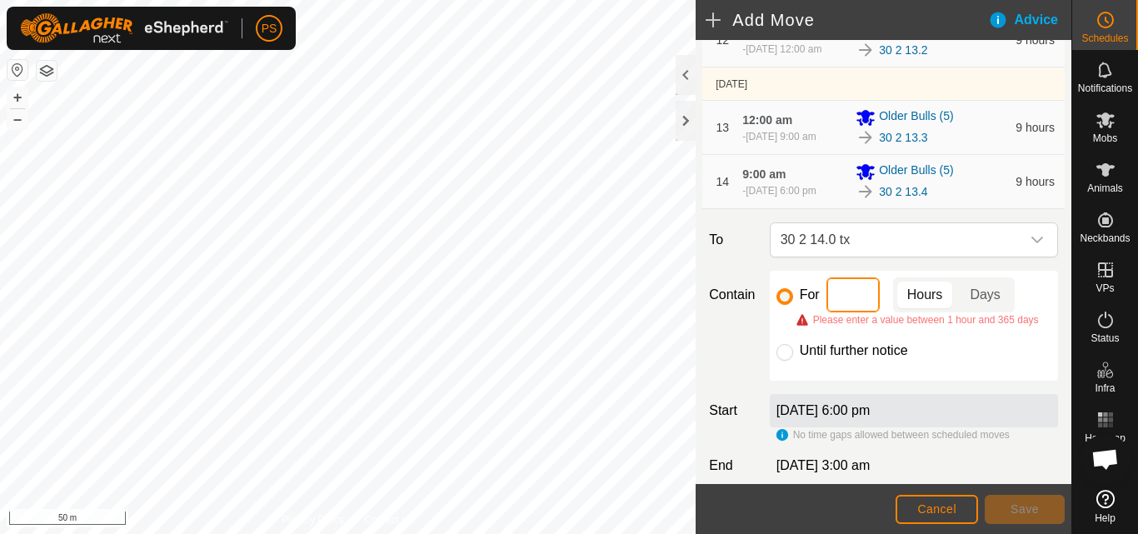
type input "4"
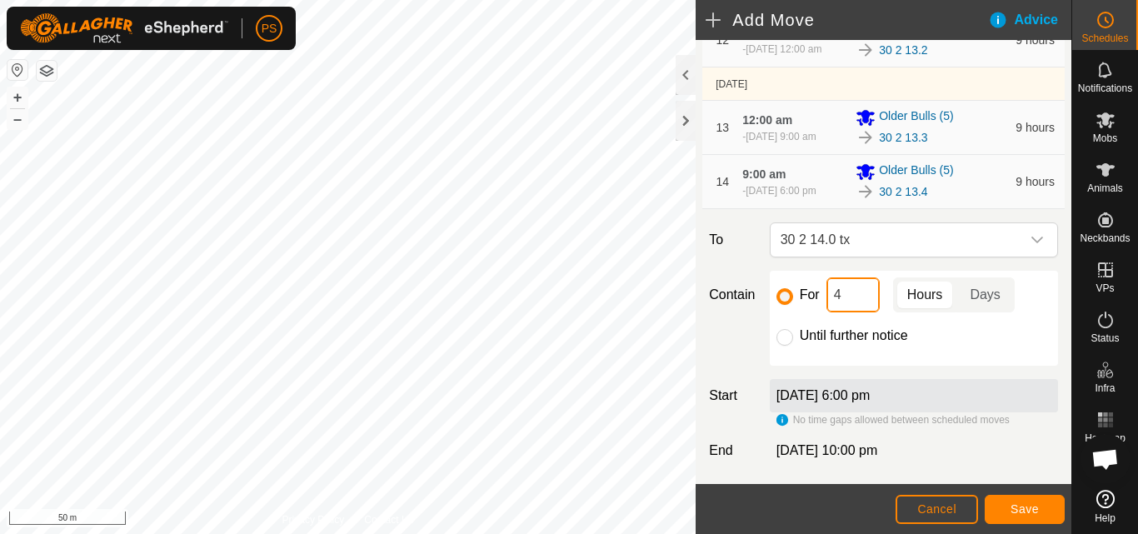
scroll to position [910, 0]
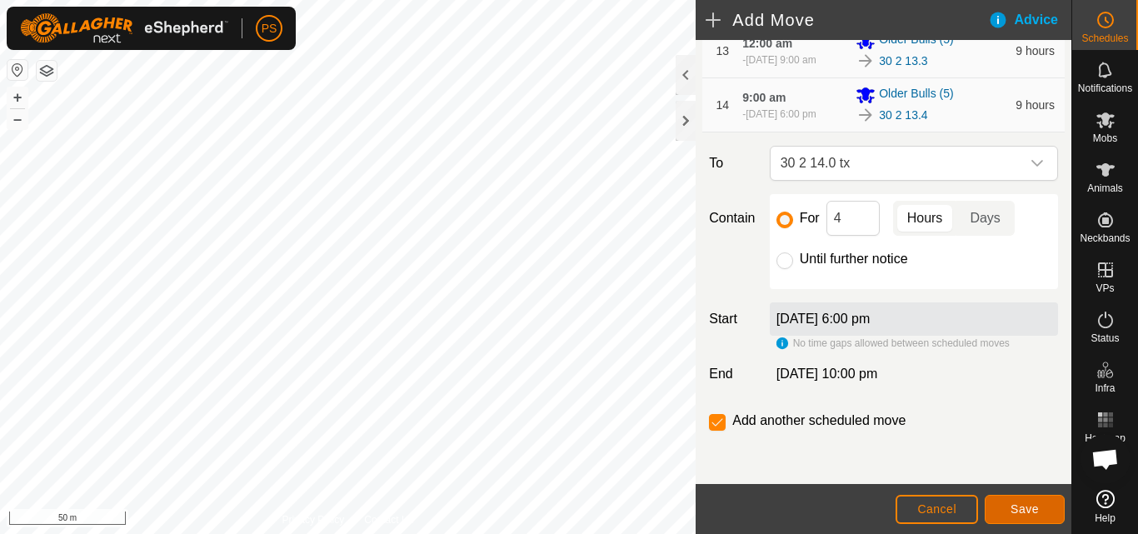
click at [1030, 508] on span "Save" at bounding box center [1025, 509] width 28 height 13
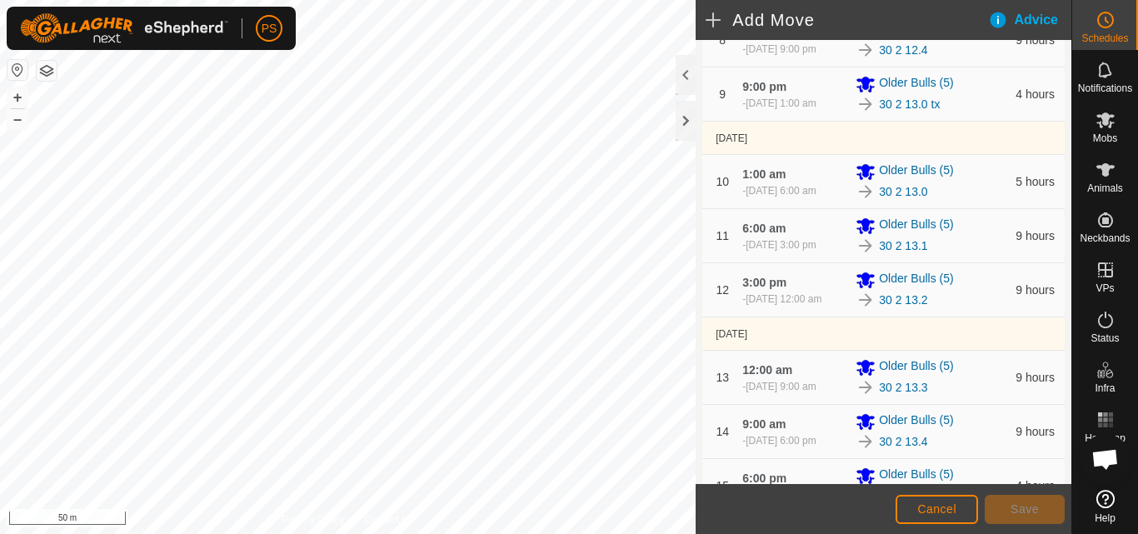
scroll to position [964, 0]
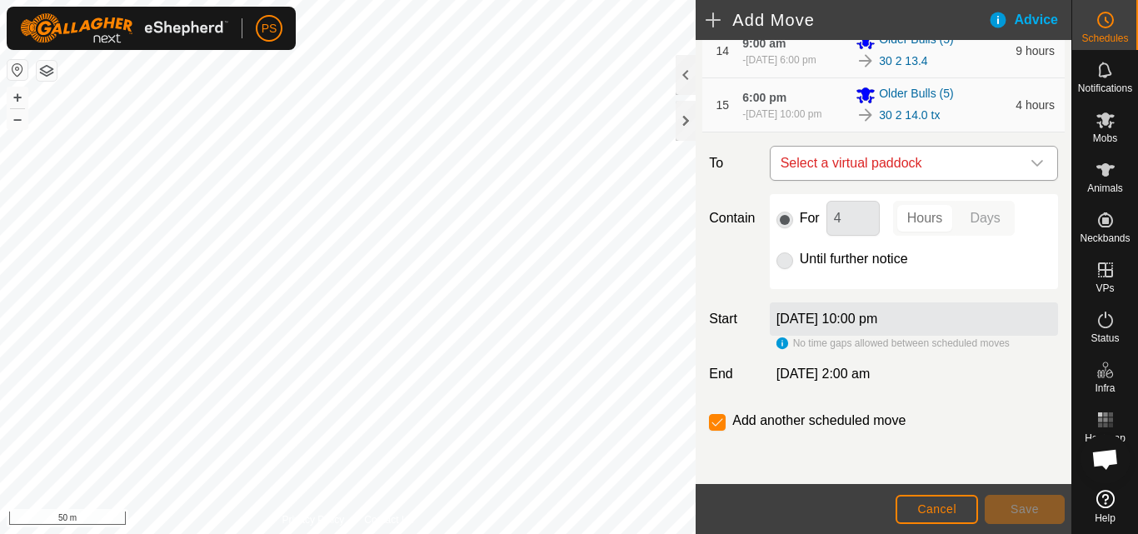
click at [1031, 159] on icon "dropdown trigger" at bounding box center [1037, 163] width 13 height 13
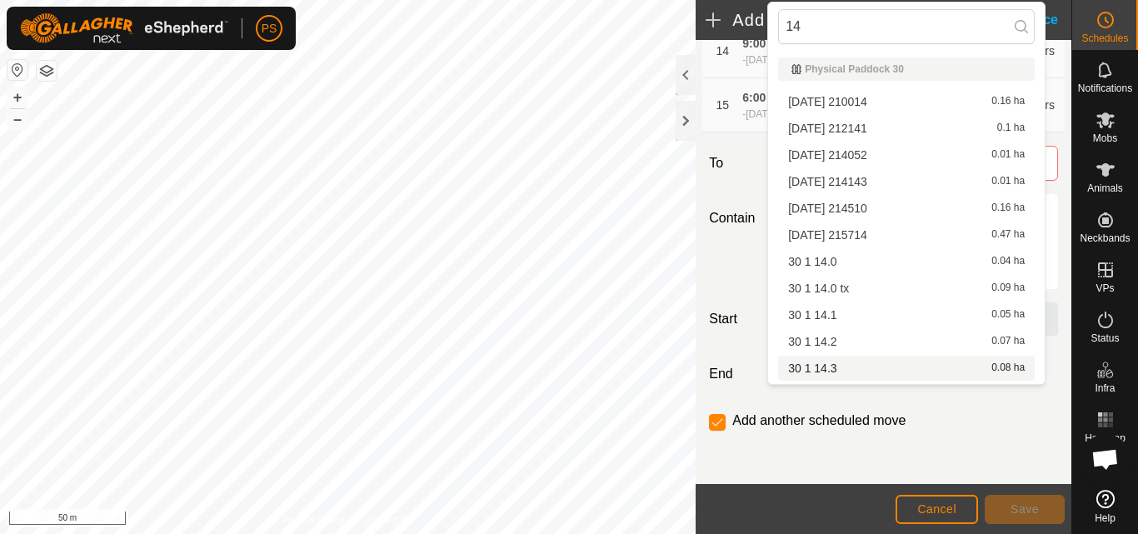
scroll to position [183, 0]
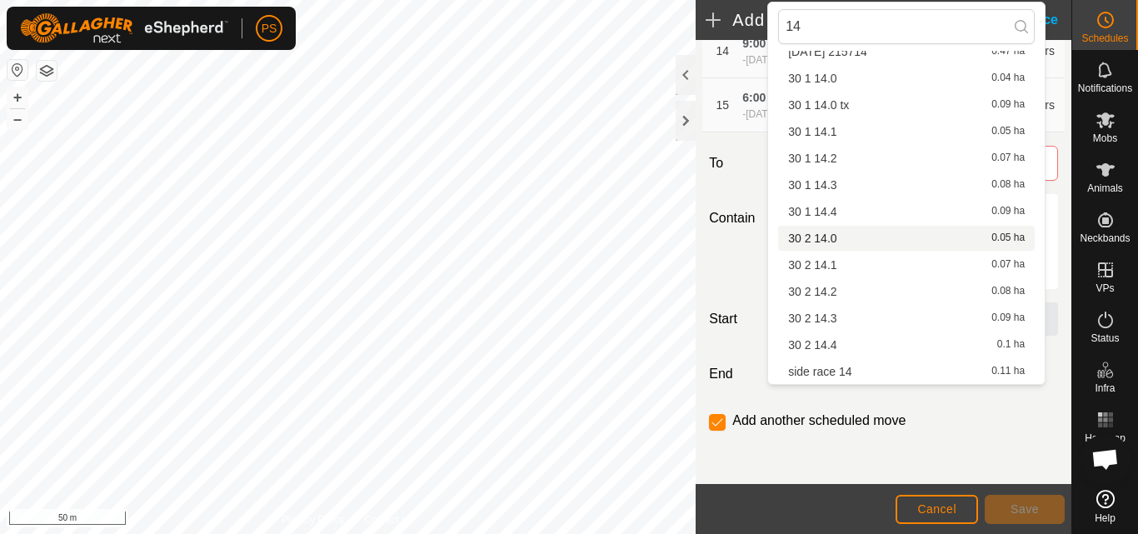
type input "14"
click at [834, 235] on li "30 2 14.0 0.05 ha" at bounding box center [906, 238] width 257 height 25
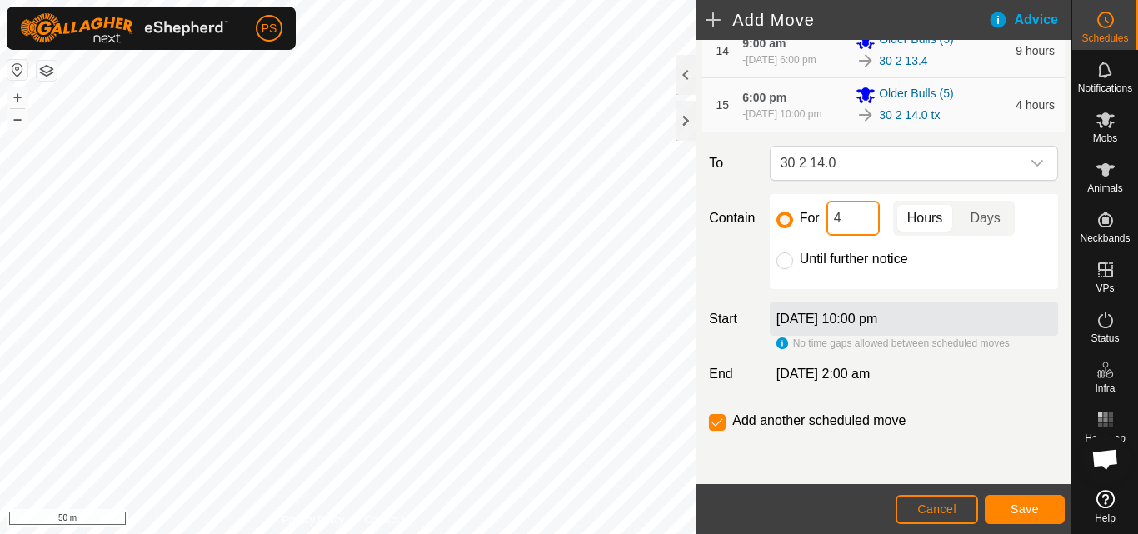
click at [852, 217] on input "4" at bounding box center [853, 218] width 53 height 35
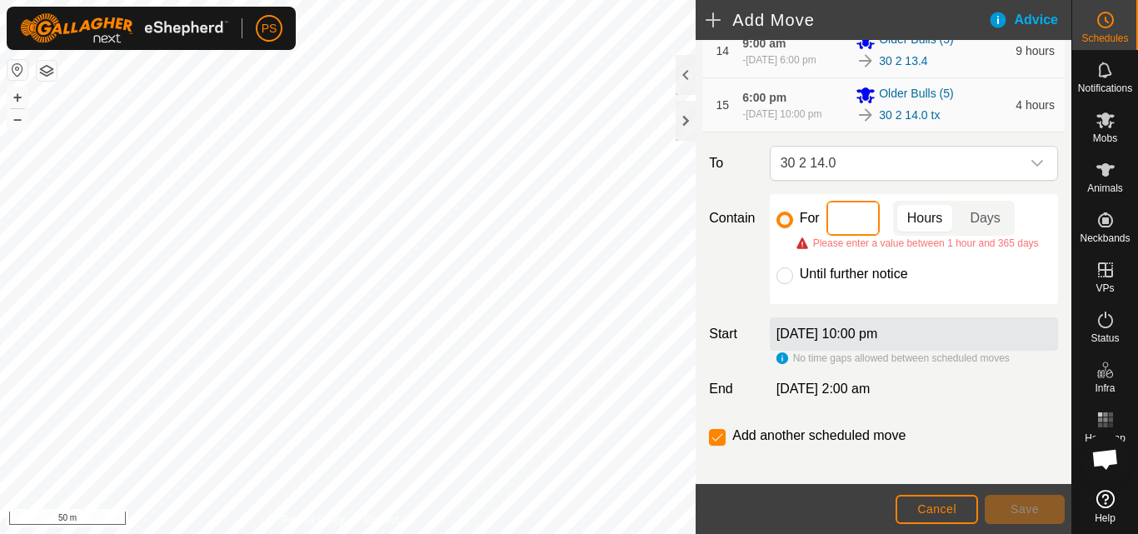
type input "5"
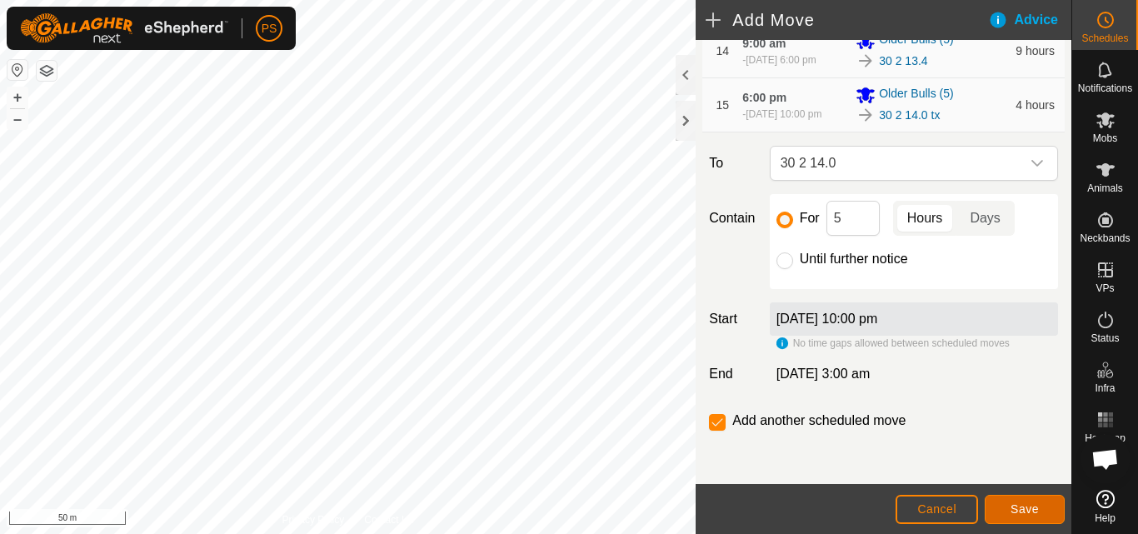
click at [1023, 504] on span "Save" at bounding box center [1025, 509] width 28 height 13
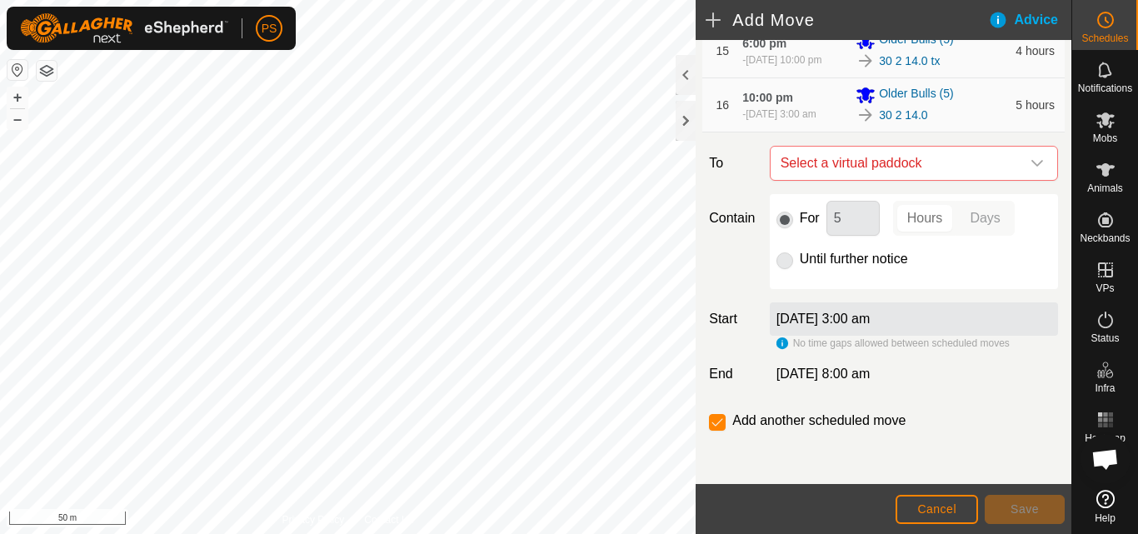
scroll to position [935, 0]
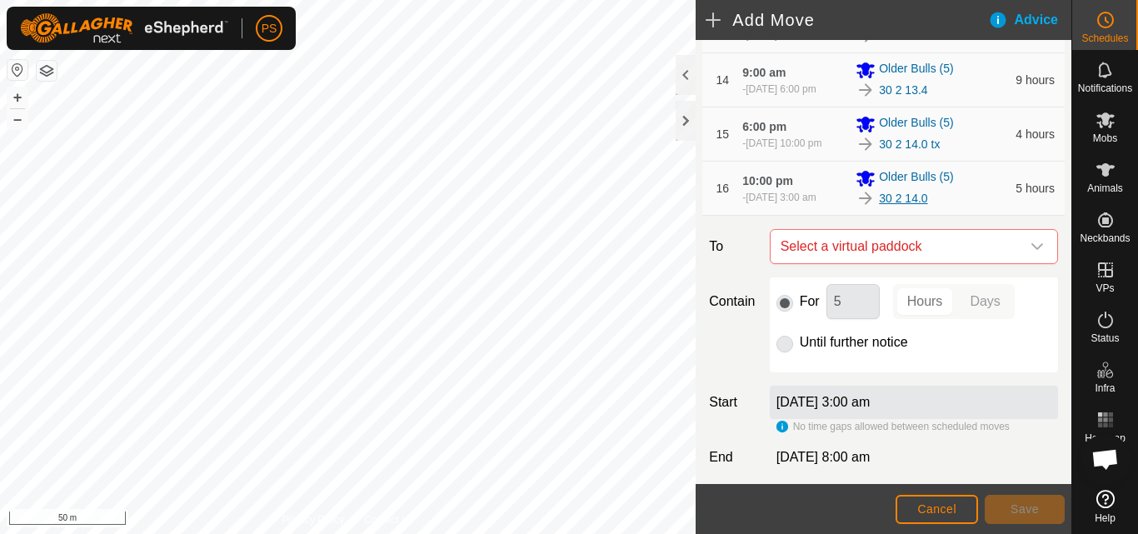
click at [908, 202] on link "30 2 14.0" at bounding box center [903, 199] width 48 height 18
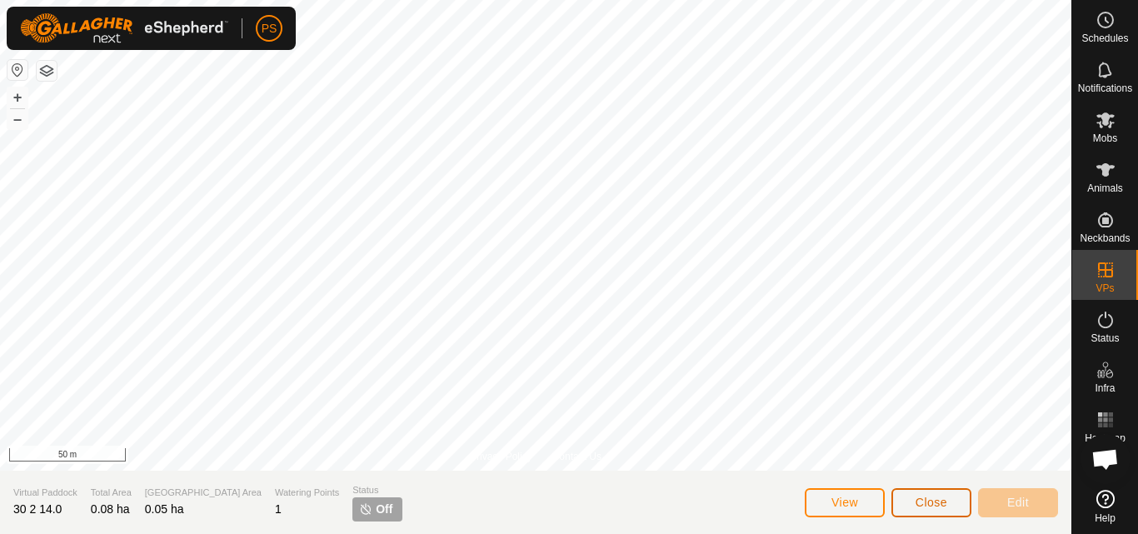
click at [941, 503] on span "Close" at bounding box center [932, 502] width 32 height 13
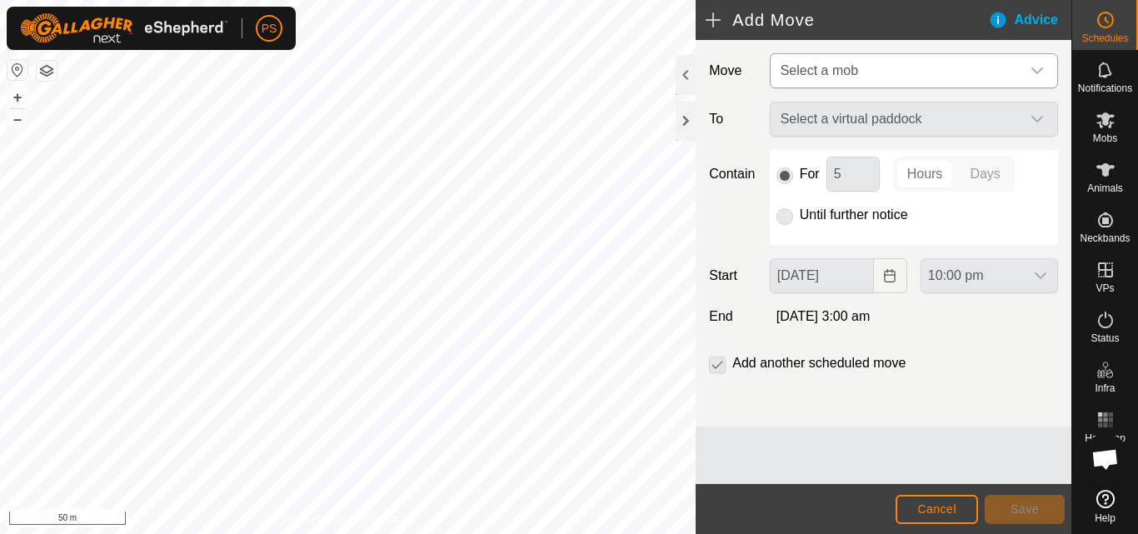
click at [1035, 68] on icon "dropdown trigger" at bounding box center [1037, 70] width 13 height 13
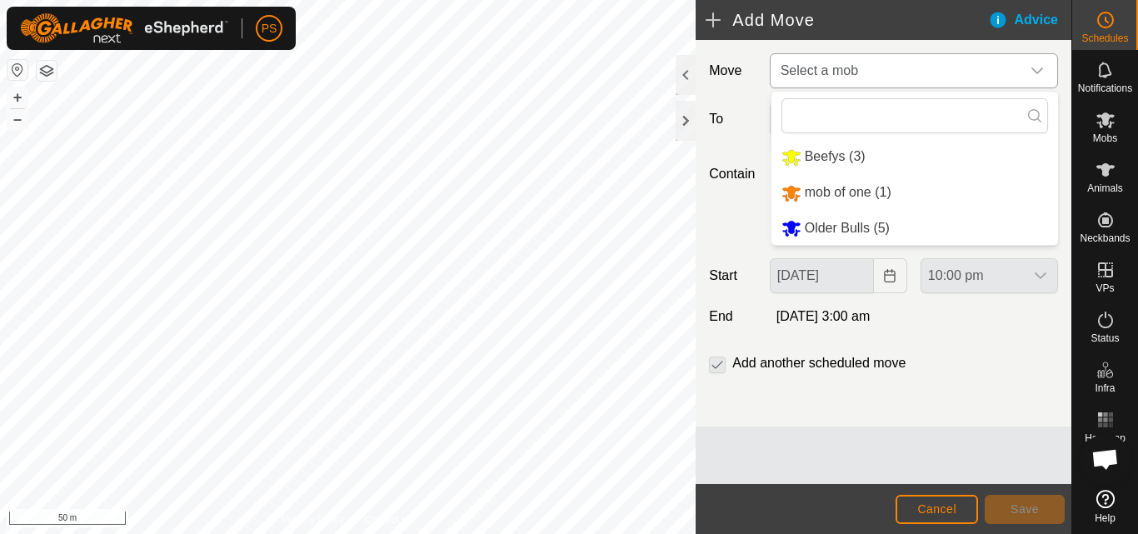
click at [855, 228] on li "Older Bulls (5)" at bounding box center [915, 229] width 287 height 34
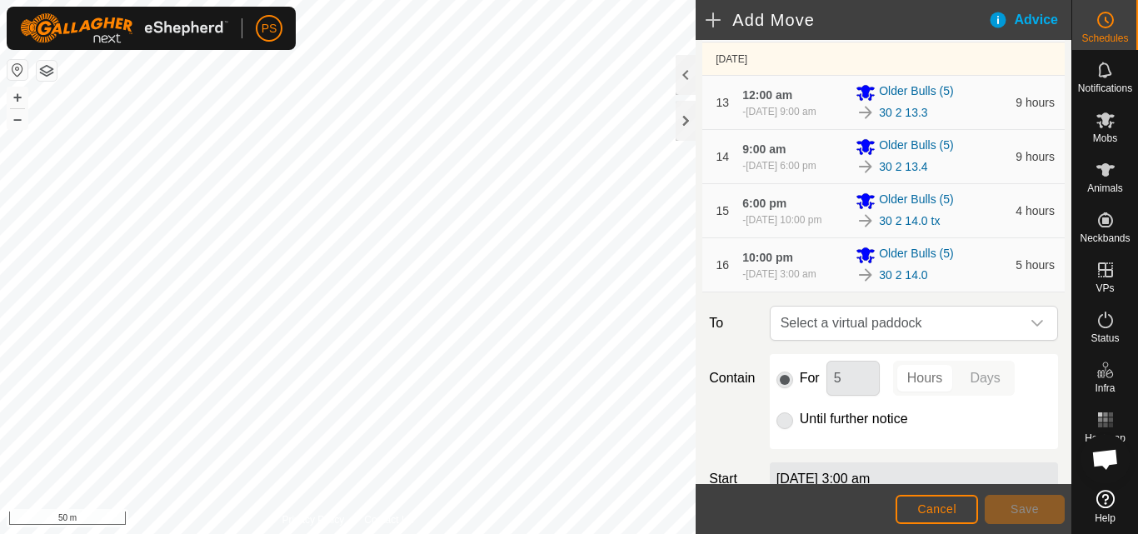
scroll to position [852, 0]
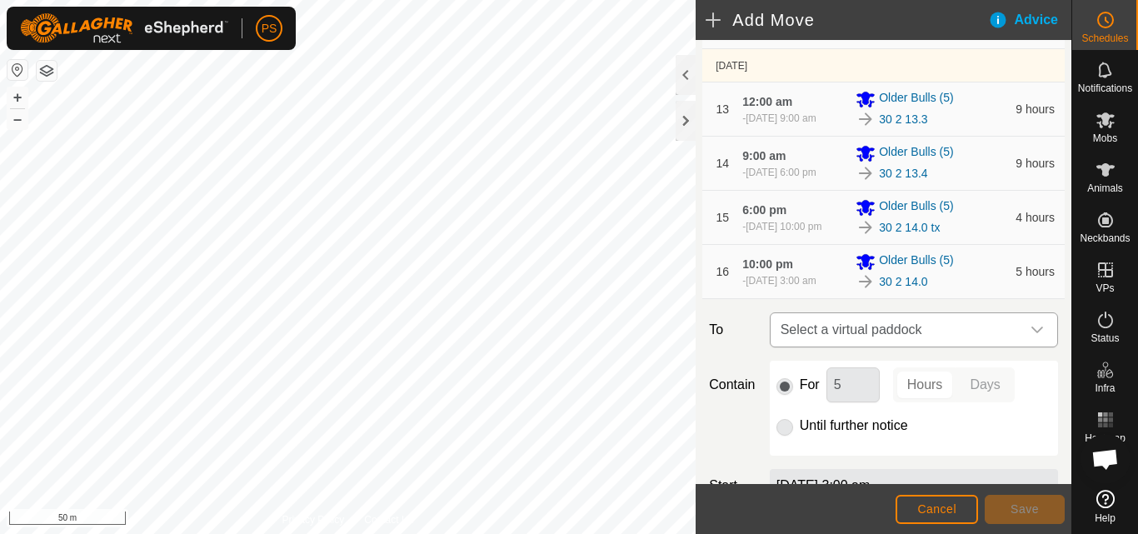
click at [1031, 331] on icon "dropdown trigger" at bounding box center [1037, 329] width 13 height 13
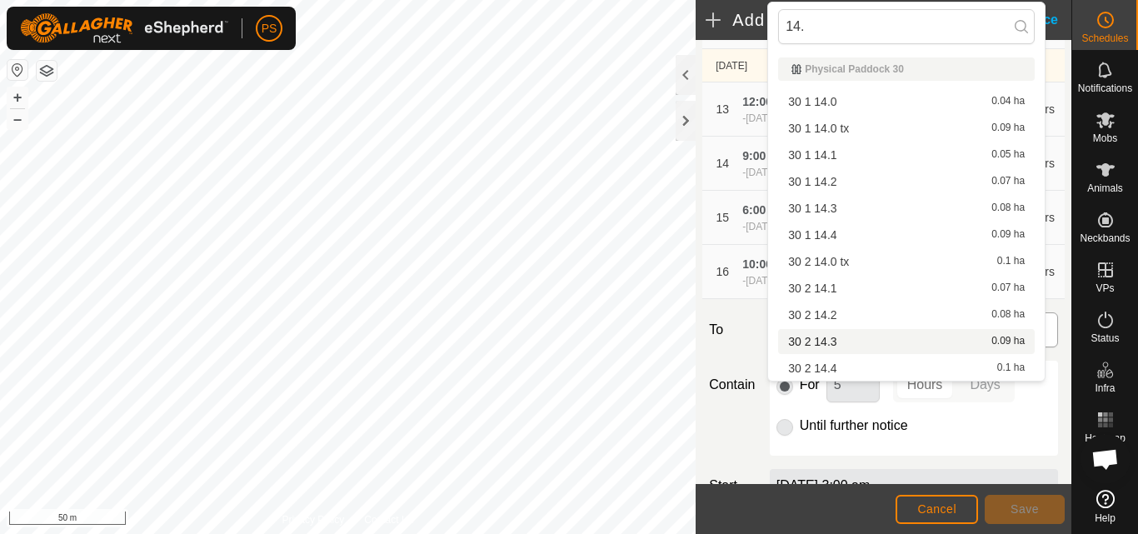
type input "14.1"
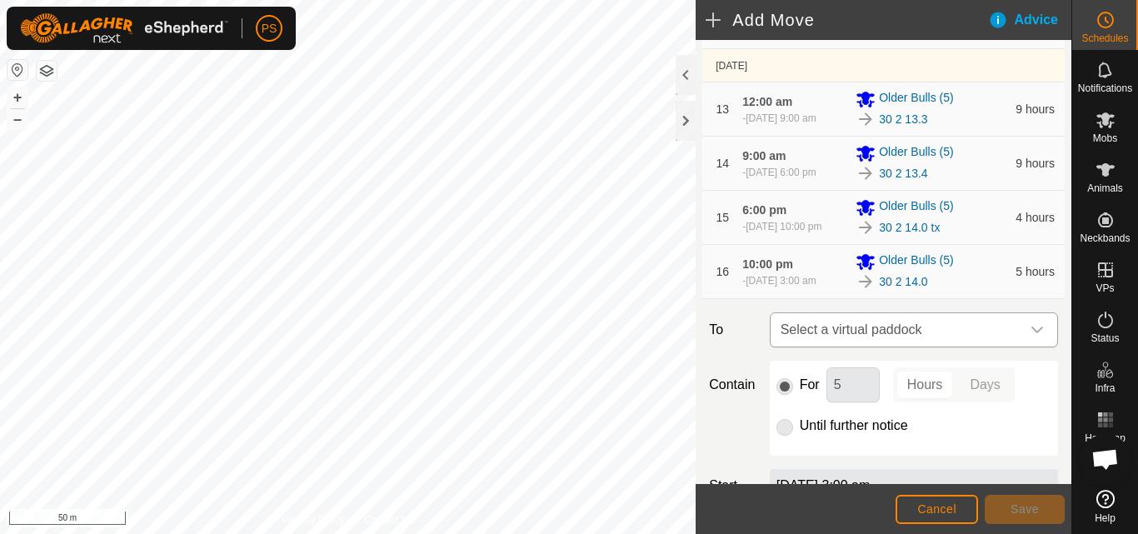
scroll to position [935, 0]
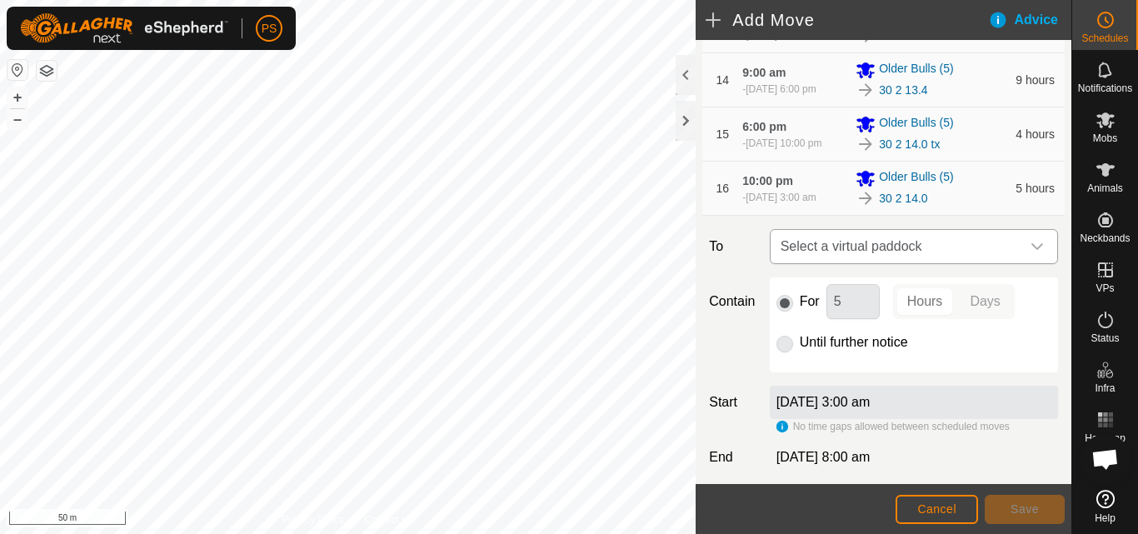
click at [1031, 243] on icon "dropdown trigger" at bounding box center [1037, 246] width 13 height 13
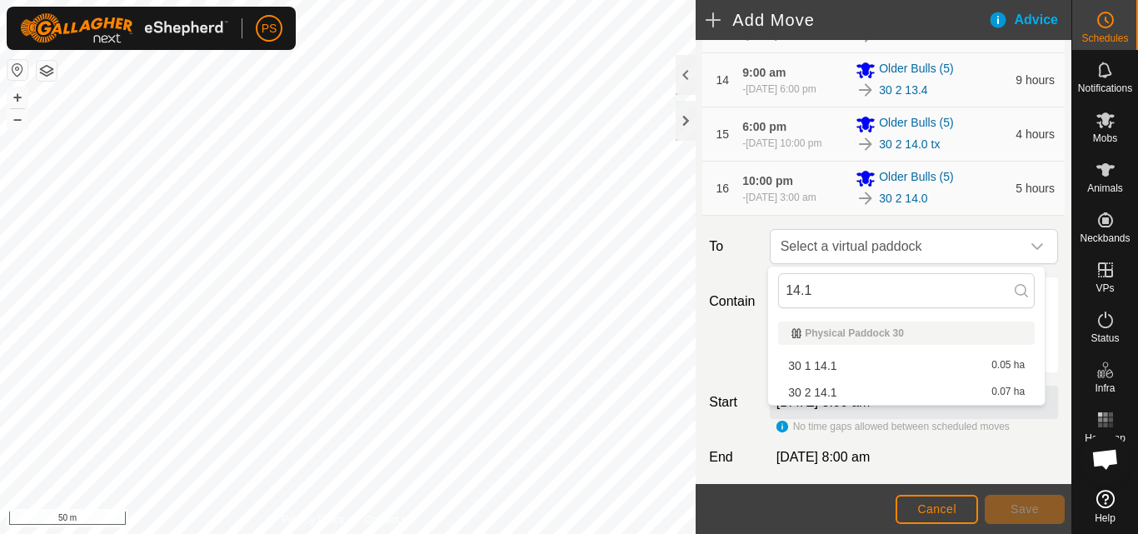
click at [831, 394] on li "30 2 14.1 0.07 ha" at bounding box center [906, 392] width 257 height 25
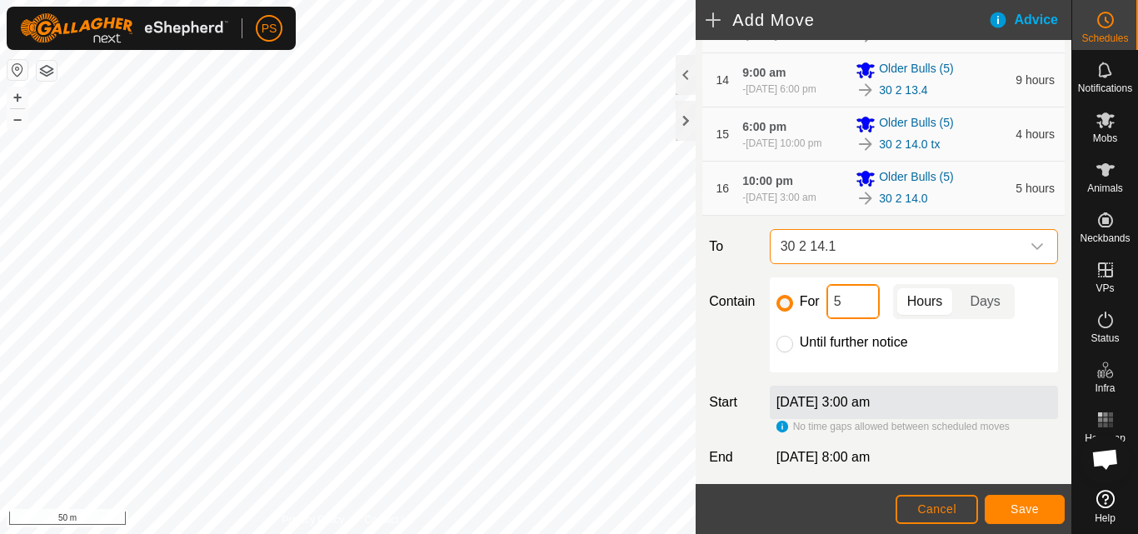
click at [851, 296] on input "5" at bounding box center [853, 301] width 53 height 35
type input "9"
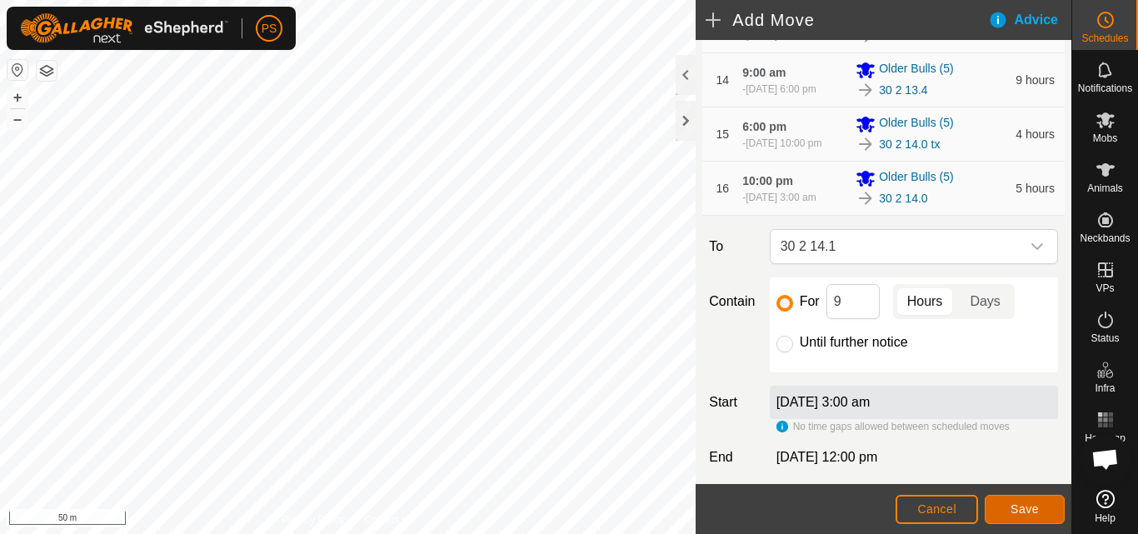
click at [1028, 508] on span "Save" at bounding box center [1025, 509] width 28 height 13
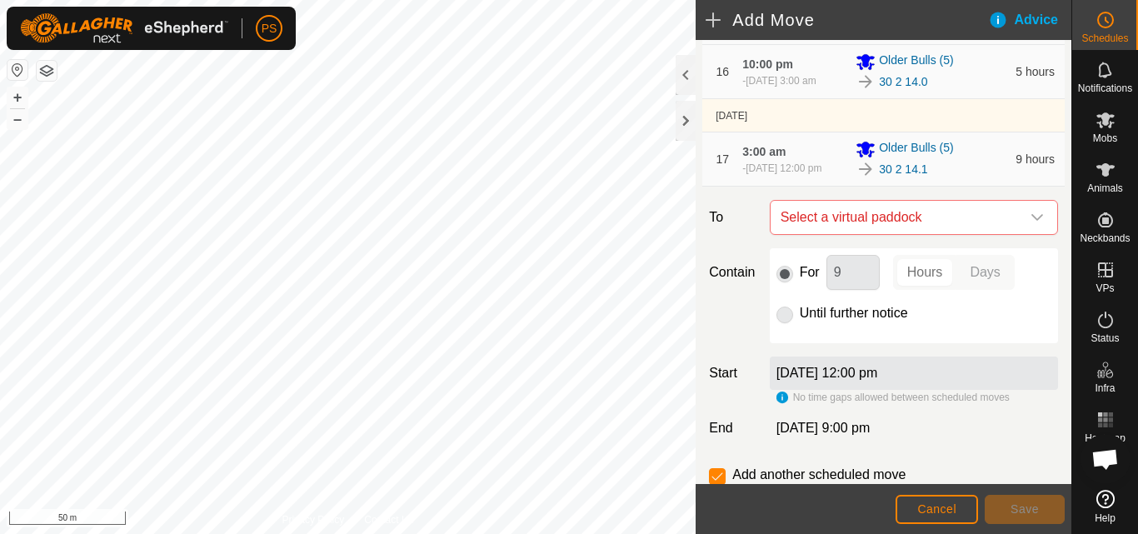
scroll to position [1023, 0]
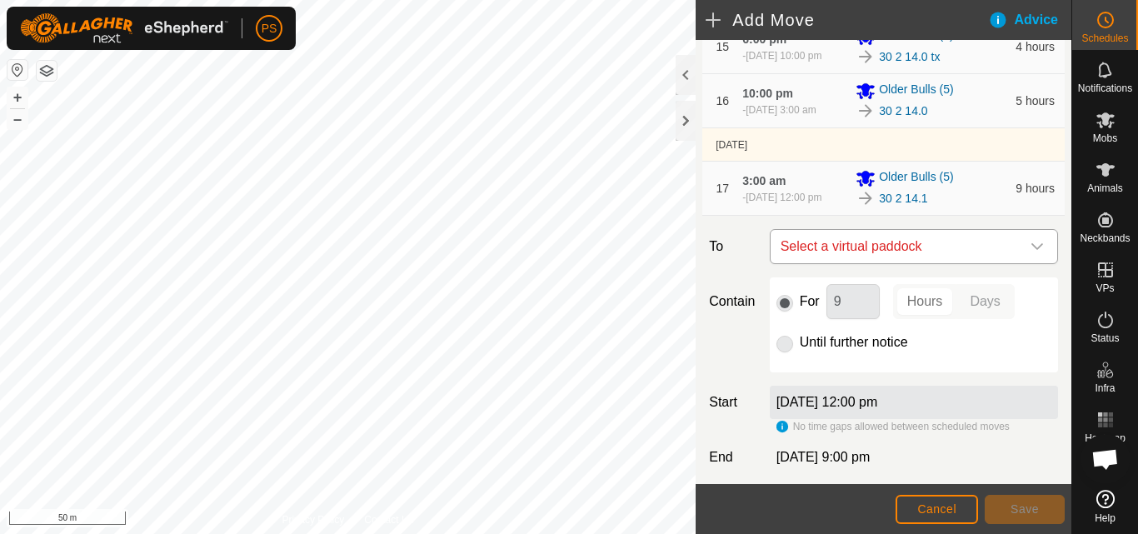
click at [1031, 243] on icon "dropdown trigger" at bounding box center [1037, 246] width 13 height 13
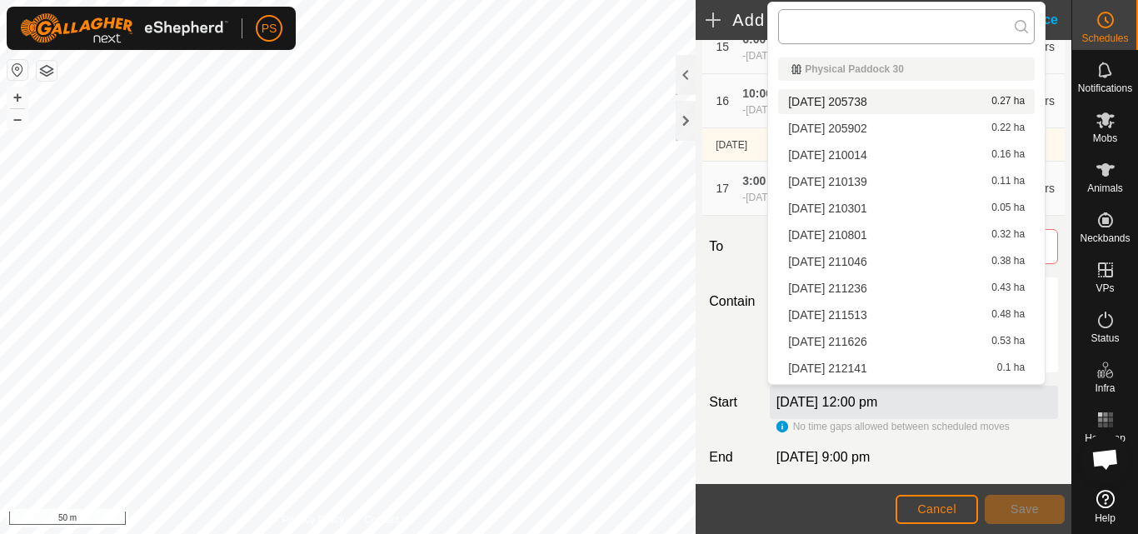
click at [856, 28] on input "text" at bounding box center [906, 26] width 257 height 35
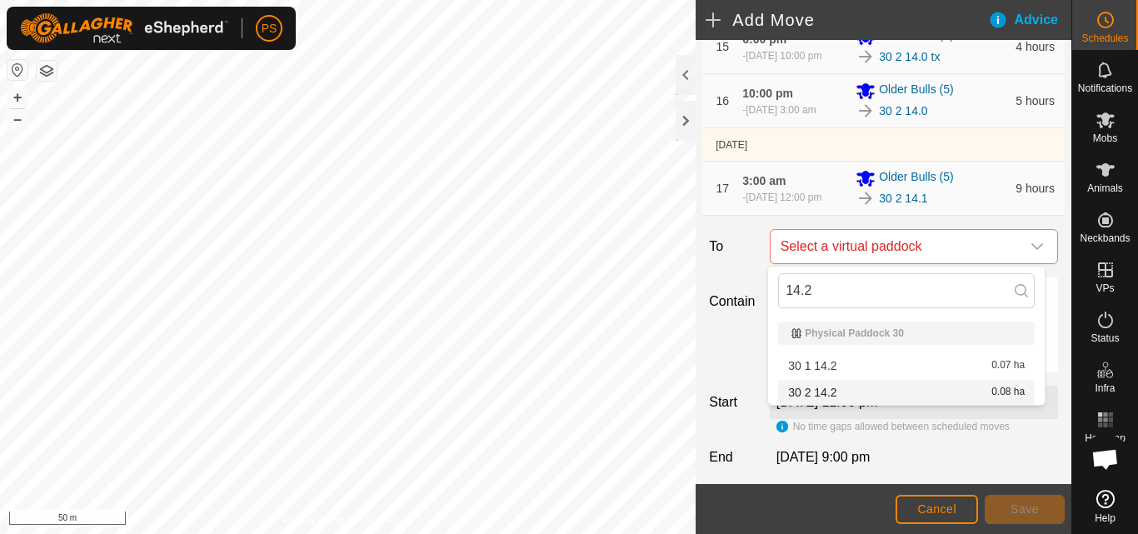
type input "14.2"
click at [819, 395] on li "30 2 14.2 0.08 ha" at bounding box center [906, 392] width 257 height 25
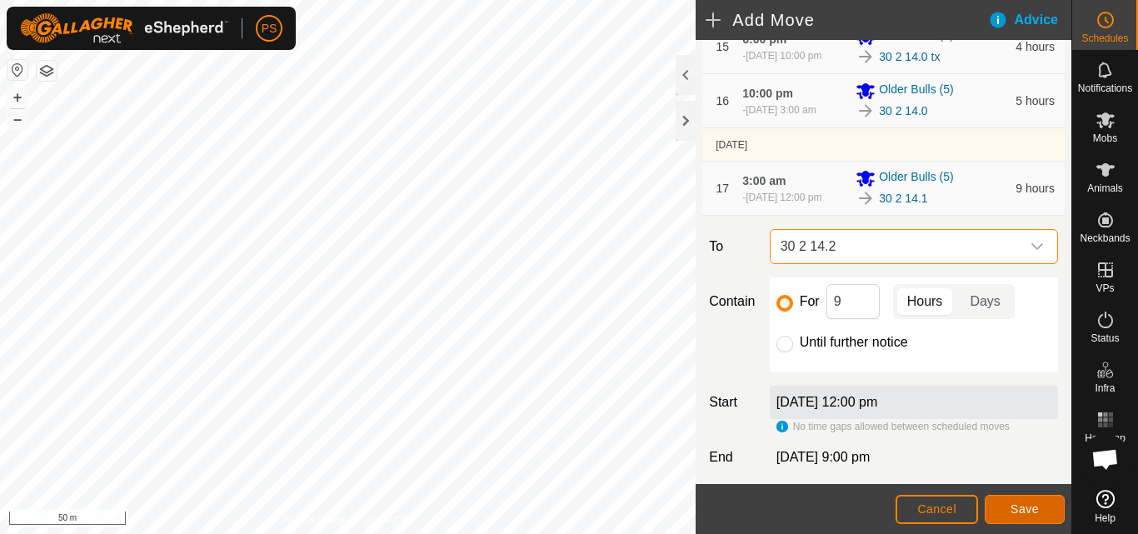
click at [1033, 512] on span "Save" at bounding box center [1025, 509] width 28 height 13
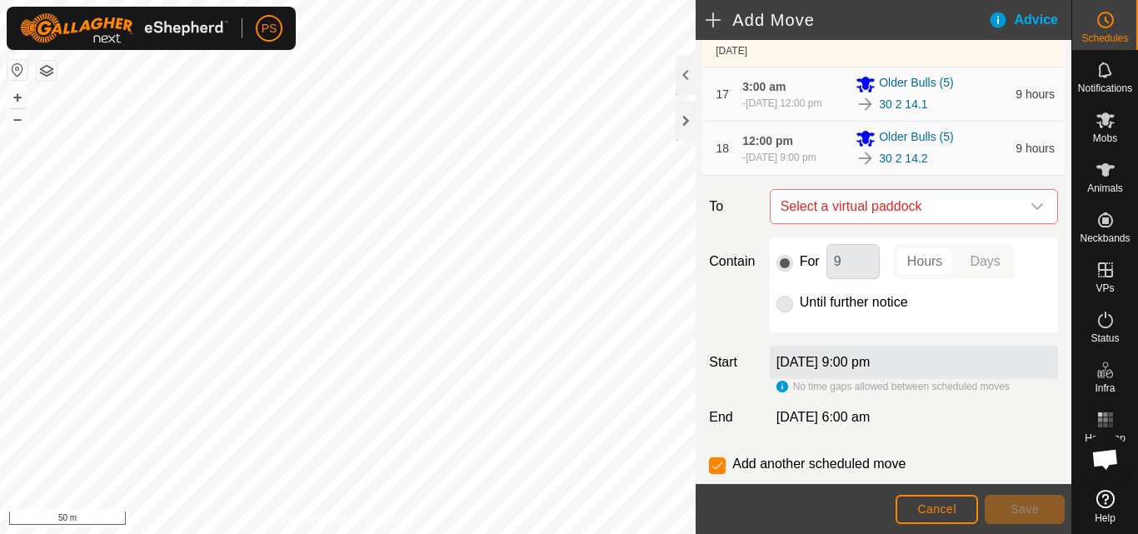
scroll to position [1077, 0]
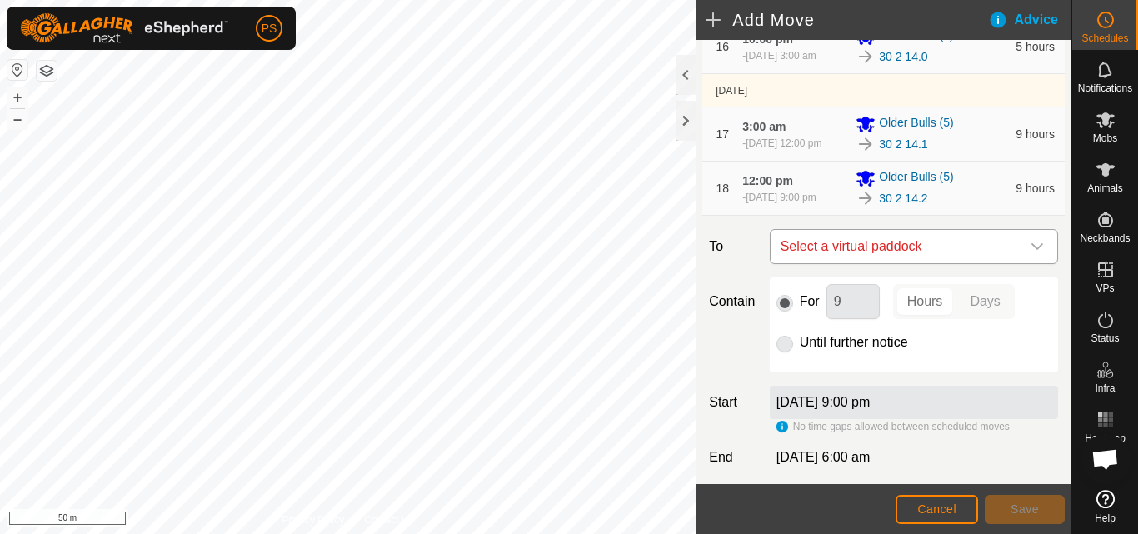
click at [1031, 243] on icon "dropdown trigger" at bounding box center [1037, 246] width 13 height 13
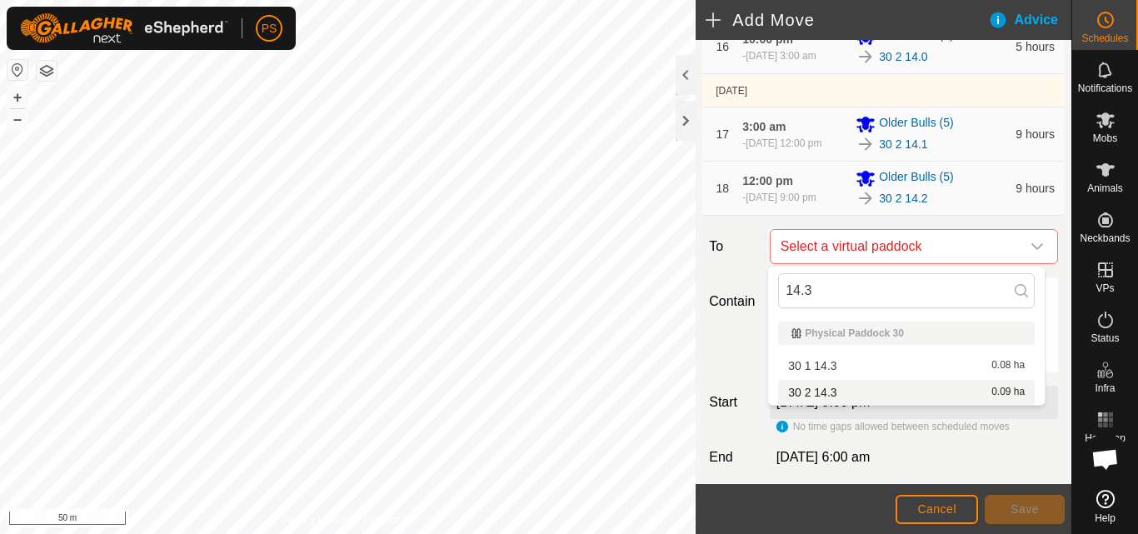
type input "14.3"
click at [833, 390] on li "30 2 14.3 0.09 ha" at bounding box center [906, 392] width 257 height 25
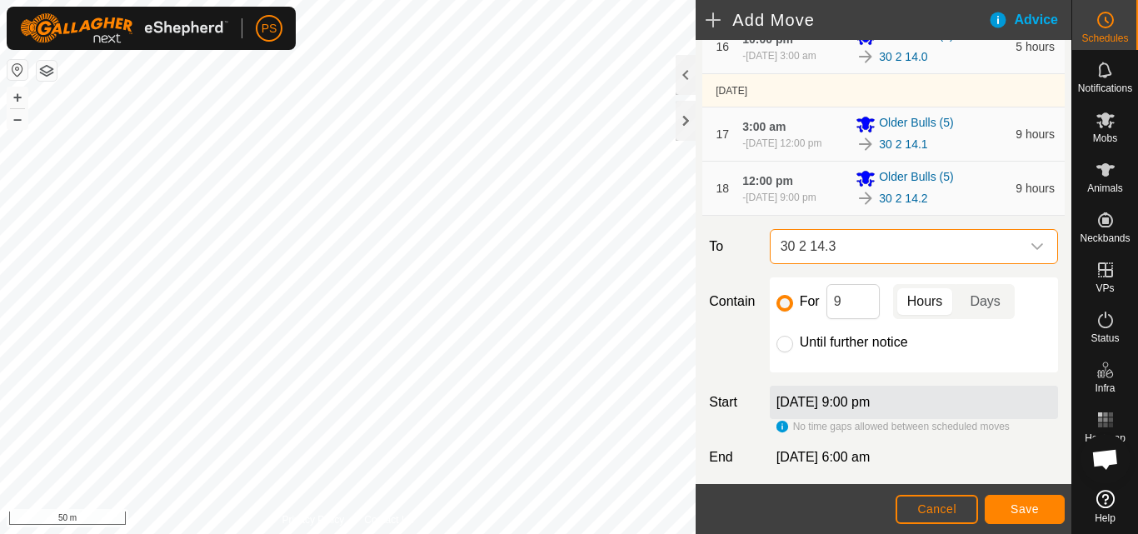
scroll to position [1160, 0]
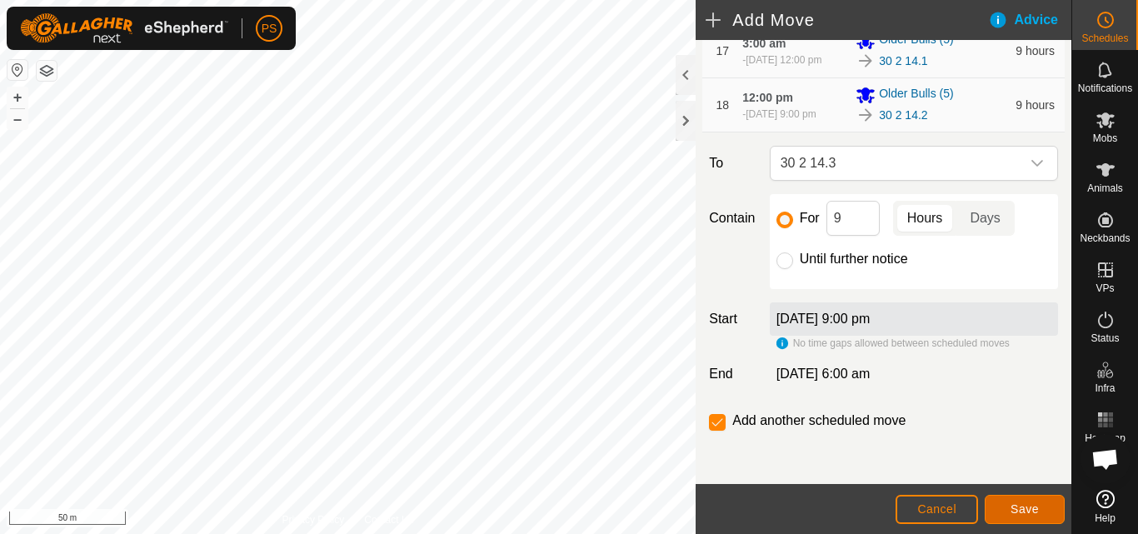
click at [1029, 507] on span "Save" at bounding box center [1025, 509] width 28 height 13
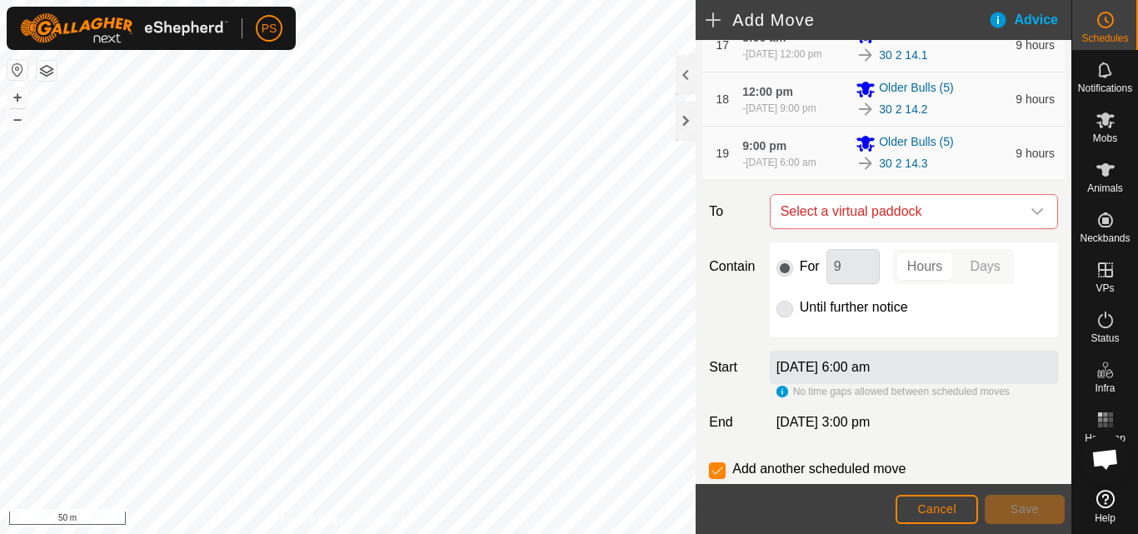
scroll to position [1167, 0]
click at [1031, 213] on icon "dropdown trigger" at bounding box center [1037, 210] width 13 height 13
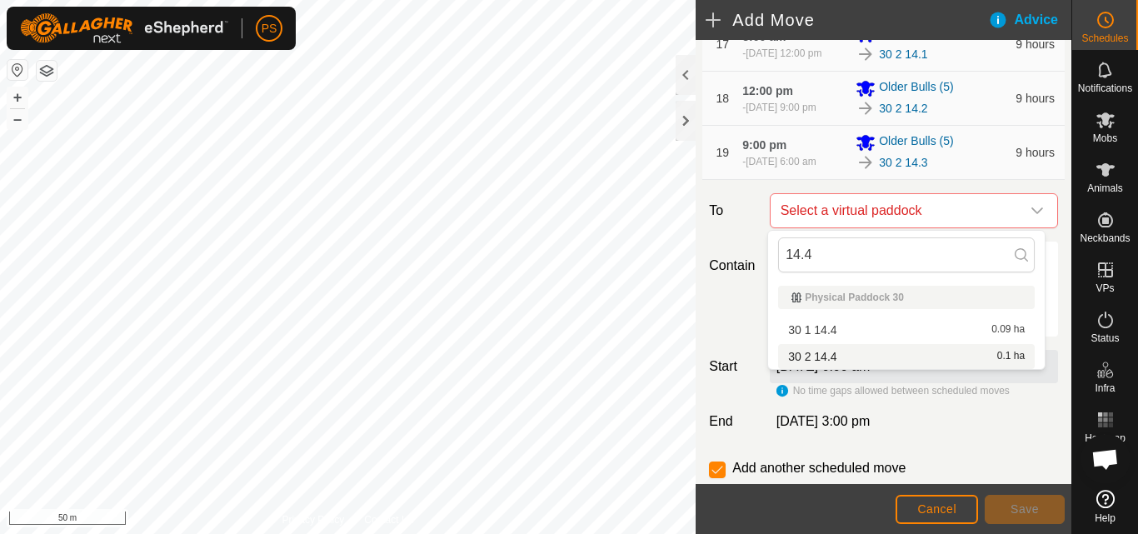
type input "14.4"
click at [833, 357] on li "30 2 14.4 0.1 ha" at bounding box center [906, 356] width 257 height 25
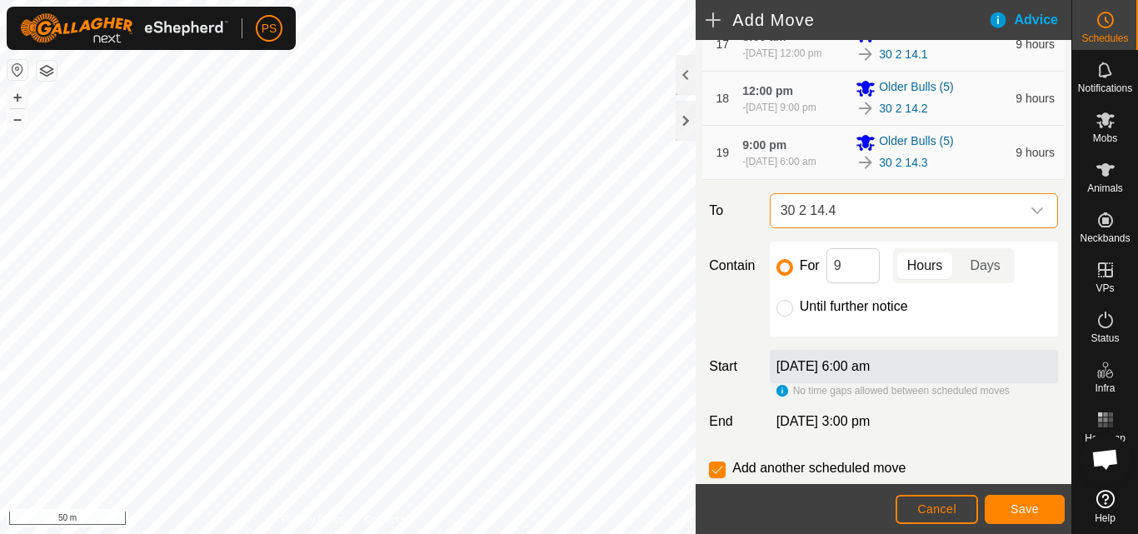
scroll to position [1214, 0]
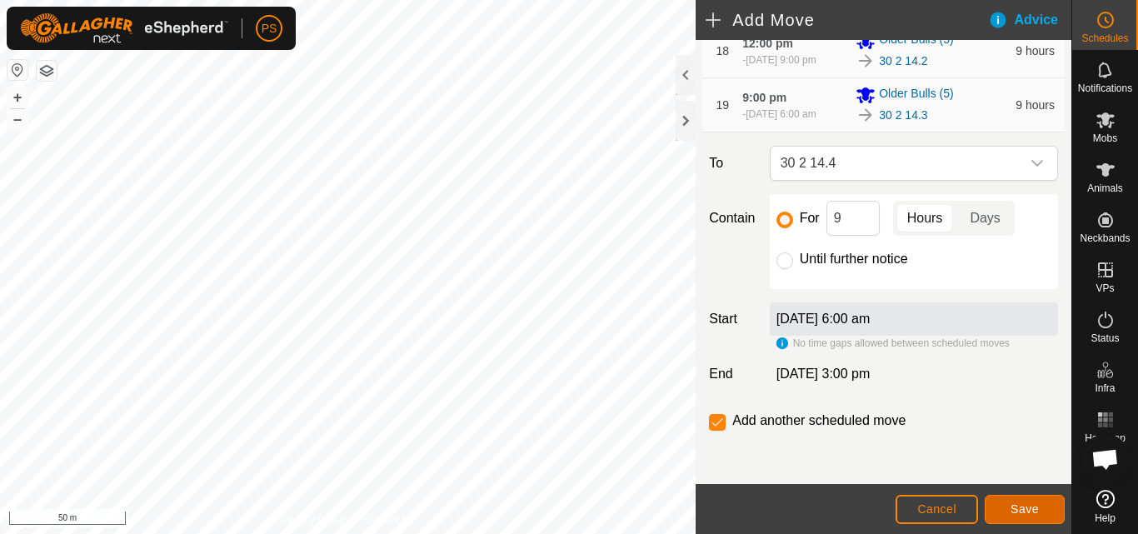
click at [1027, 511] on span "Save" at bounding box center [1025, 509] width 28 height 13
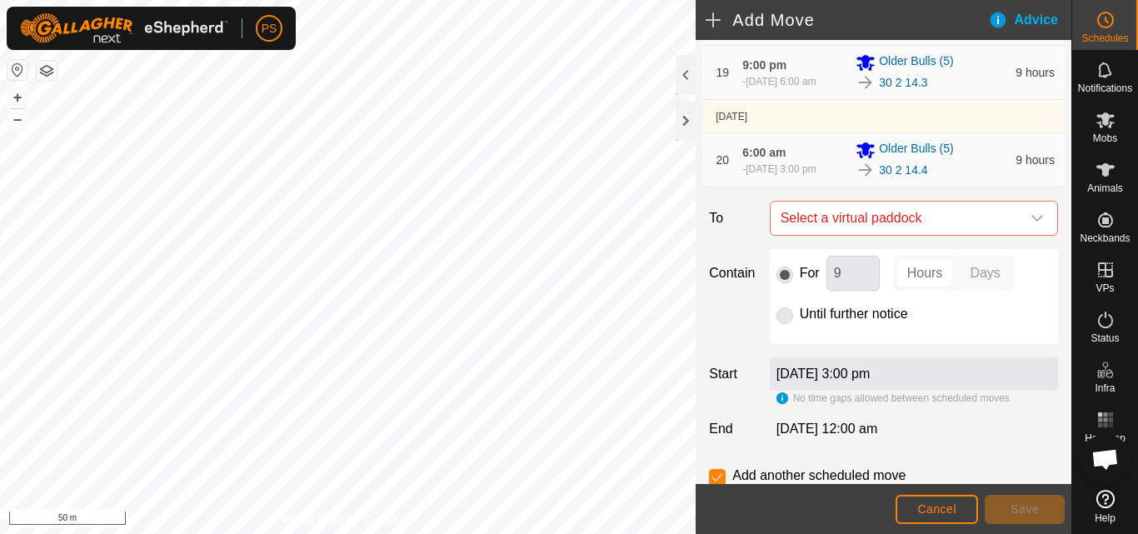
scroll to position [1218, 0]
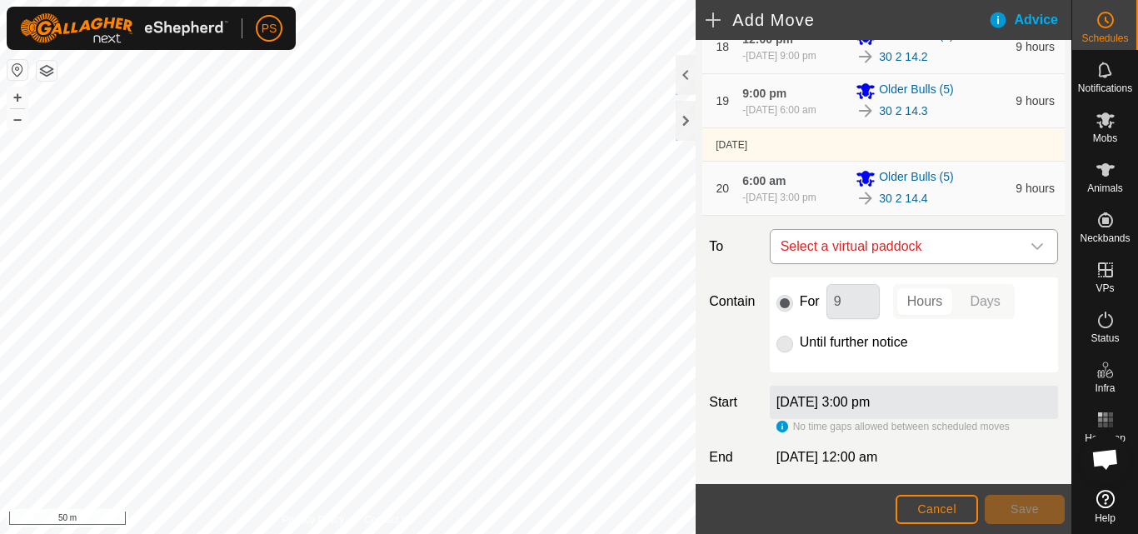
click at [1031, 244] on icon "dropdown trigger" at bounding box center [1037, 246] width 13 height 13
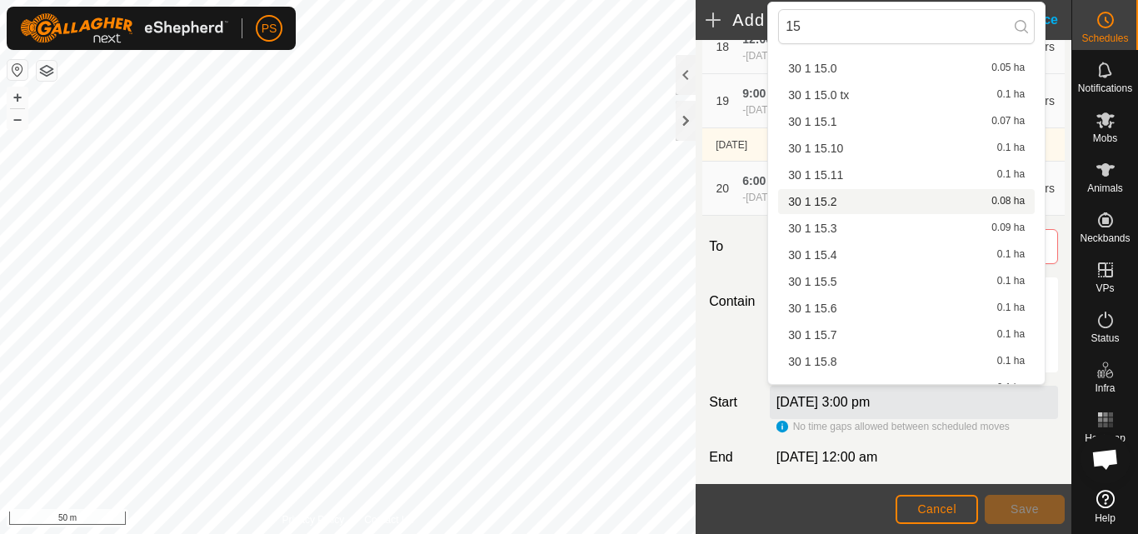
scroll to position [250, 0]
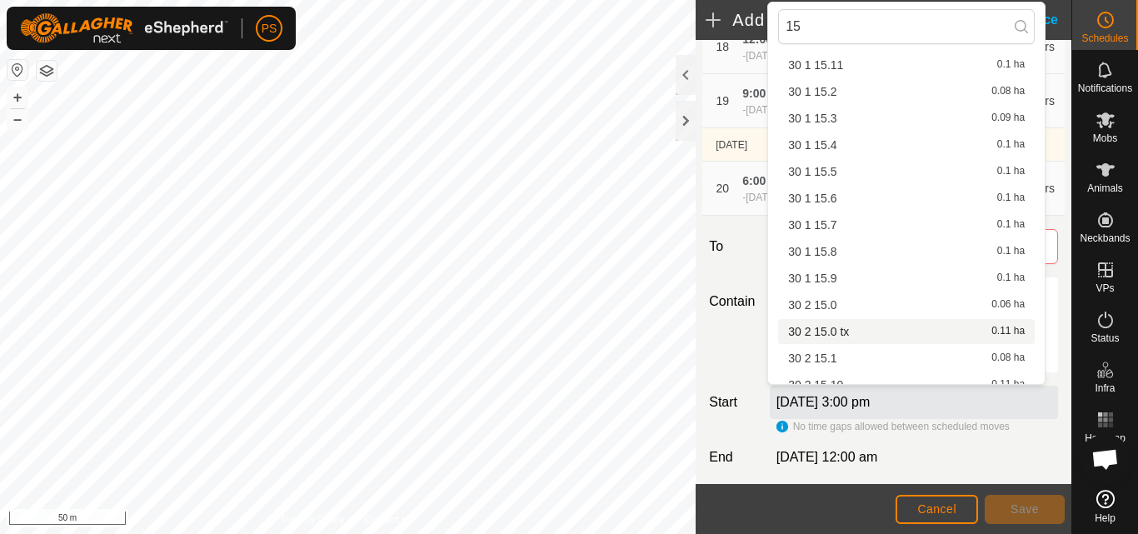
type input "15"
click at [844, 330] on li "30 2 15.0 tx 0.11 ha" at bounding box center [906, 331] width 257 height 25
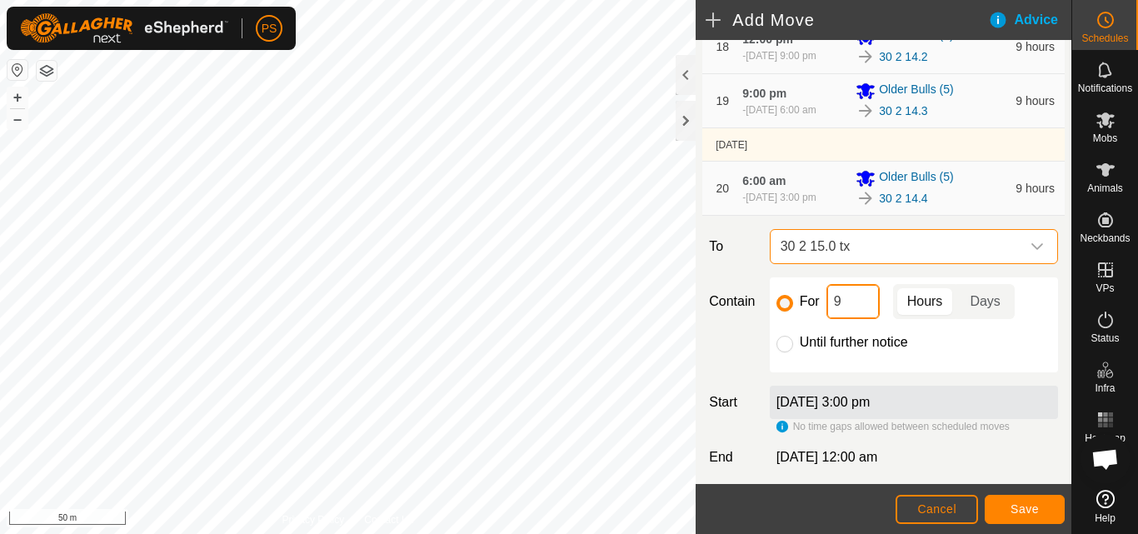
click at [862, 307] on input "9" at bounding box center [853, 301] width 53 height 35
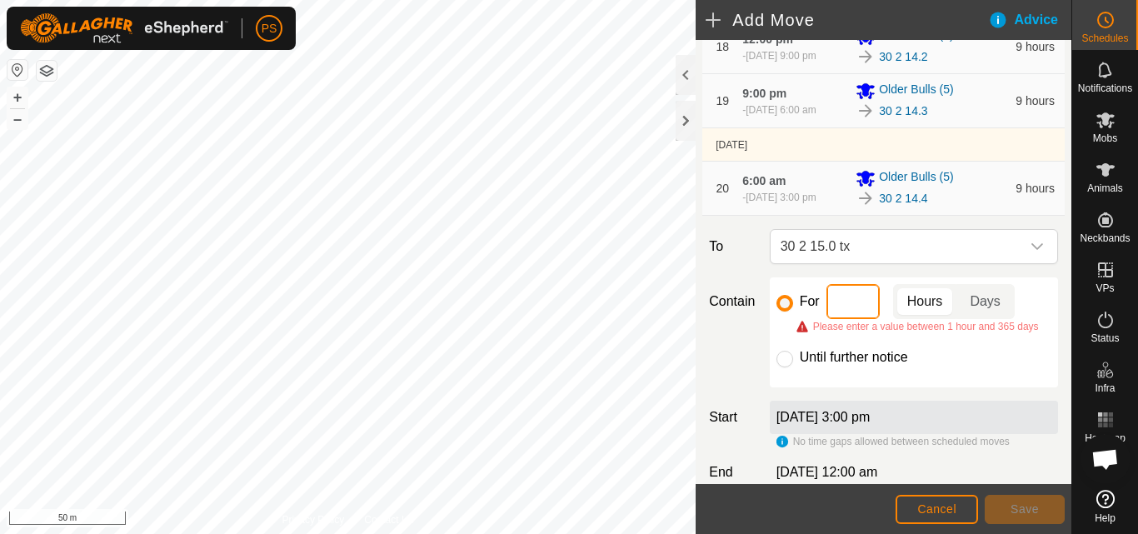
type input "4"
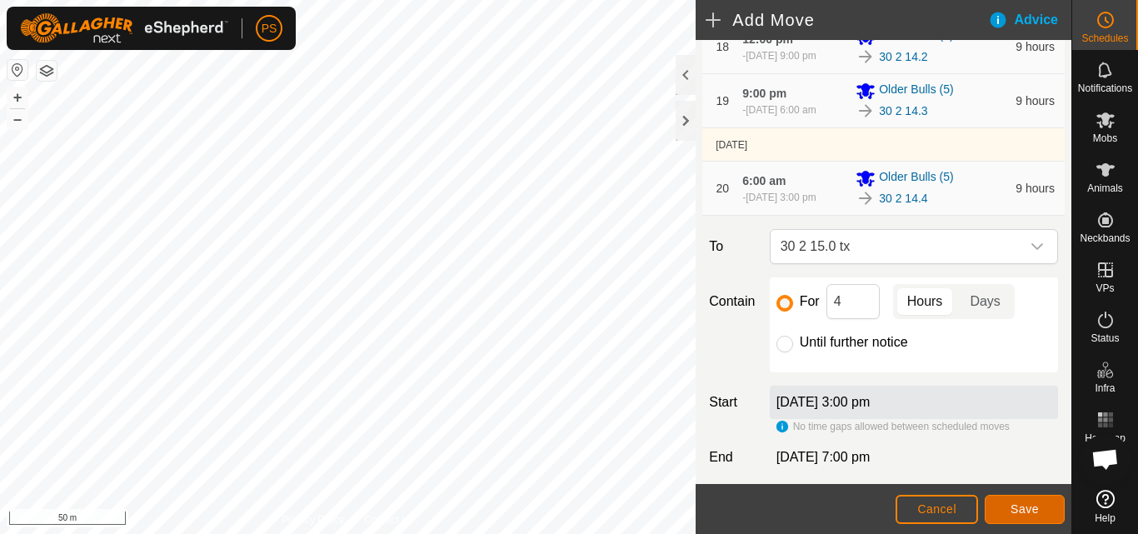
click at [1031, 506] on span "Save" at bounding box center [1025, 509] width 28 height 13
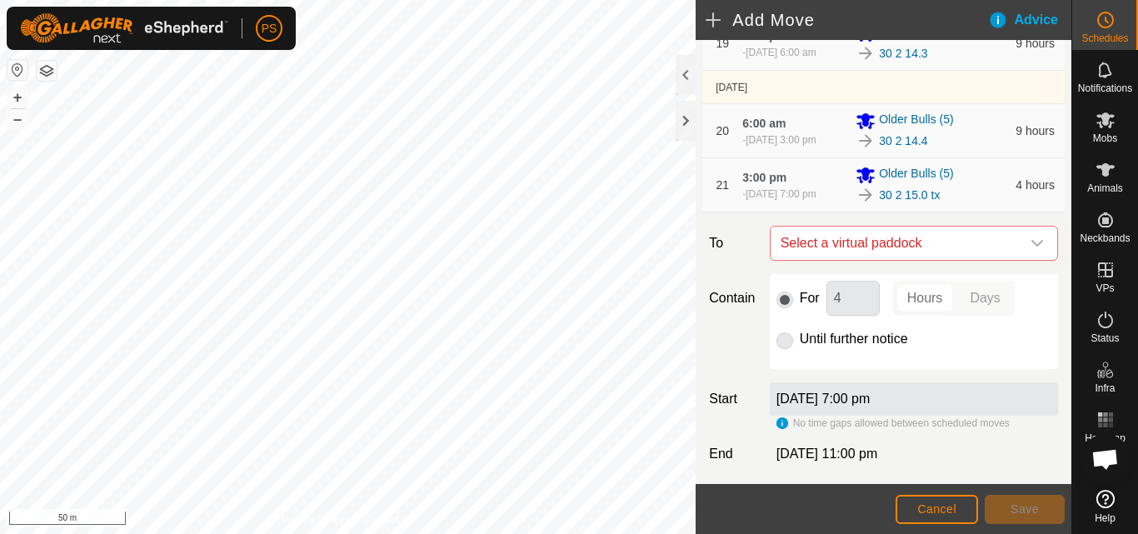
scroll to position [1334, 0]
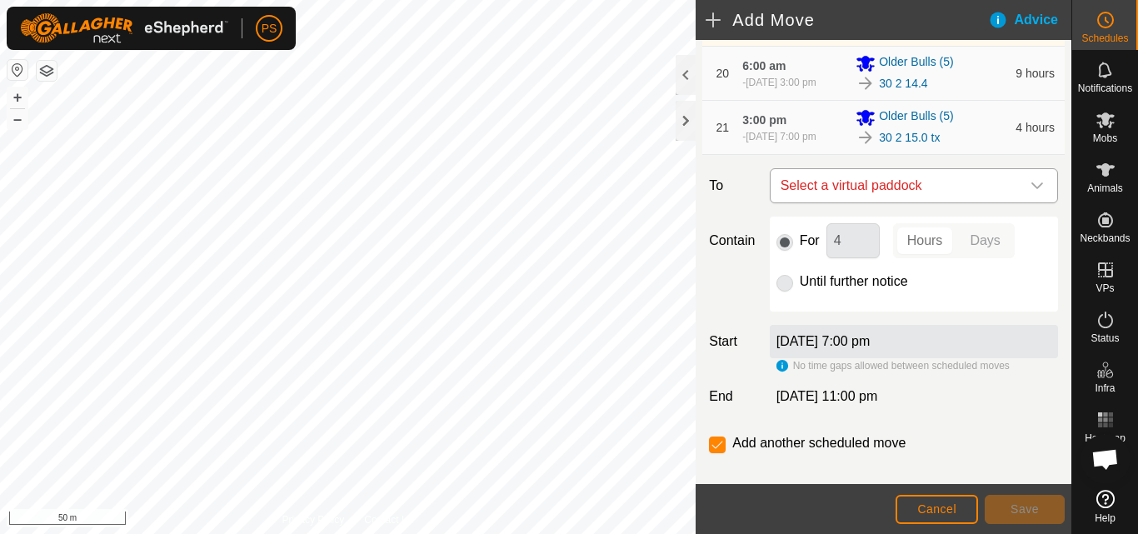
click at [1031, 190] on icon "dropdown trigger" at bounding box center [1037, 185] width 13 height 13
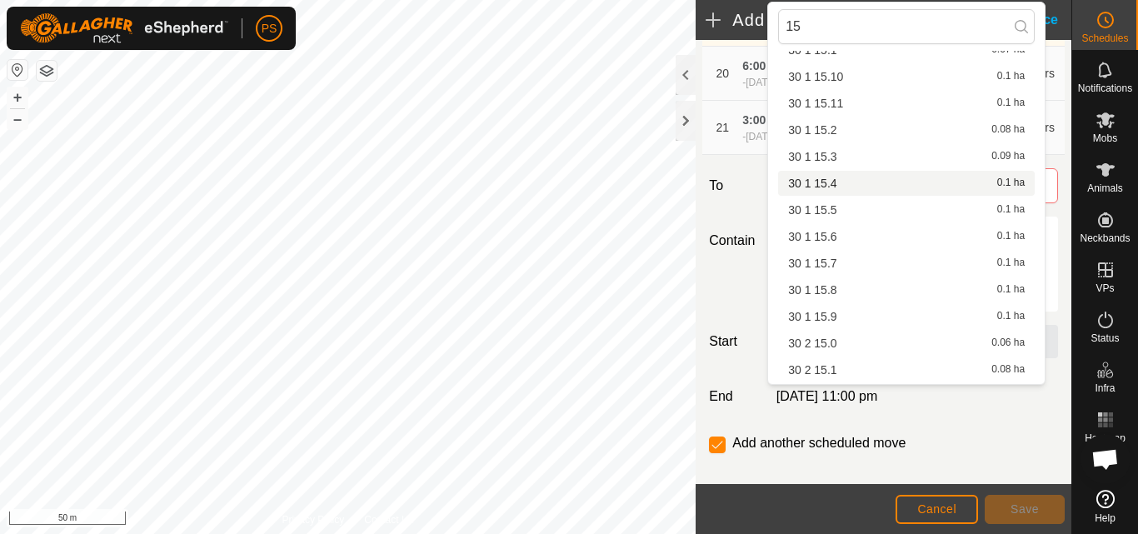
scroll to position [250, 0]
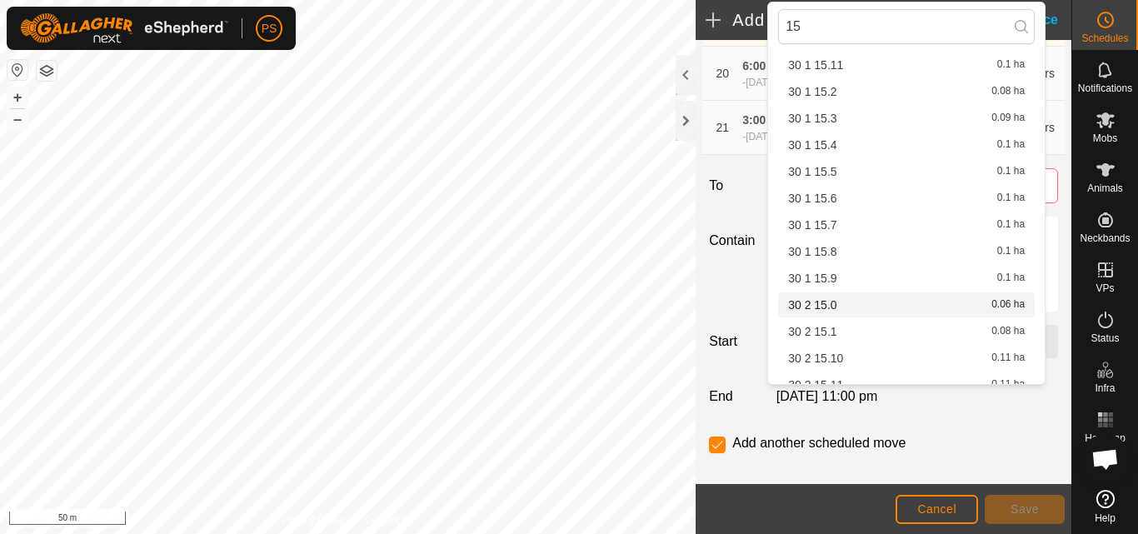
type input "15"
click at [841, 304] on li "30 2 15.0 0.06 ha" at bounding box center [906, 305] width 257 height 25
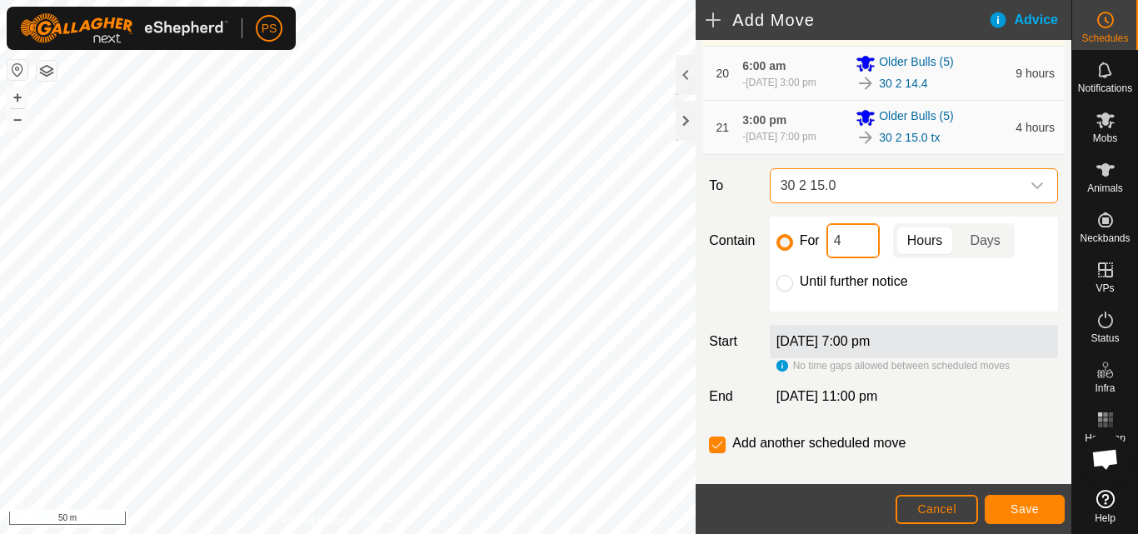
click at [874, 239] on input "4" at bounding box center [853, 240] width 53 height 35
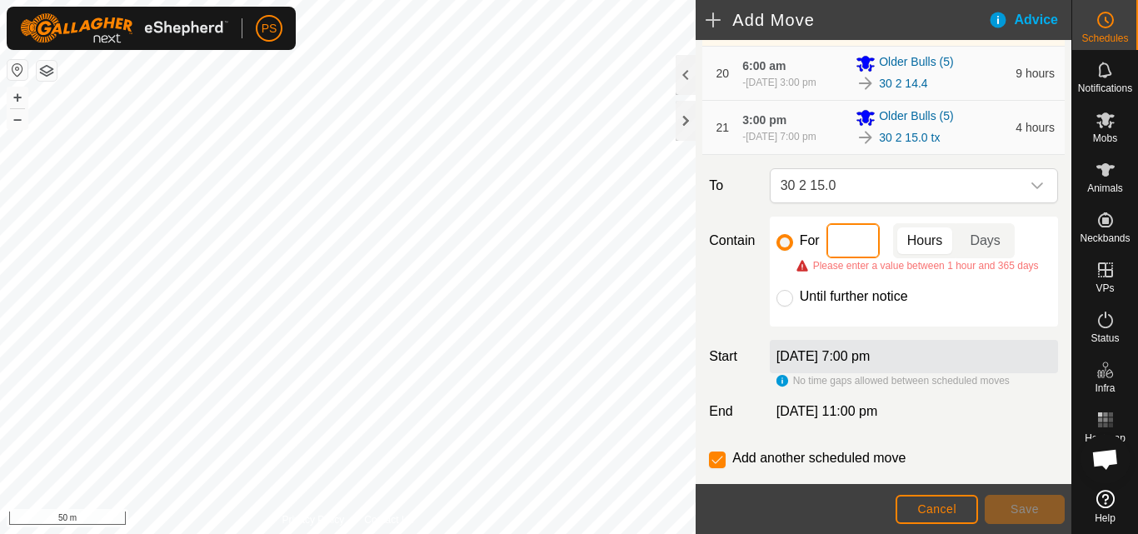
type input "5"
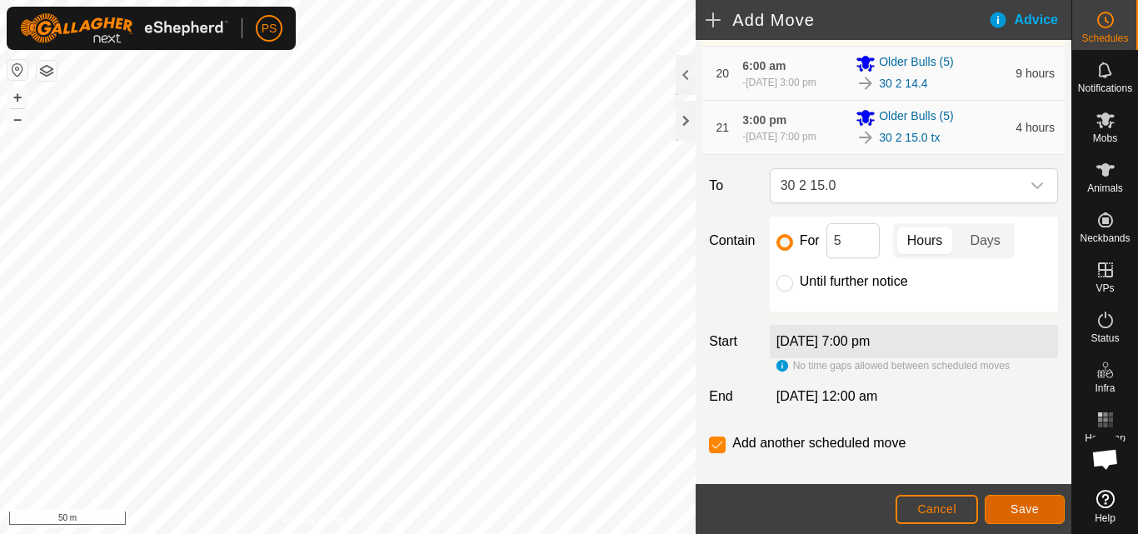
click at [1017, 508] on span "Save" at bounding box center [1025, 509] width 28 height 13
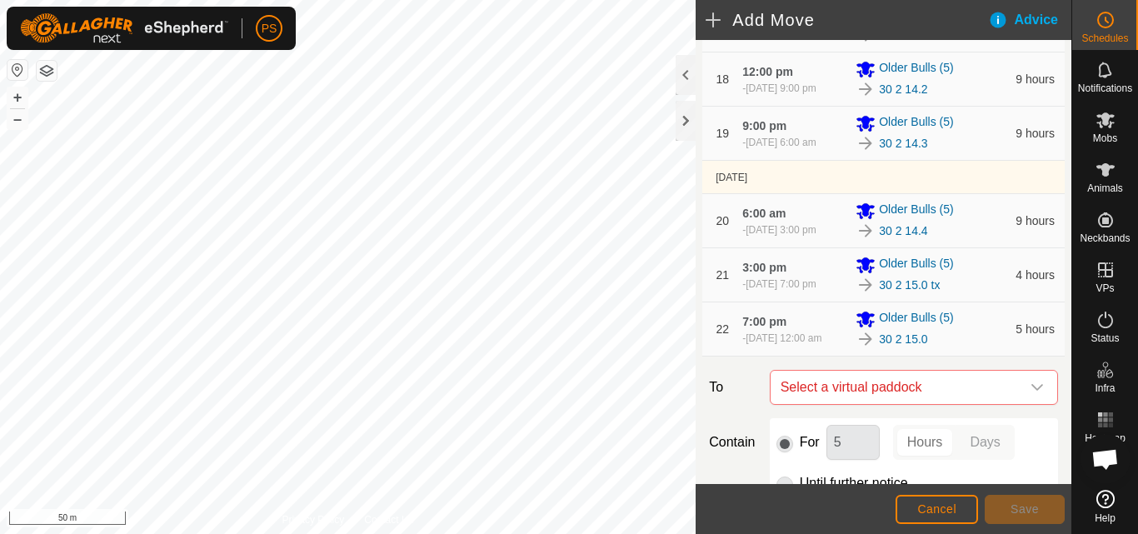
scroll to position [1334, 0]
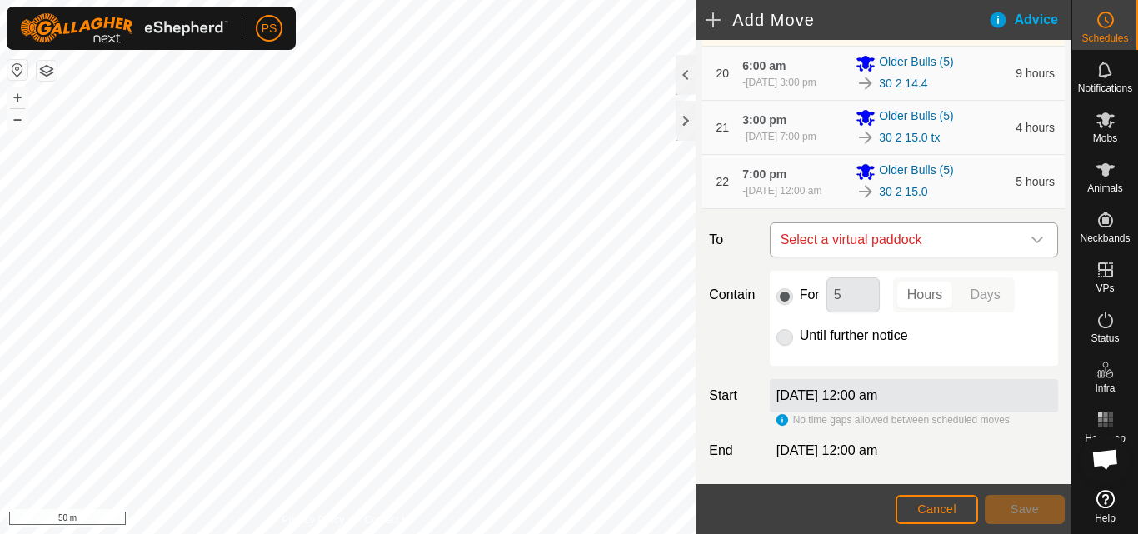
click at [1031, 238] on icon "dropdown trigger" at bounding box center [1037, 239] width 13 height 13
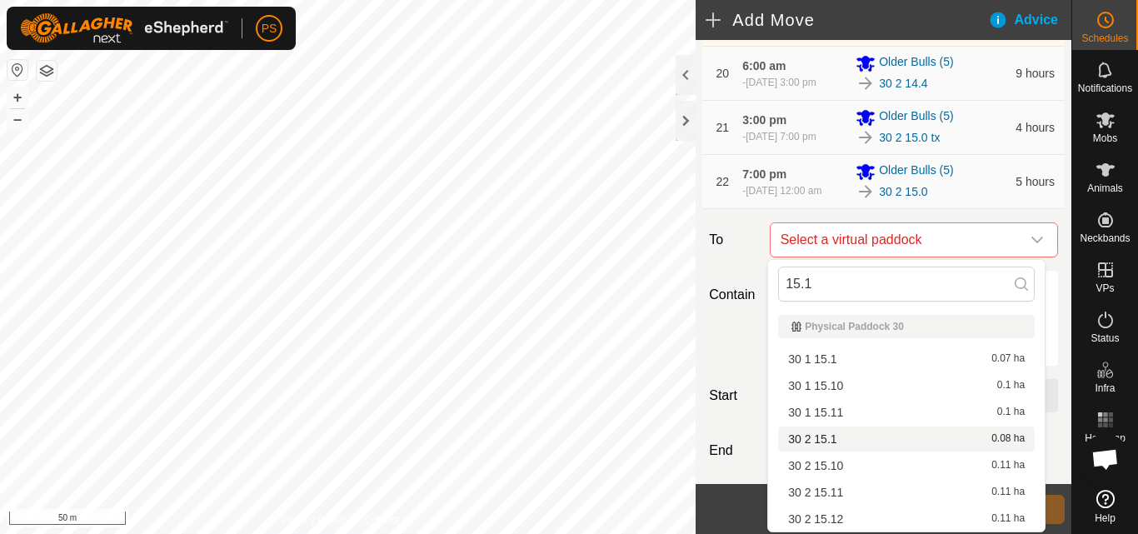
type input "15.1"
click at [833, 440] on li "30 2 15.1 0.08 ha" at bounding box center [906, 439] width 257 height 25
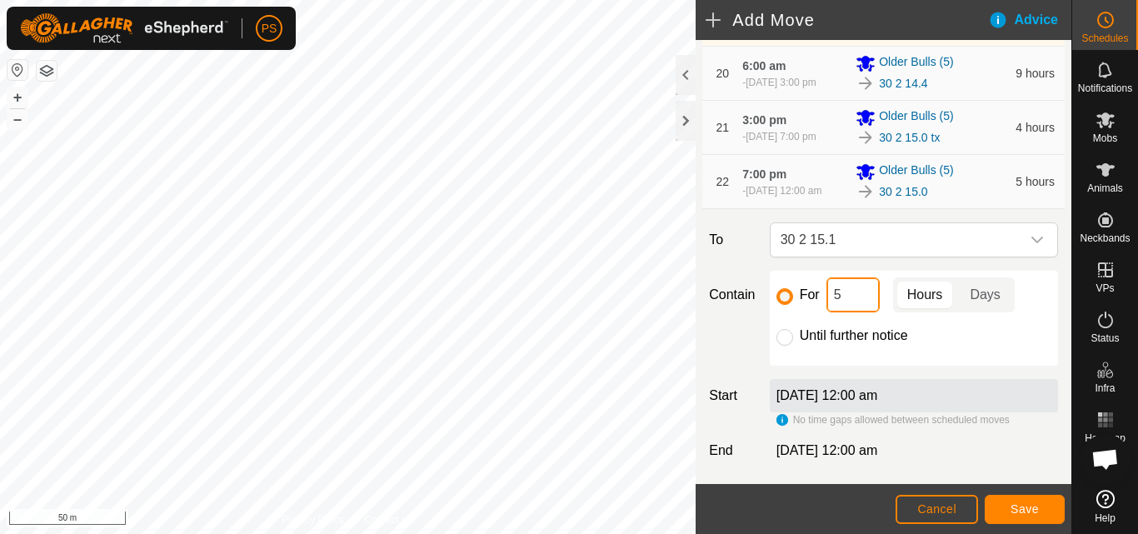
click at [851, 295] on input "5" at bounding box center [853, 295] width 53 height 35
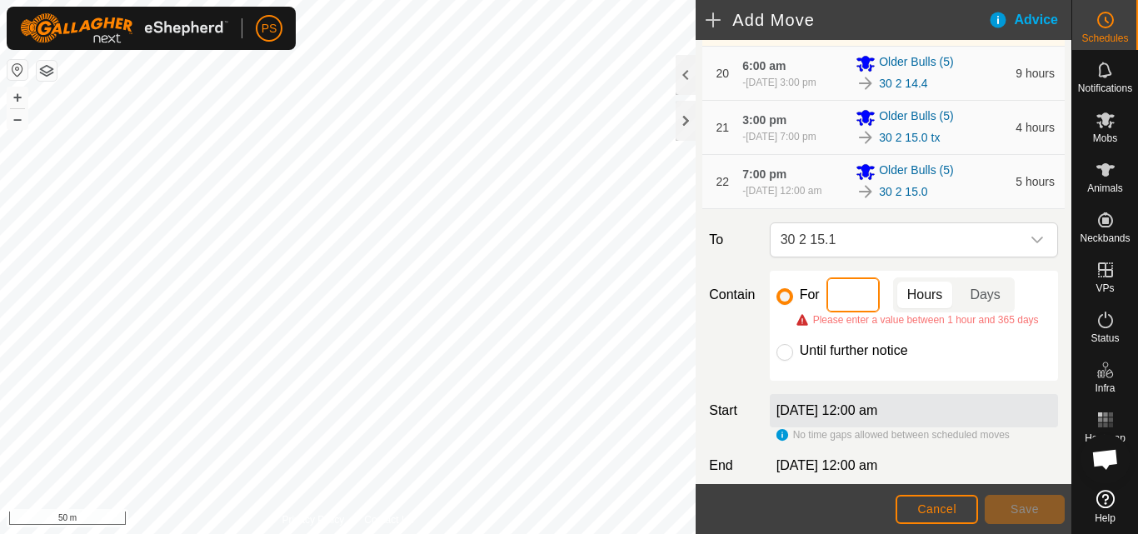
type input "9"
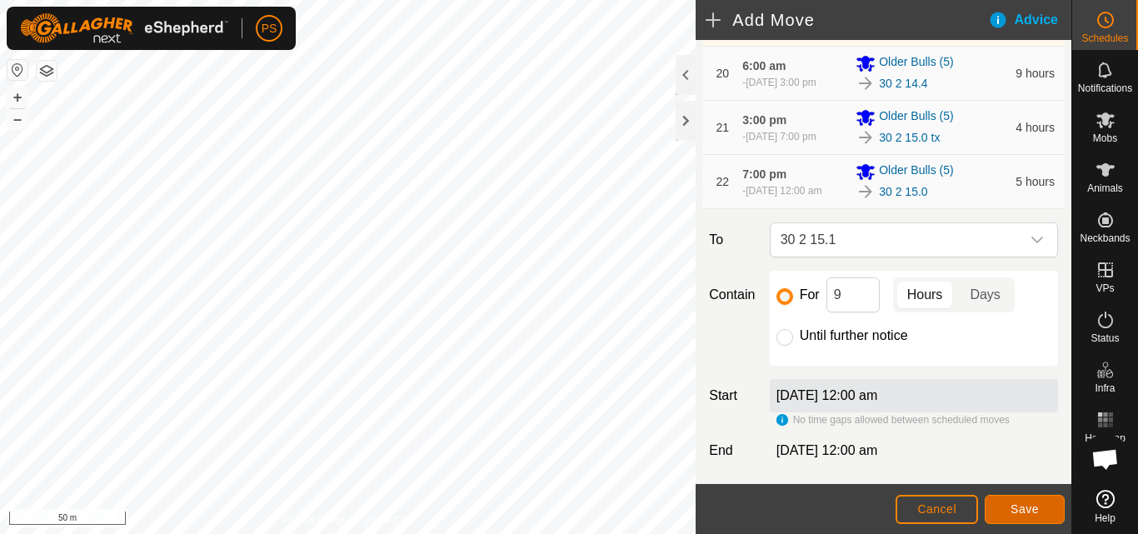
click at [1032, 509] on span "Save" at bounding box center [1025, 509] width 28 height 13
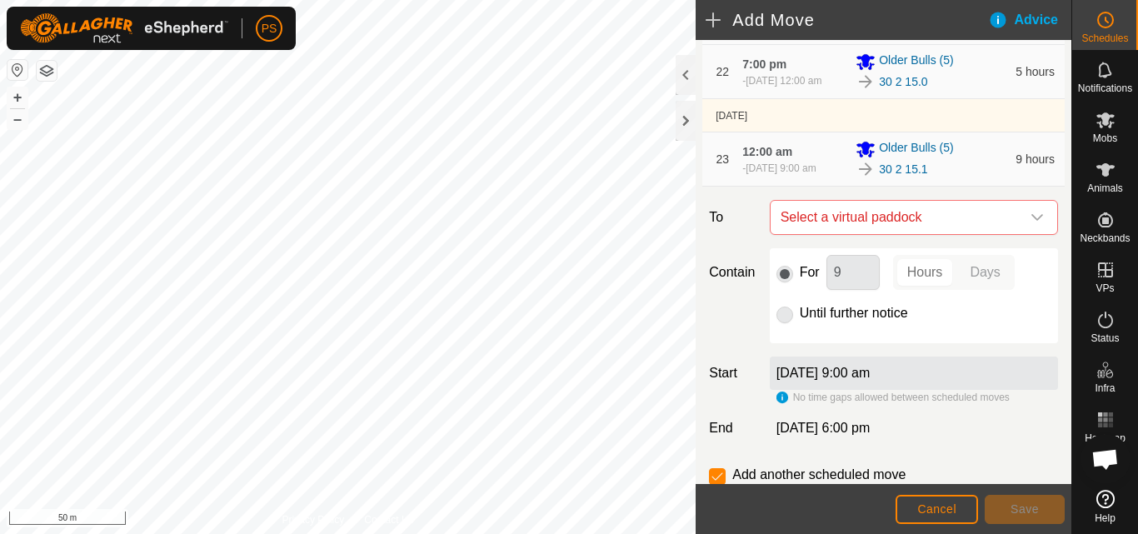
scroll to position [1414, 0]
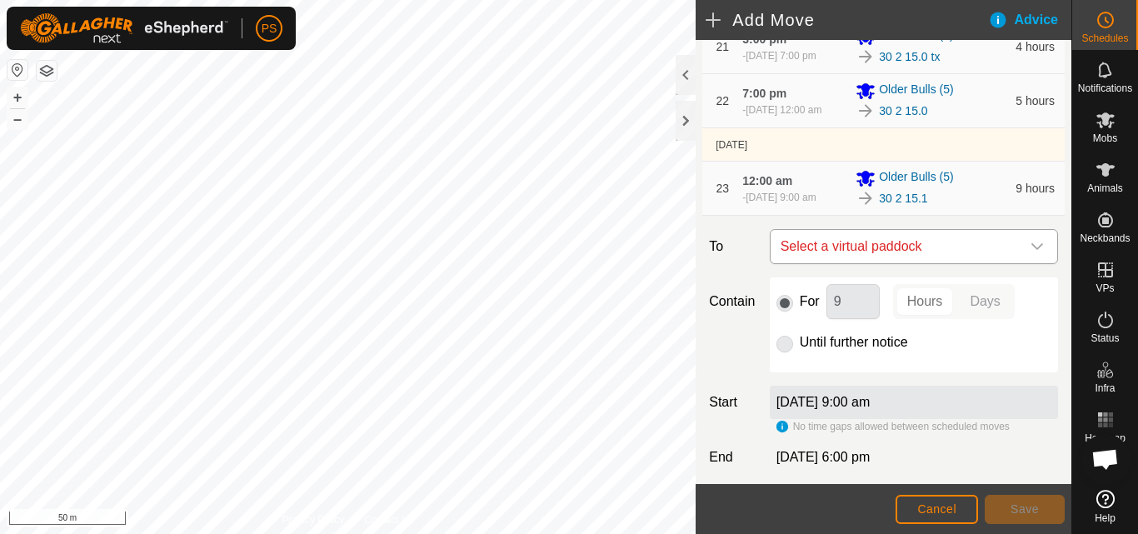
click at [1031, 245] on icon "dropdown trigger" at bounding box center [1037, 246] width 13 height 13
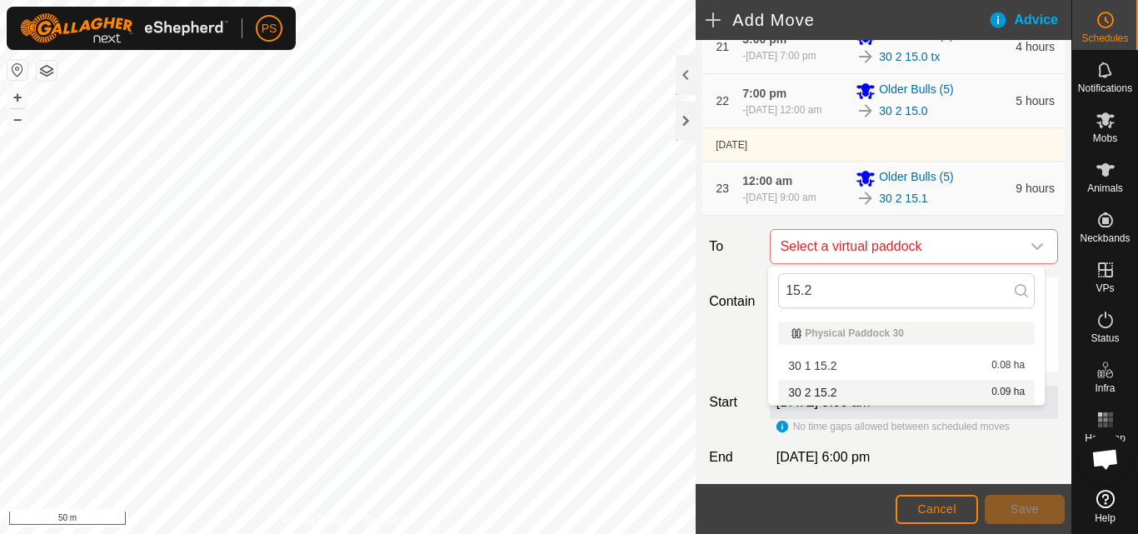
type input "15.2"
click at [830, 388] on li "30 2 15.2 0.09 ha" at bounding box center [906, 392] width 257 height 25
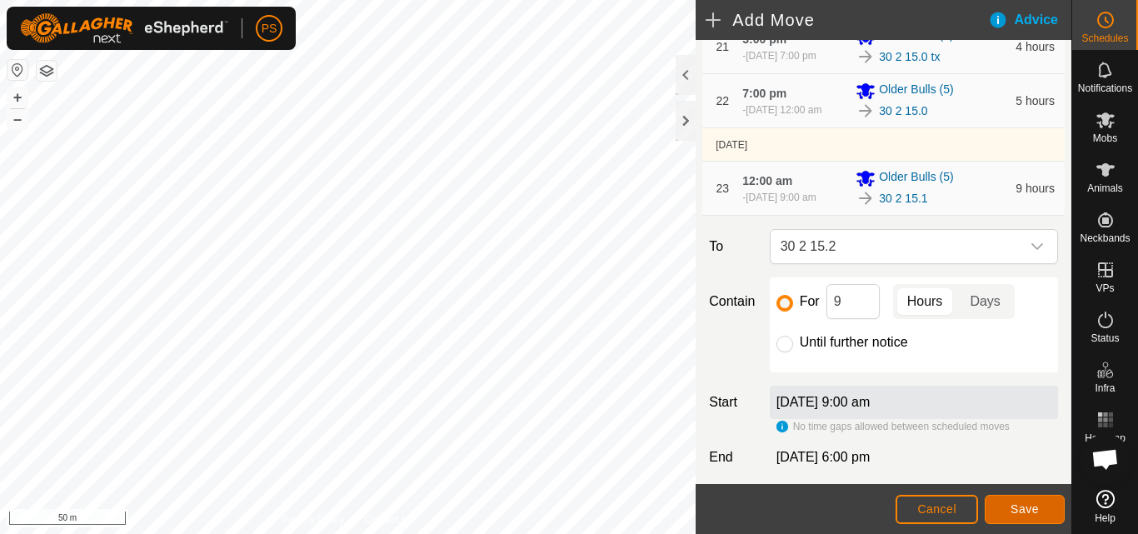
click at [1027, 508] on span "Save" at bounding box center [1025, 509] width 28 height 13
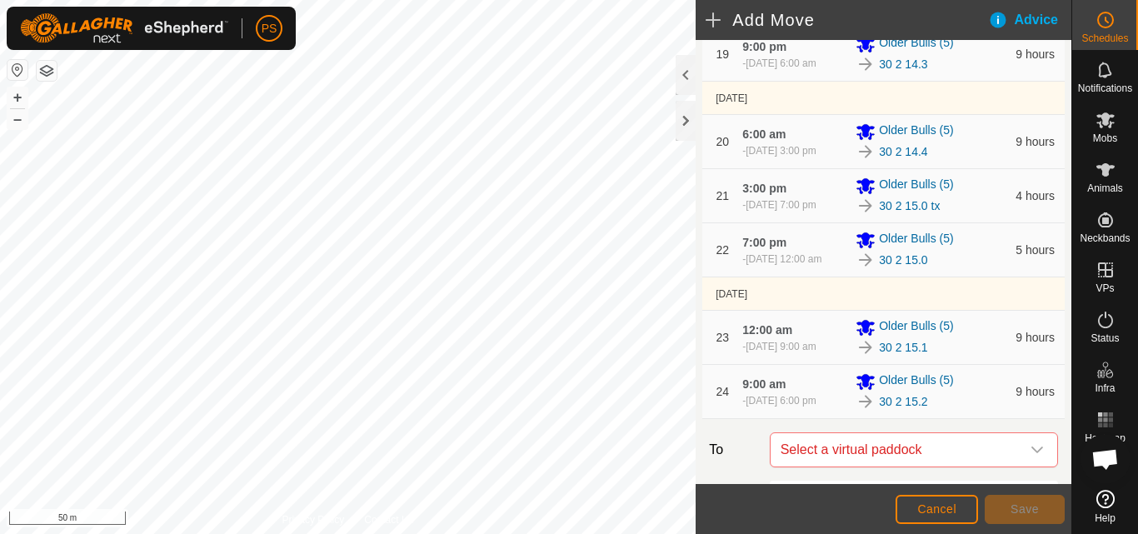
scroll to position [1552, 0]
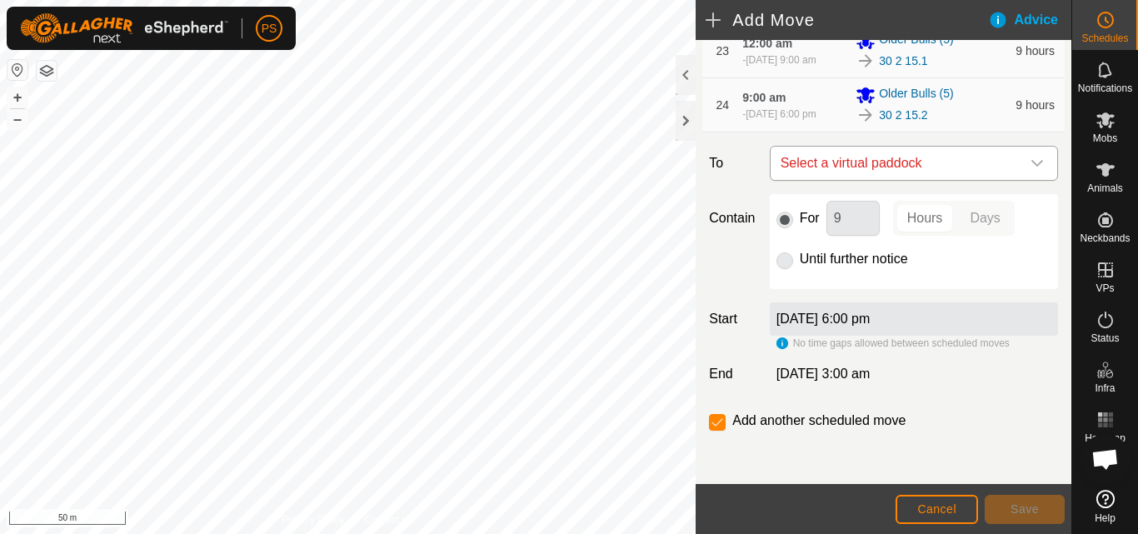
click at [1031, 159] on icon "dropdown trigger" at bounding box center [1037, 163] width 13 height 13
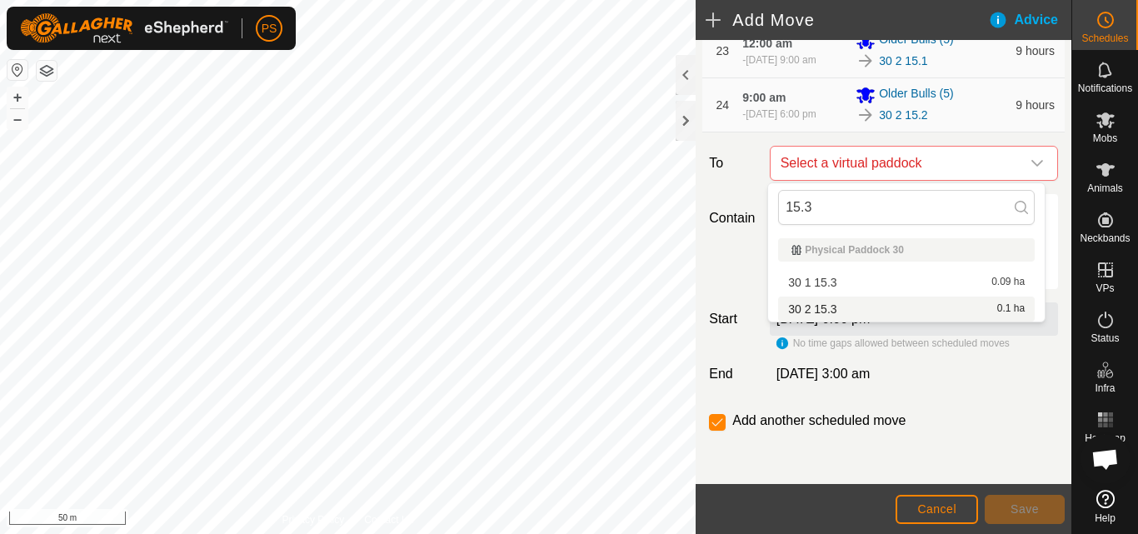
type input "15.3"
click at [833, 311] on li "30 2 15.3 0.1 ha" at bounding box center [906, 309] width 257 height 25
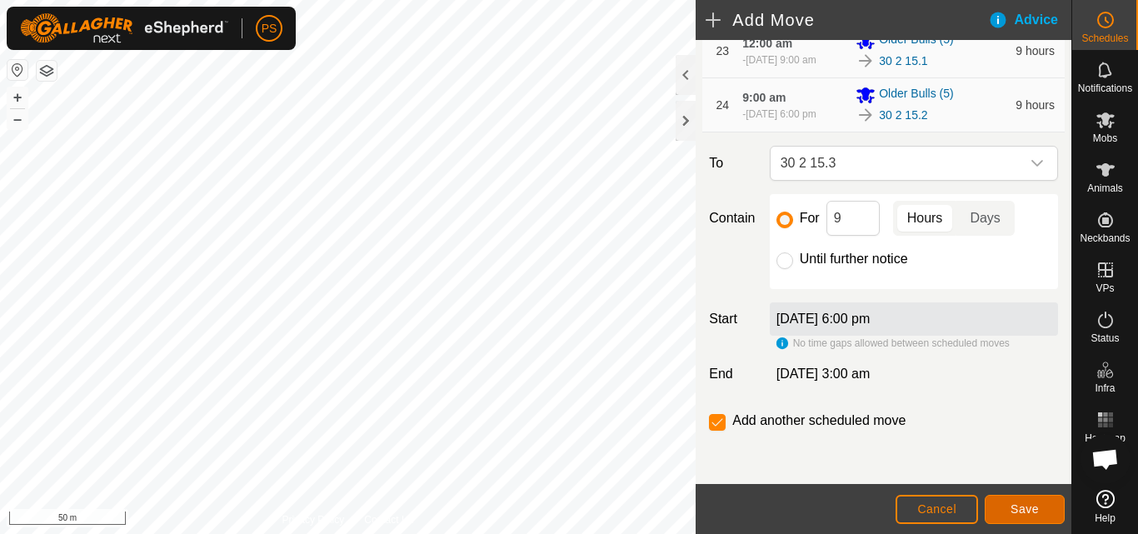
click at [1029, 513] on span "Save" at bounding box center [1025, 509] width 28 height 13
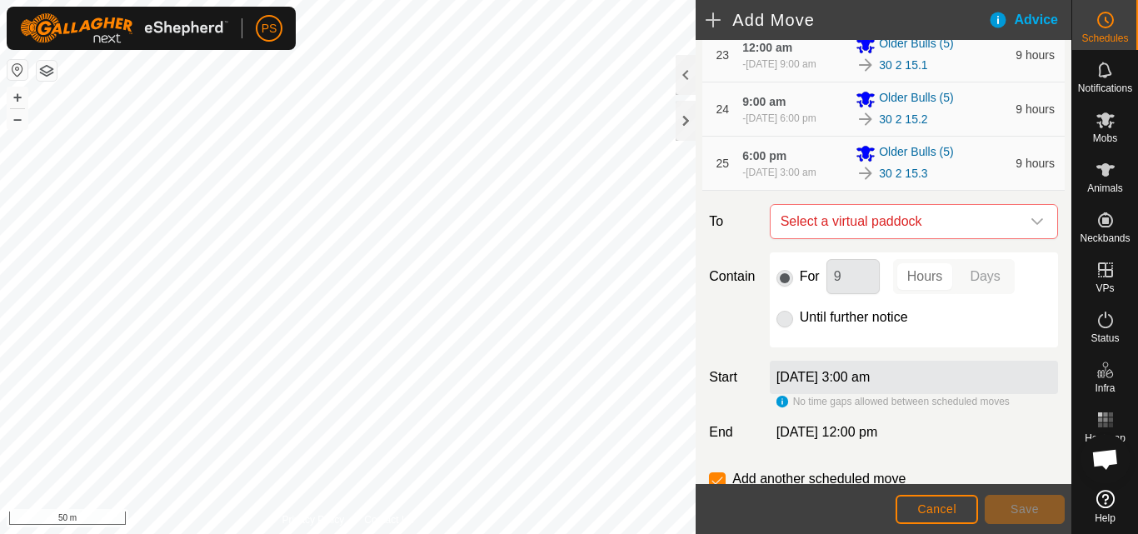
scroll to position [1523, 0]
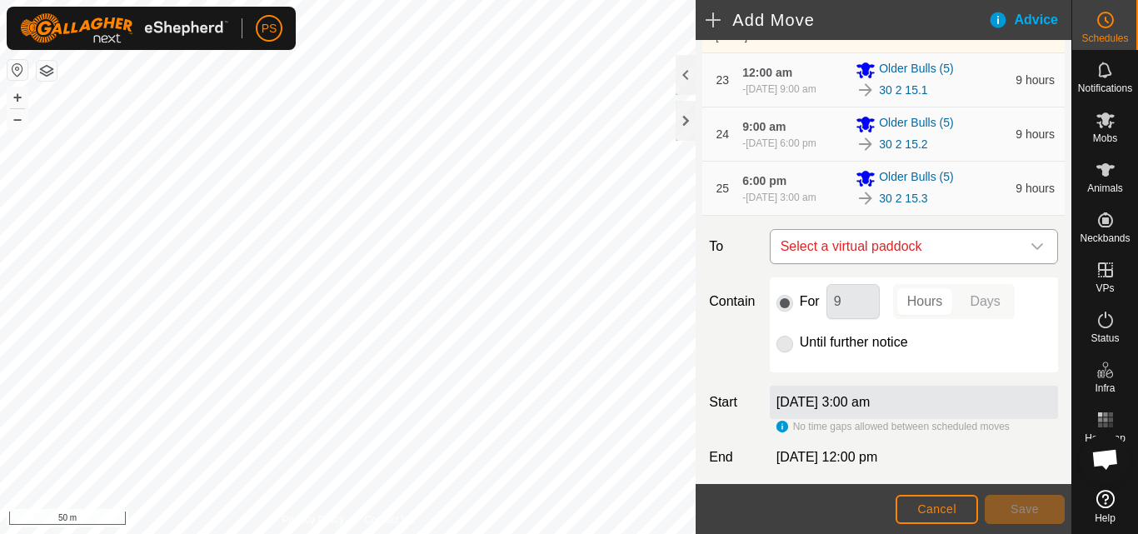
click at [1031, 247] on icon "dropdown trigger" at bounding box center [1037, 246] width 13 height 13
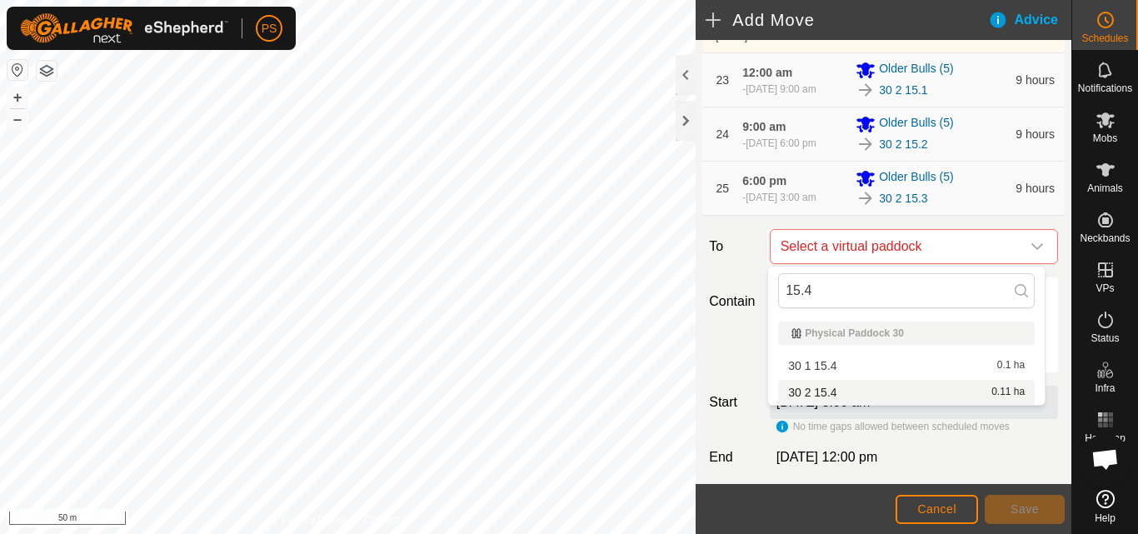
type input "15.4"
click at [832, 392] on span "30 2 15.4" at bounding box center [812, 393] width 48 height 12
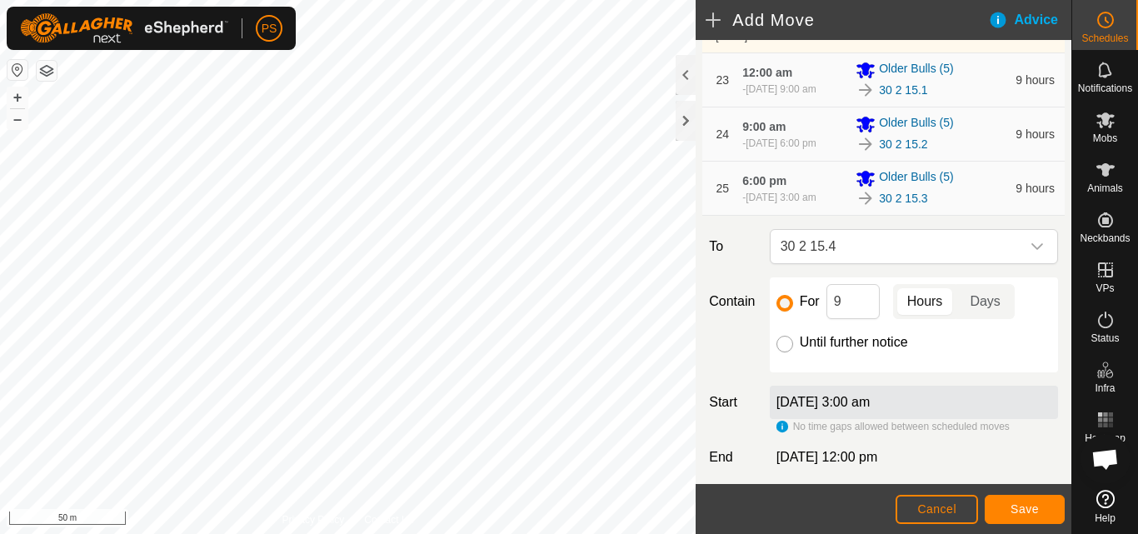
click at [784, 345] on input "Until further notice" at bounding box center [785, 344] width 17 height 17
radio input "true"
checkbox input "false"
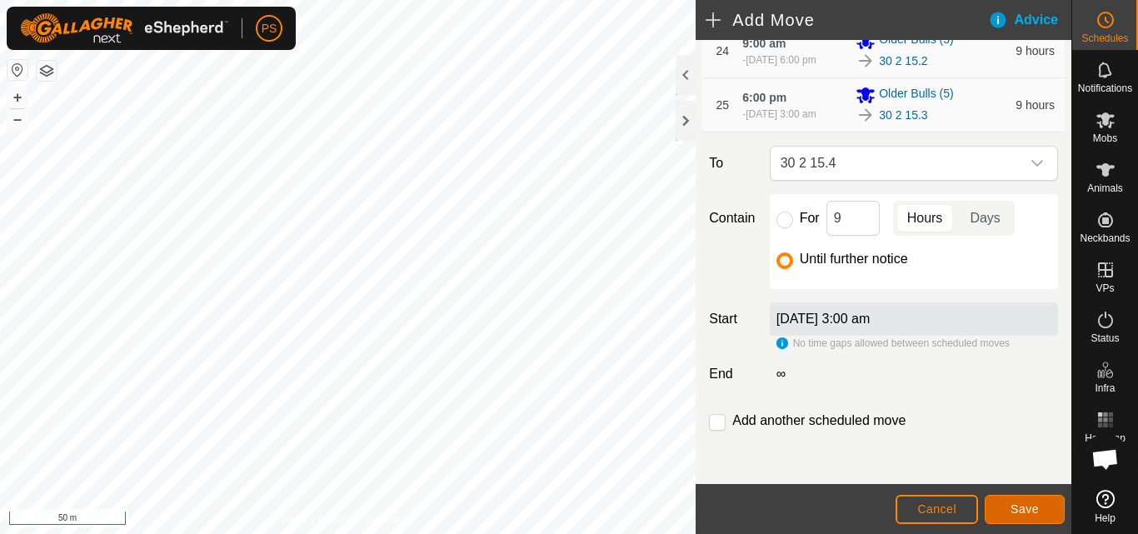
click at [1027, 508] on span "Save" at bounding box center [1025, 509] width 28 height 13
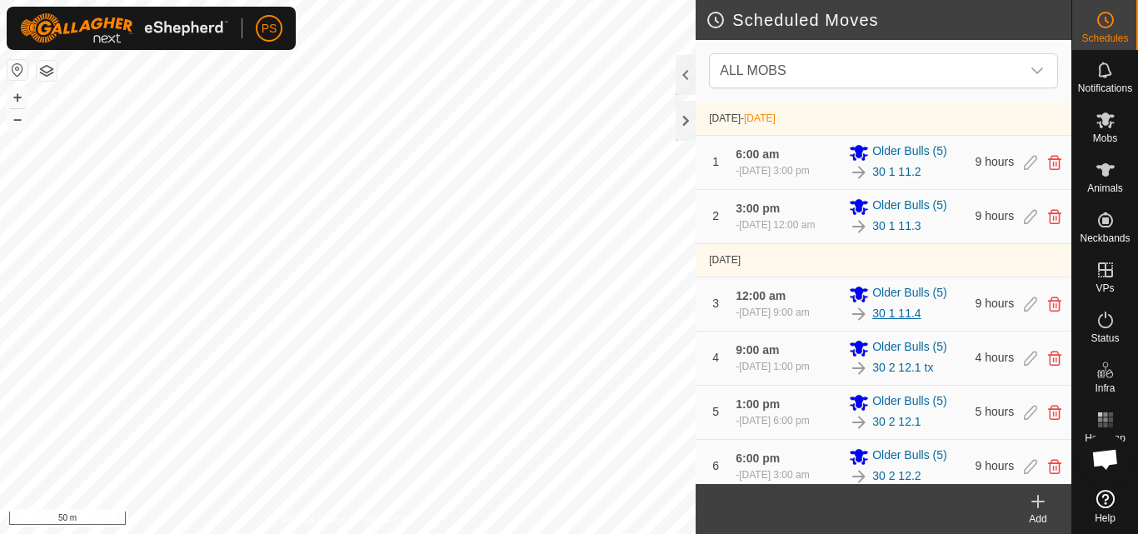
click at [894, 313] on link "30 1 11.4" at bounding box center [897, 314] width 48 height 18
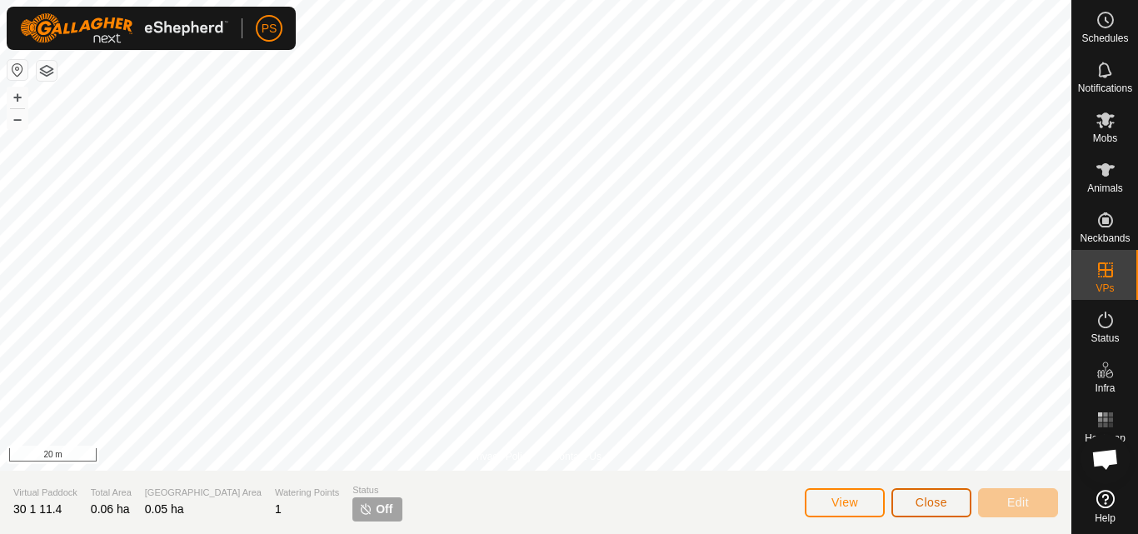
click at [929, 504] on span "Close" at bounding box center [932, 502] width 32 height 13
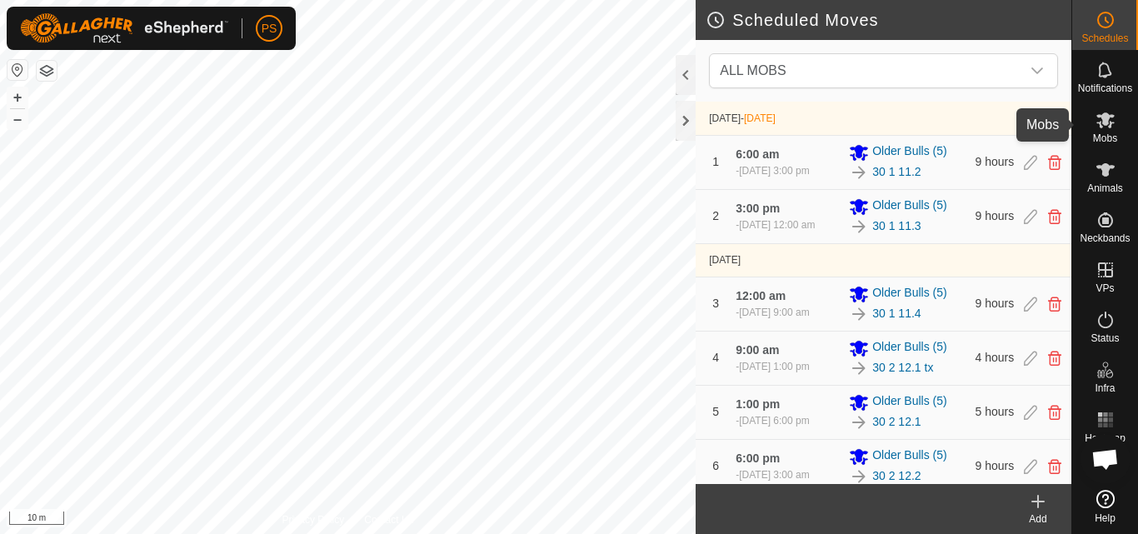
click at [1114, 124] on icon at bounding box center [1106, 120] width 20 height 20
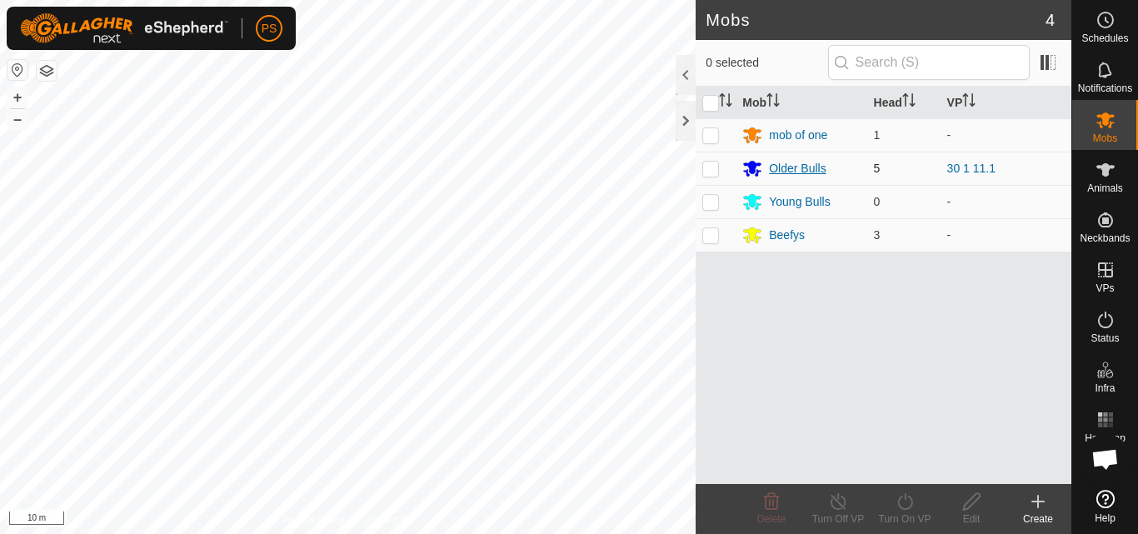
click at [789, 165] on div "Older Bulls" at bounding box center [797, 169] width 57 height 18
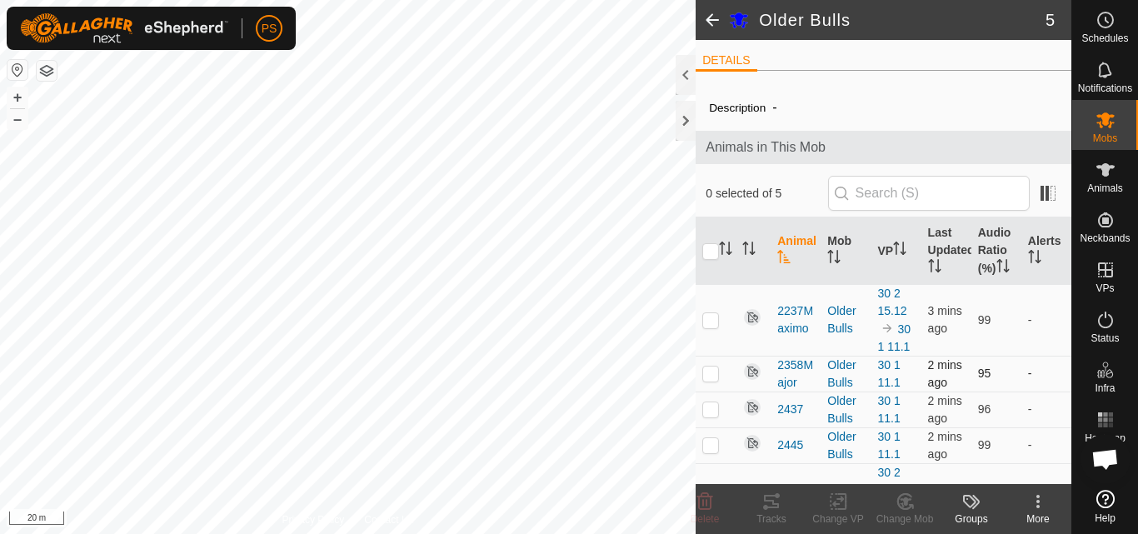
scroll to position [69, 0]
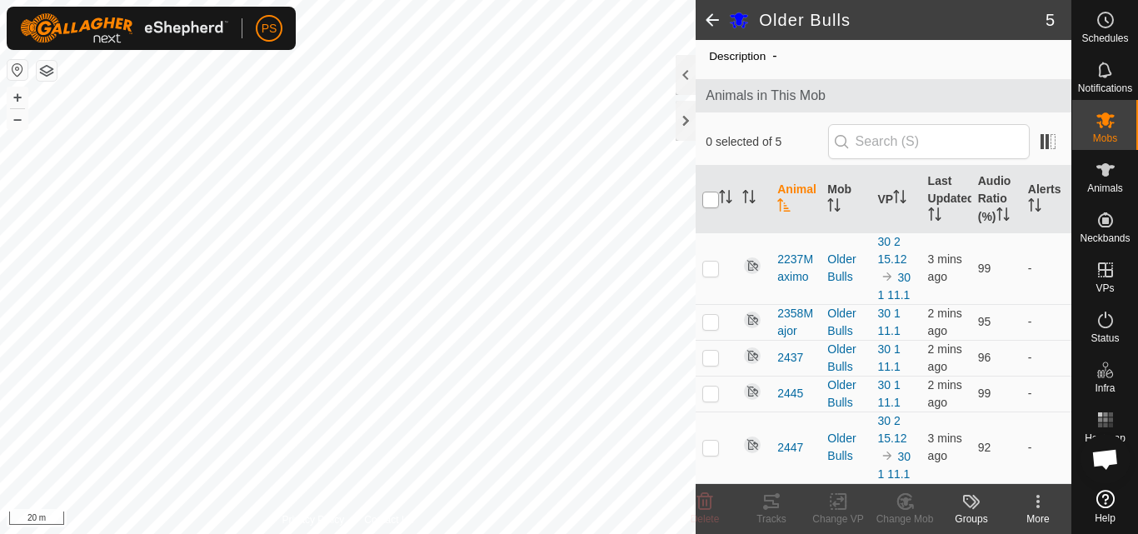
click at [709, 192] on input "checkbox" at bounding box center [711, 200] width 17 height 17
checkbox input "true"
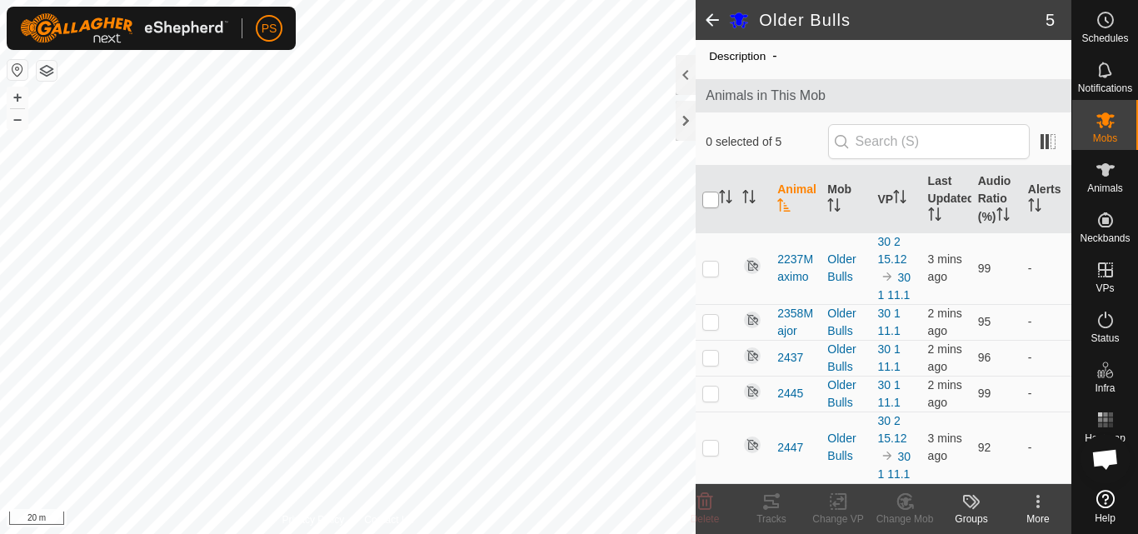
checkbox input "true"
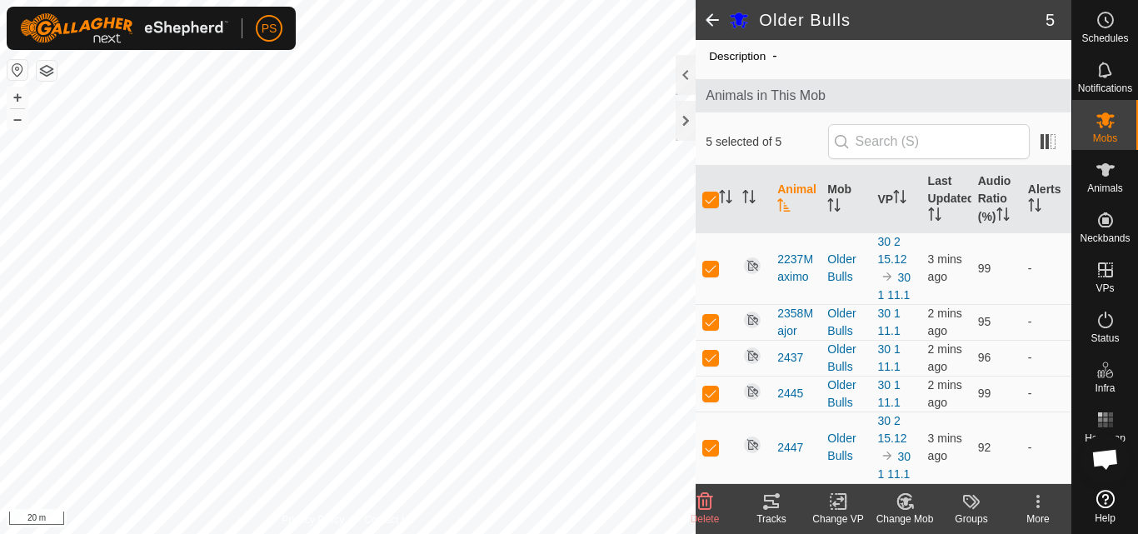
click at [1043, 503] on icon at bounding box center [1038, 502] width 20 height 20
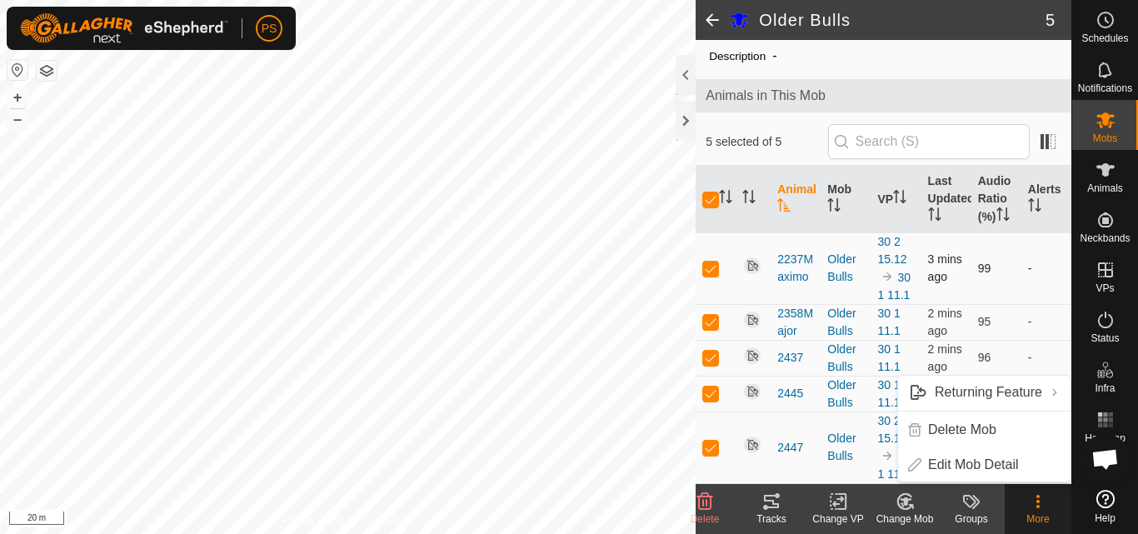
click at [711, 270] on p-checkbox at bounding box center [711, 268] width 17 height 13
checkbox input "false"
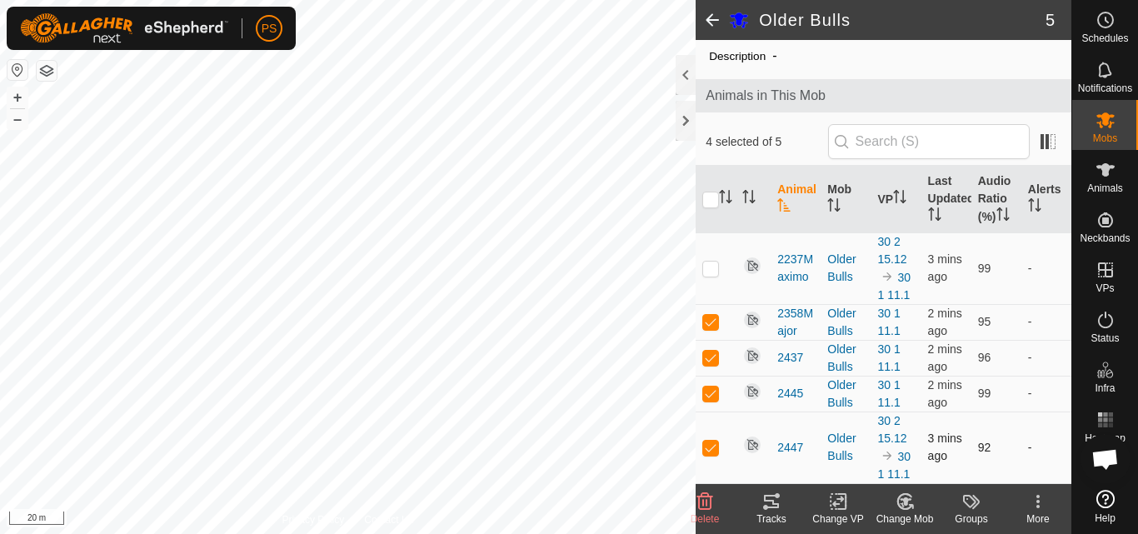
click at [711, 449] on p-checkbox at bounding box center [711, 447] width 17 height 13
checkbox input "false"
click at [1038, 501] on icon at bounding box center [1038, 501] width 3 height 3
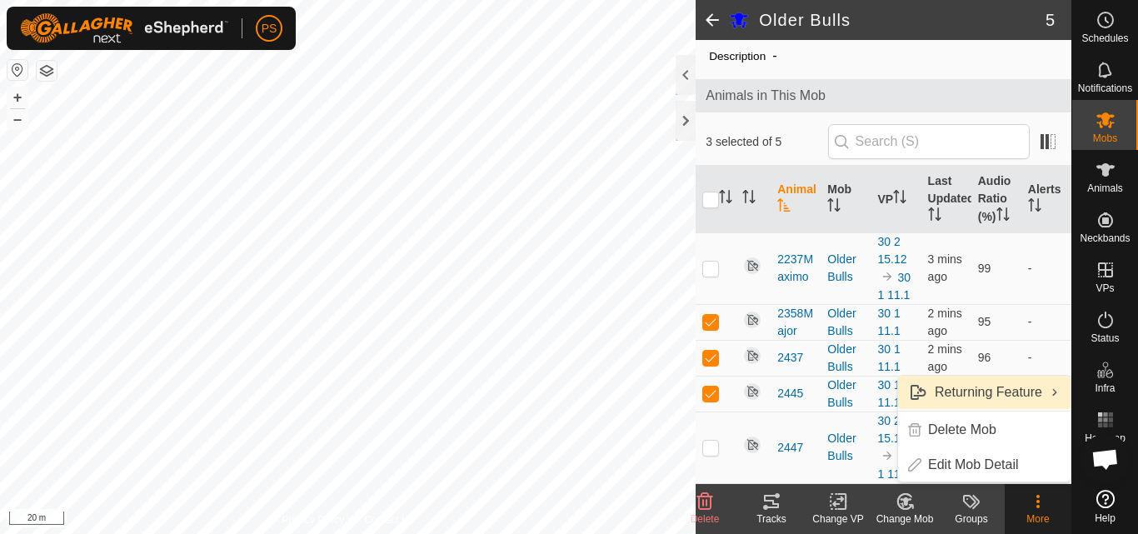
click at [1031, 392] on link "Returning Feature" at bounding box center [984, 392] width 173 height 33
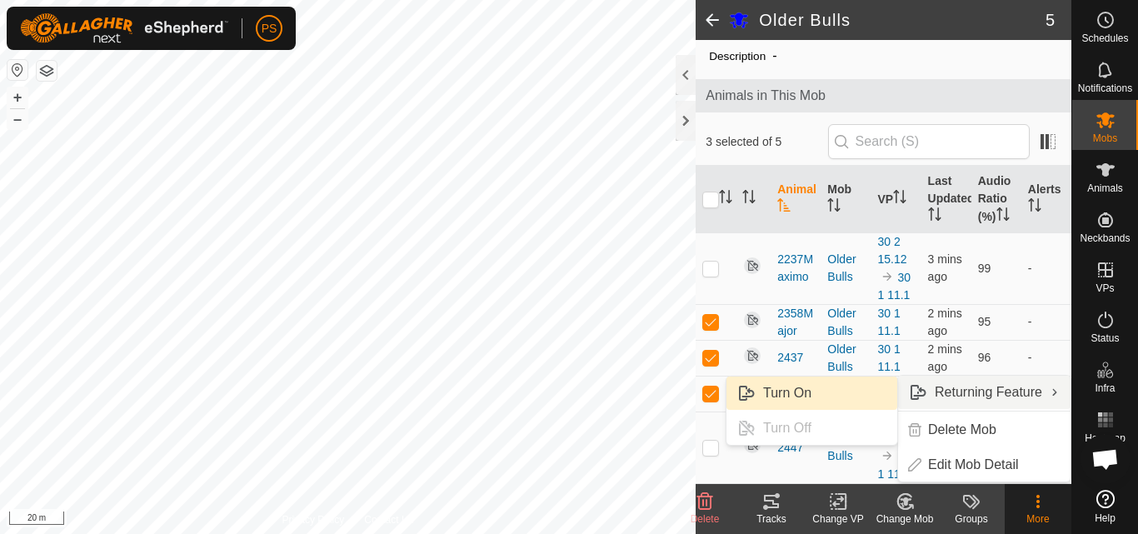
click at [783, 394] on link "Turn On" at bounding box center [812, 393] width 171 height 33
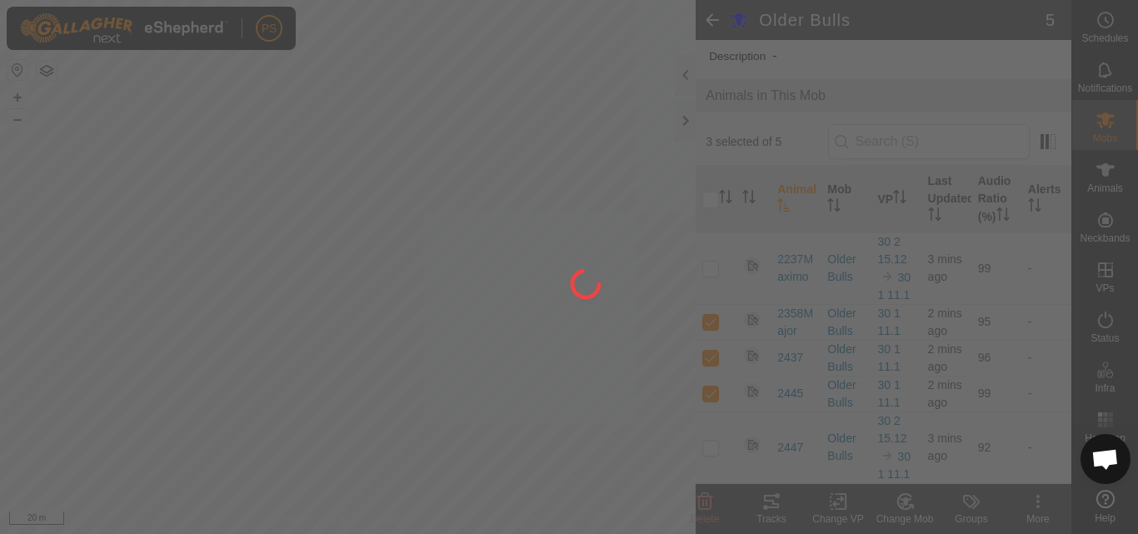
checkbox input "false"
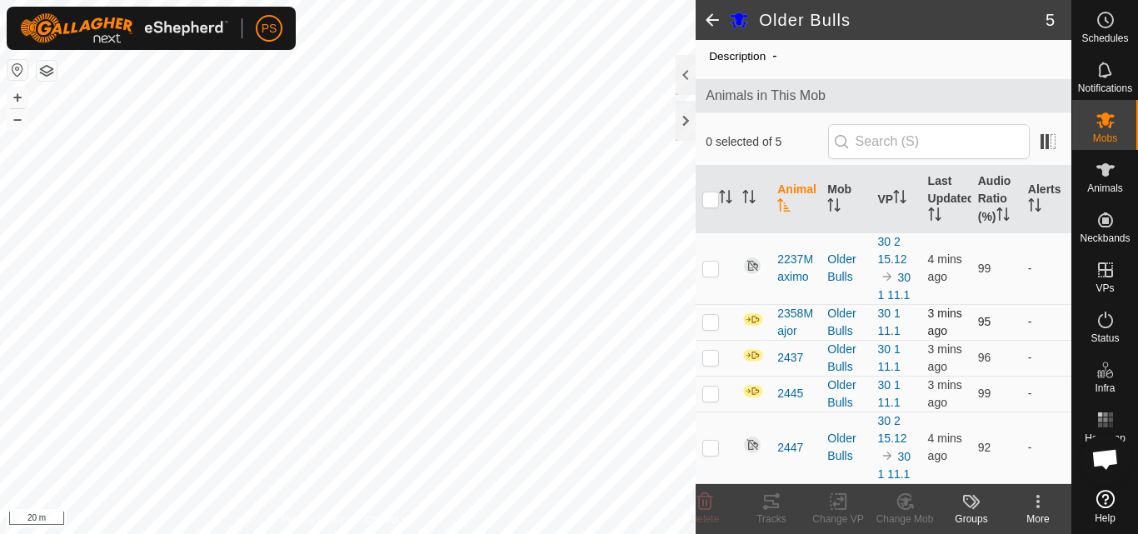
click at [715, 323] on p-checkbox at bounding box center [711, 321] width 17 height 13
checkbox input "true"
click at [767, 502] on icon at bounding box center [771, 501] width 15 height 13
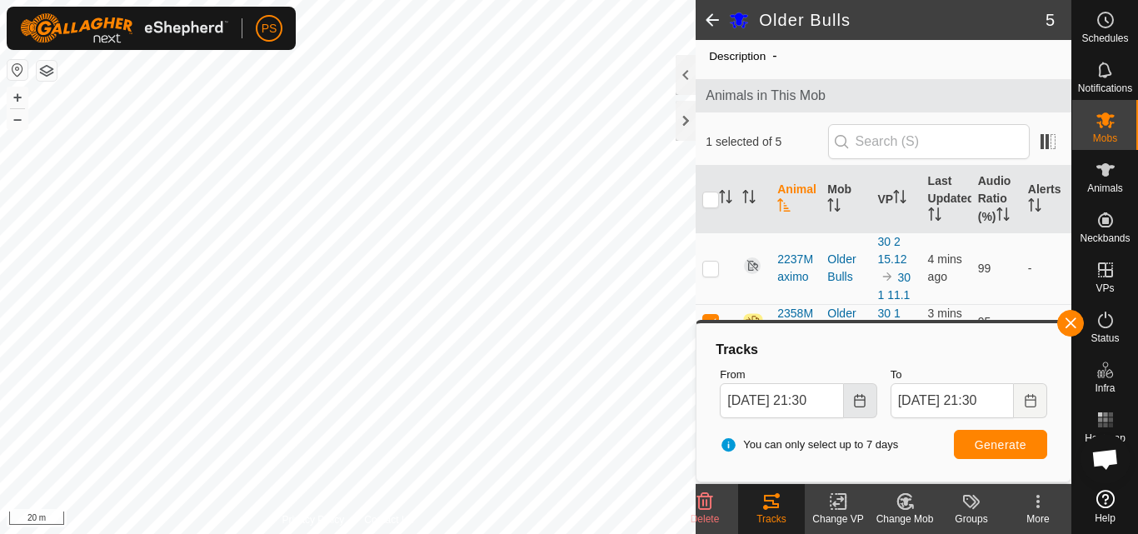
click at [865, 402] on icon "Choose Date" at bounding box center [859, 400] width 11 height 13
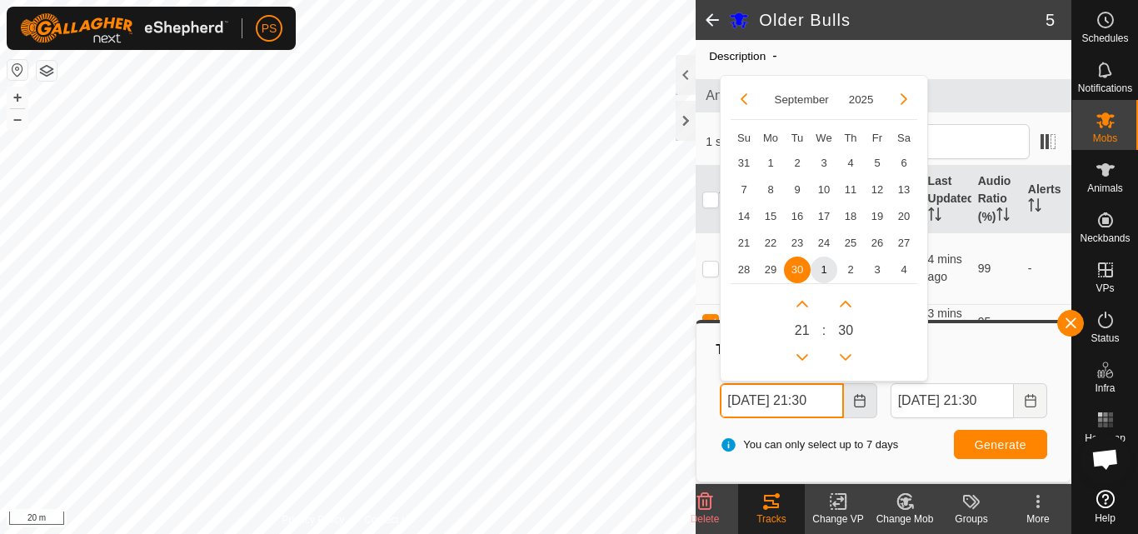
scroll to position [0, 8]
click at [804, 351] on button "Previous Hour" at bounding box center [802, 356] width 27 height 27
click at [823, 272] on span "1" at bounding box center [824, 269] width 27 height 27
type input "01 Oct, 2025 20:30"
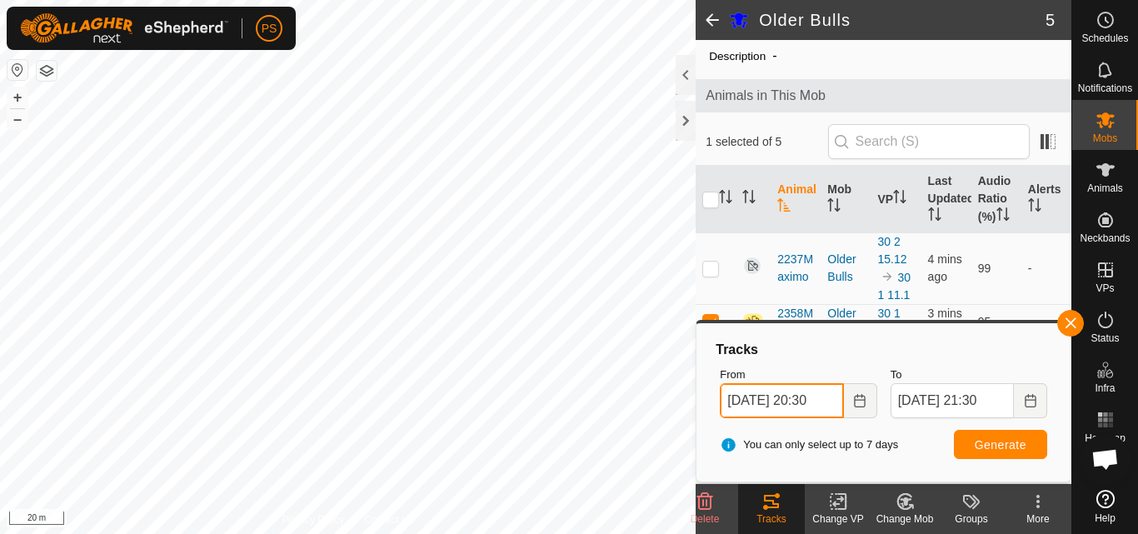
scroll to position [0, 5]
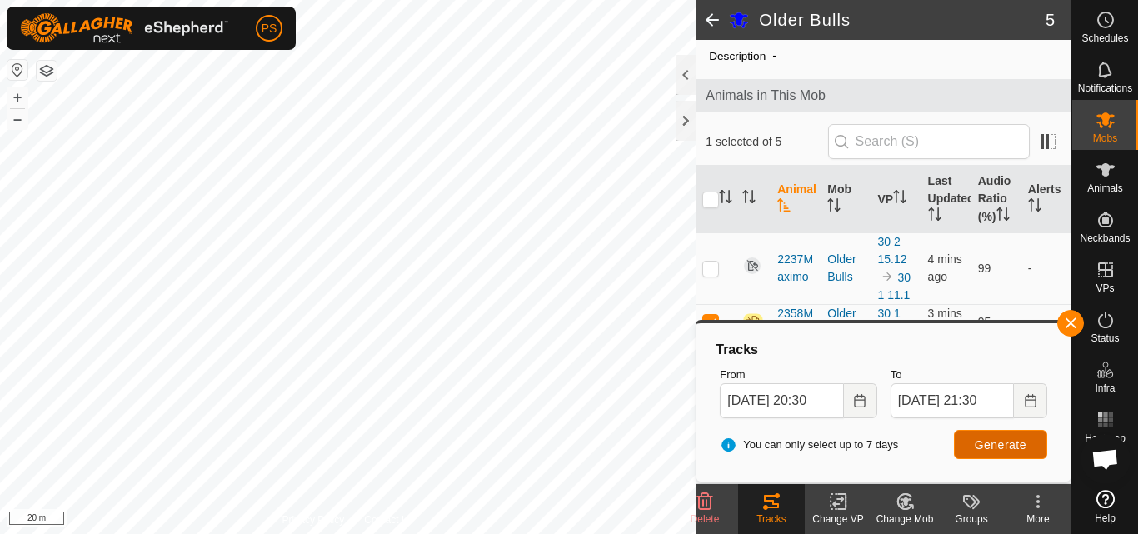
click at [1006, 440] on span "Generate" at bounding box center [1001, 444] width 52 height 13
click at [709, 317] on p-checkbox at bounding box center [711, 321] width 17 height 13
checkbox input "false"
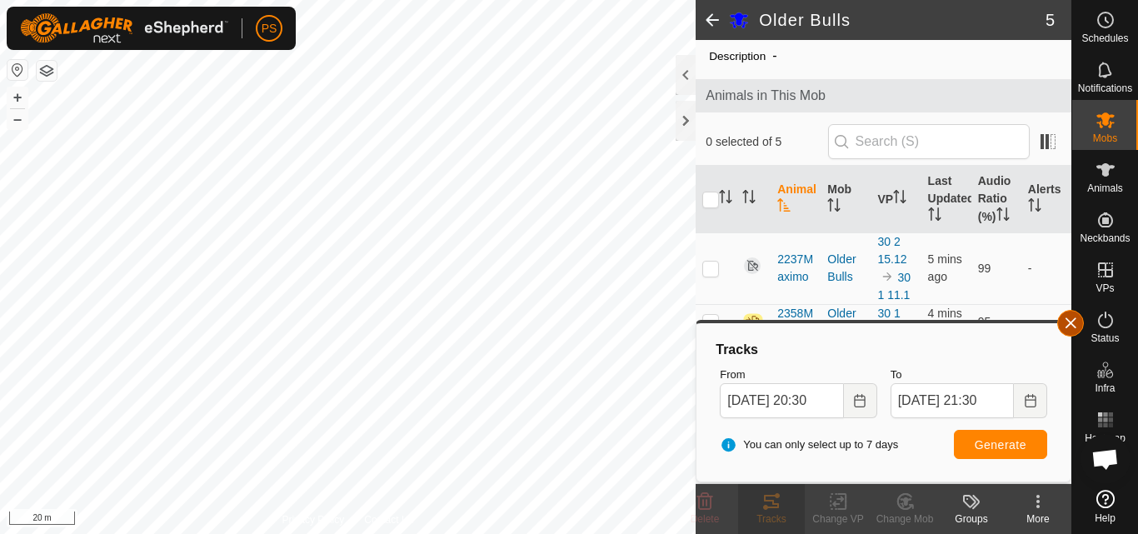
click at [1071, 328] on button "button" at bounding box center [1071, 323] width 27 height 27
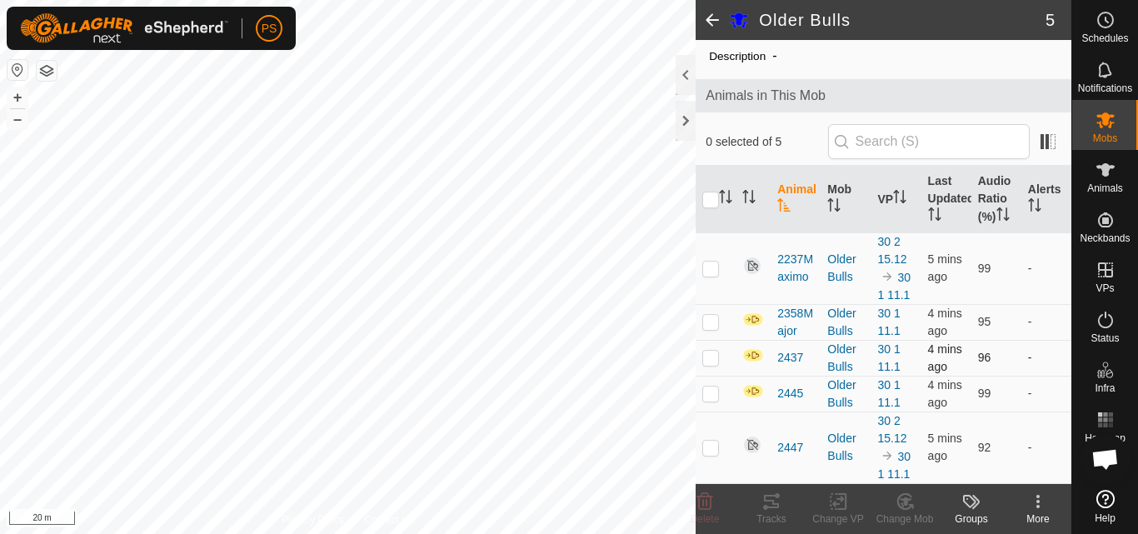
click at [711, 357] on p-checkbox at bounding box center [711, 357] width 17 height 13
click at [773, 502] on icon at bounding box center [771, 501] width 15 height 13
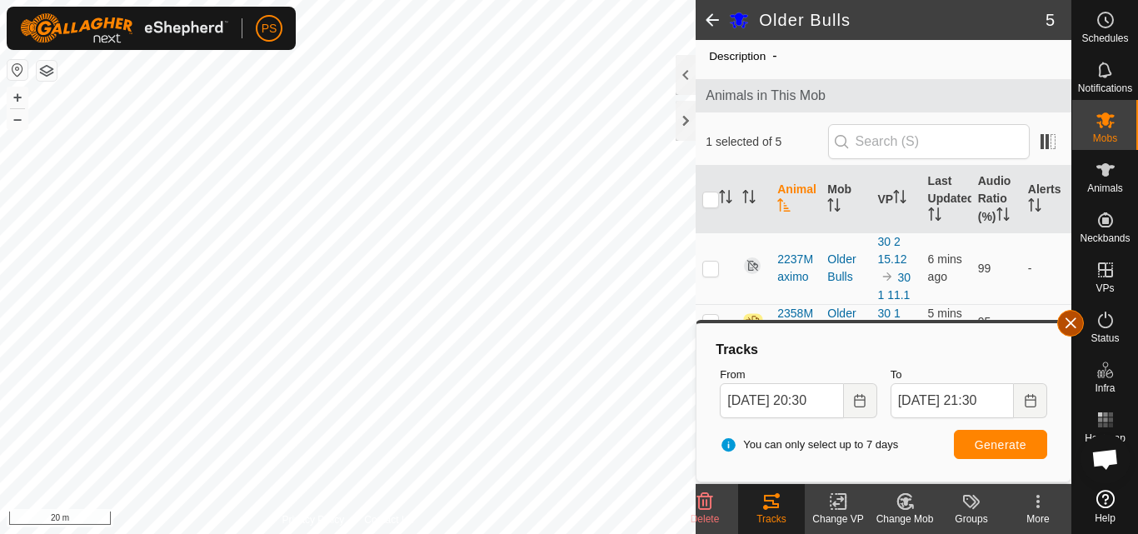
click at [1069, 323] on button "button" at bounding box center [1071, 323] width 27 height 27
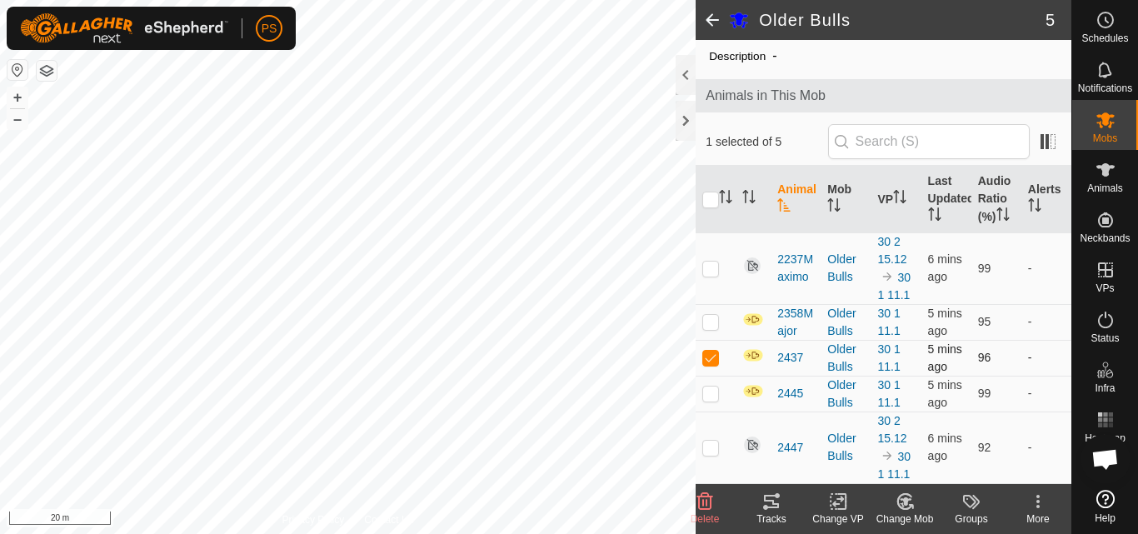
click at [716, 356] on p-checkbox at bounding box center [711, 357] width 17 height 13
checkbox input "false"
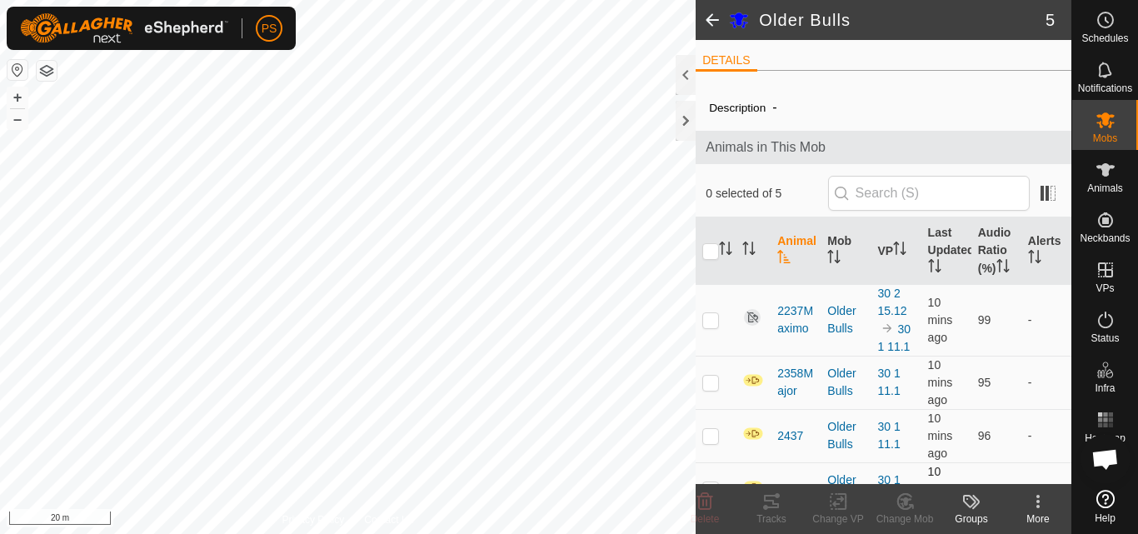
scroll to position [122, 0]
